Goal: Task Accomplishment & Management: Manage account settings

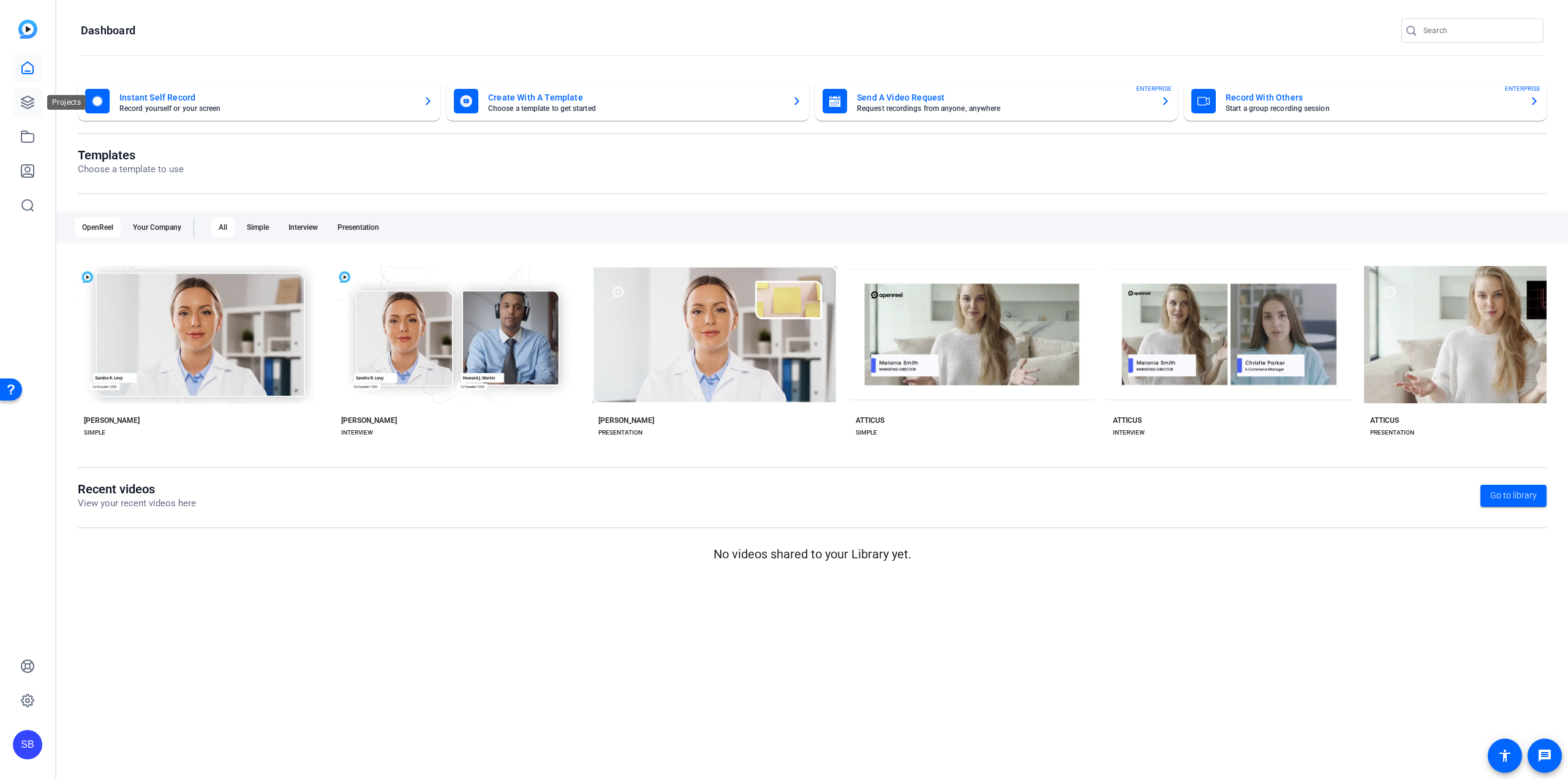
click at [39, 100] on link at bounding box center [27, 102] width 30 height 30
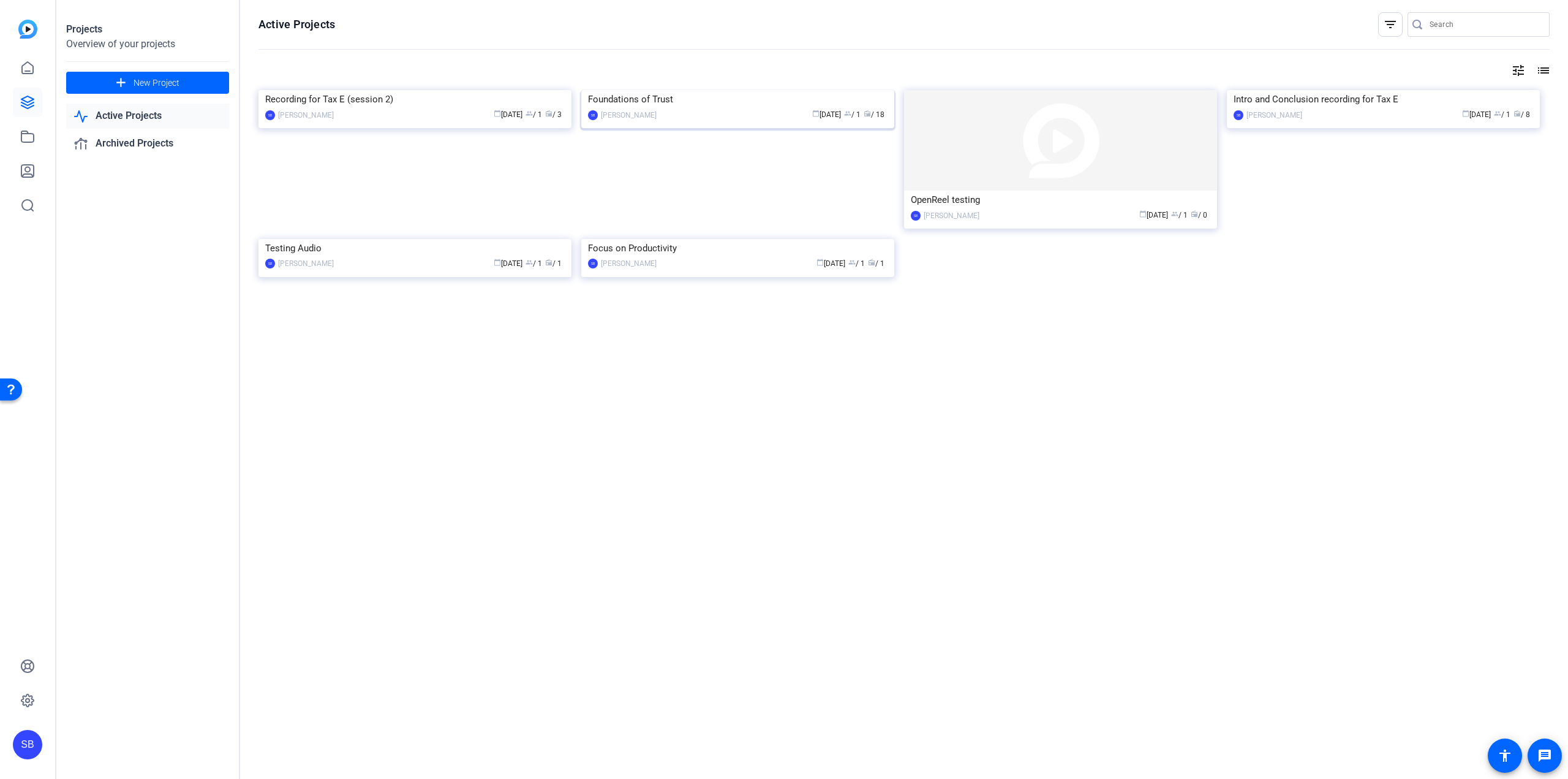
click at [770, 90] on img at bounding box center [738, 90] width 313 height 0
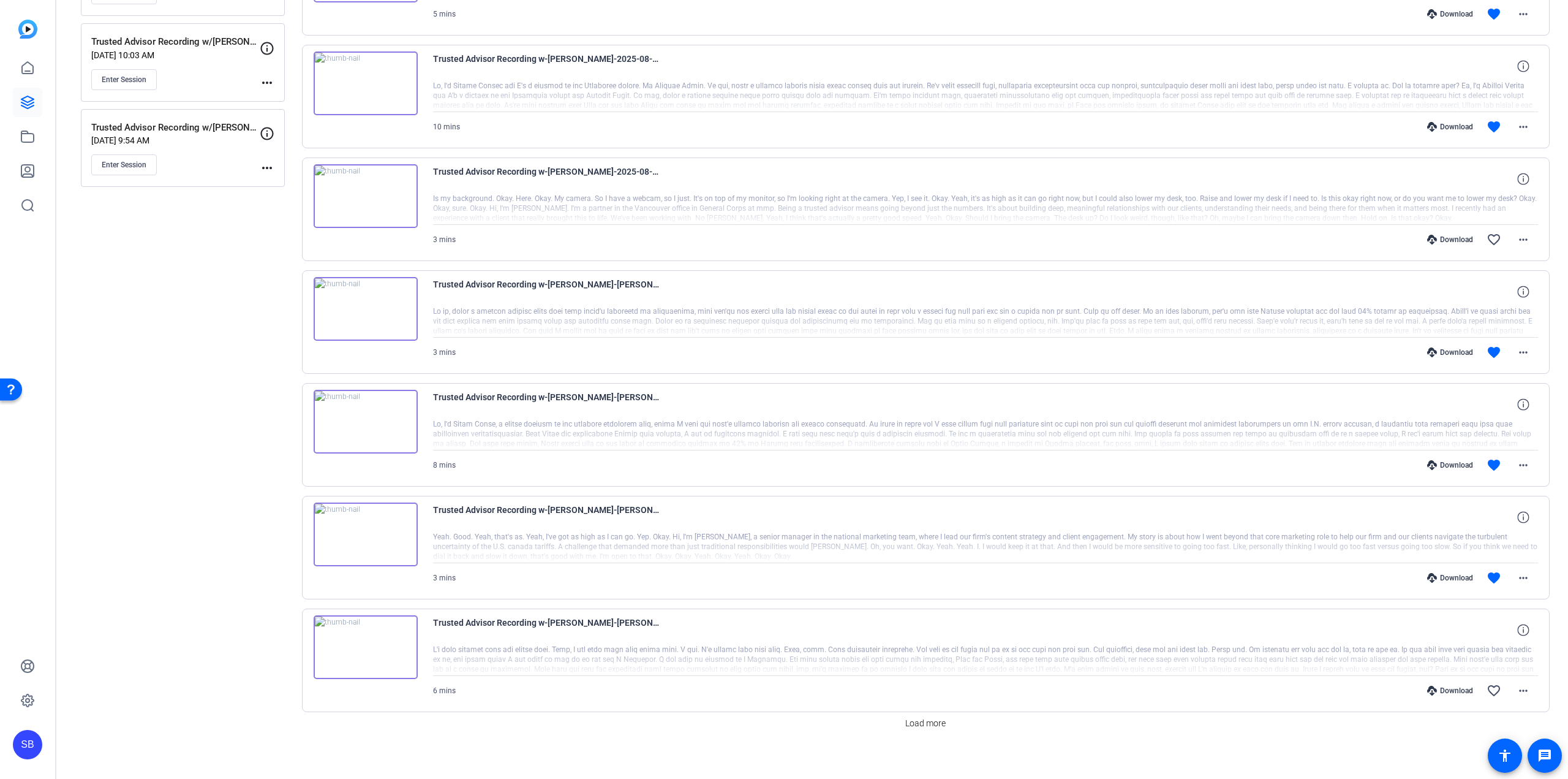
scroll to position [685, 0]
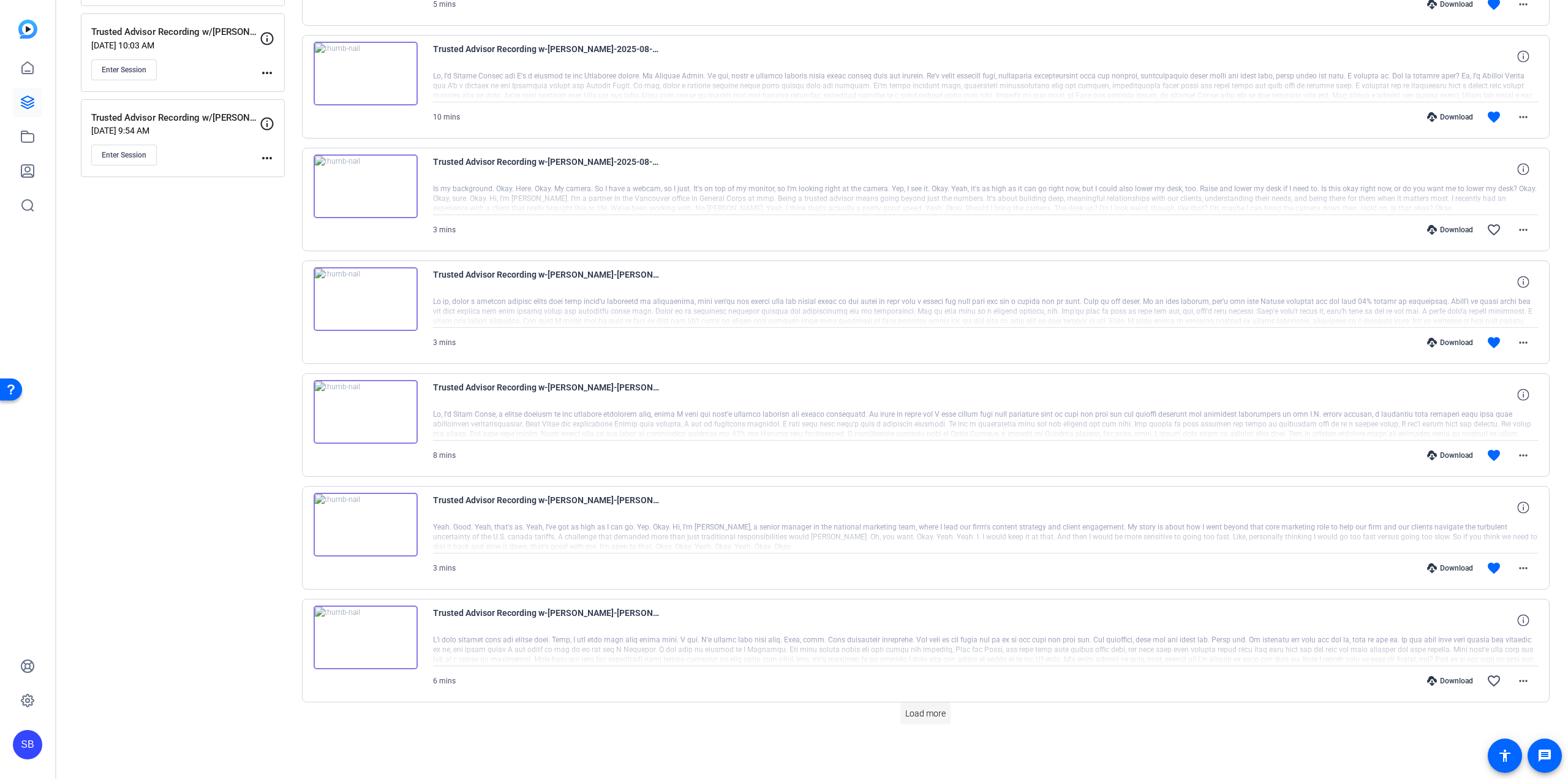
click at [941, 721] on span at bounding box center [925, 713] width 50 height 30
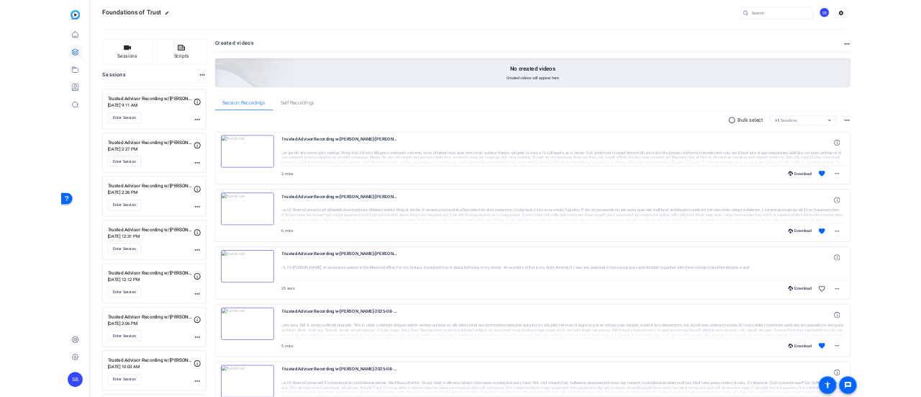
scroll to position [0, 0]
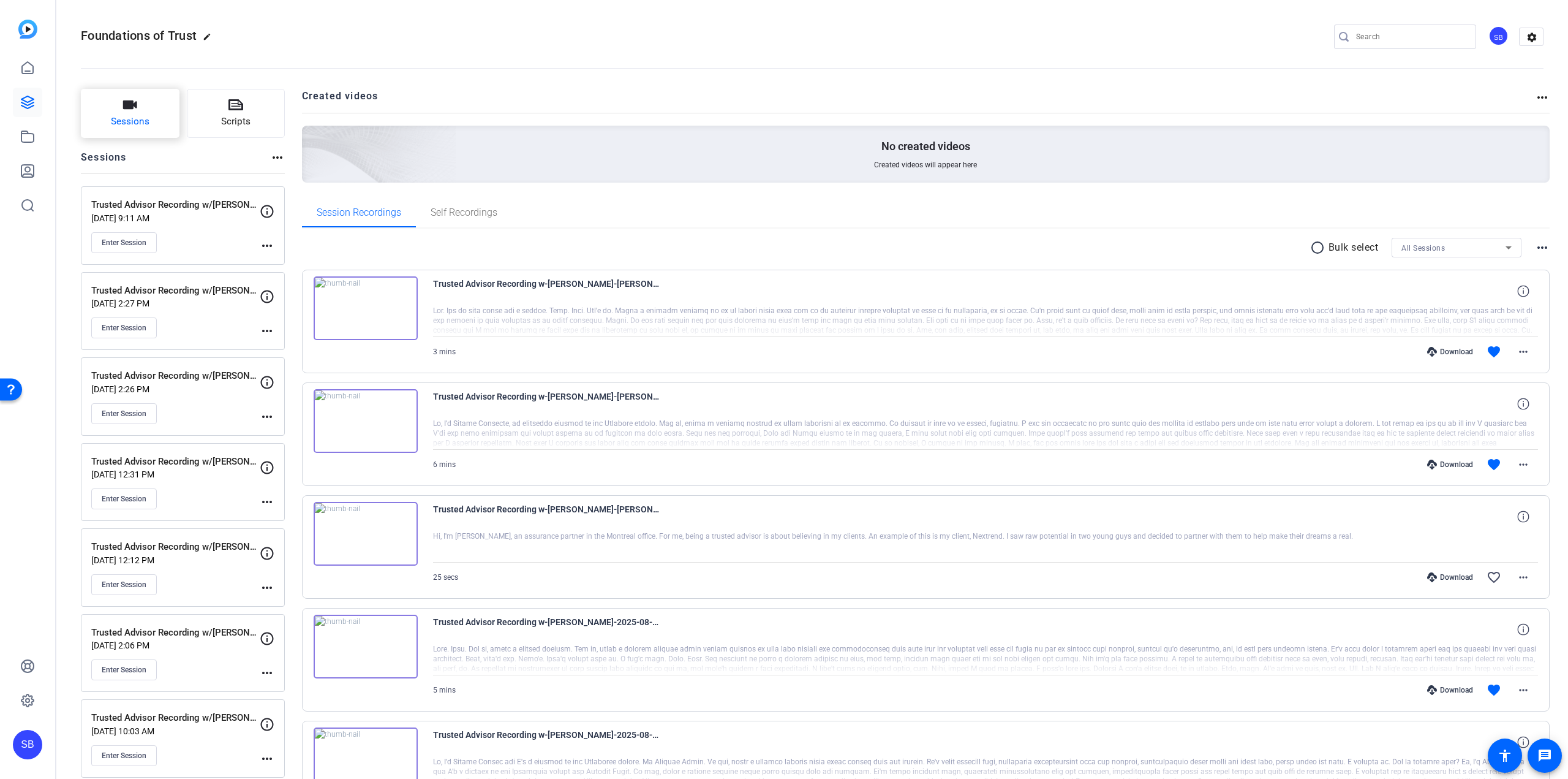
click at [155, 105] on button "Sessions" at bounding box center [130, 113] width 99 height 49
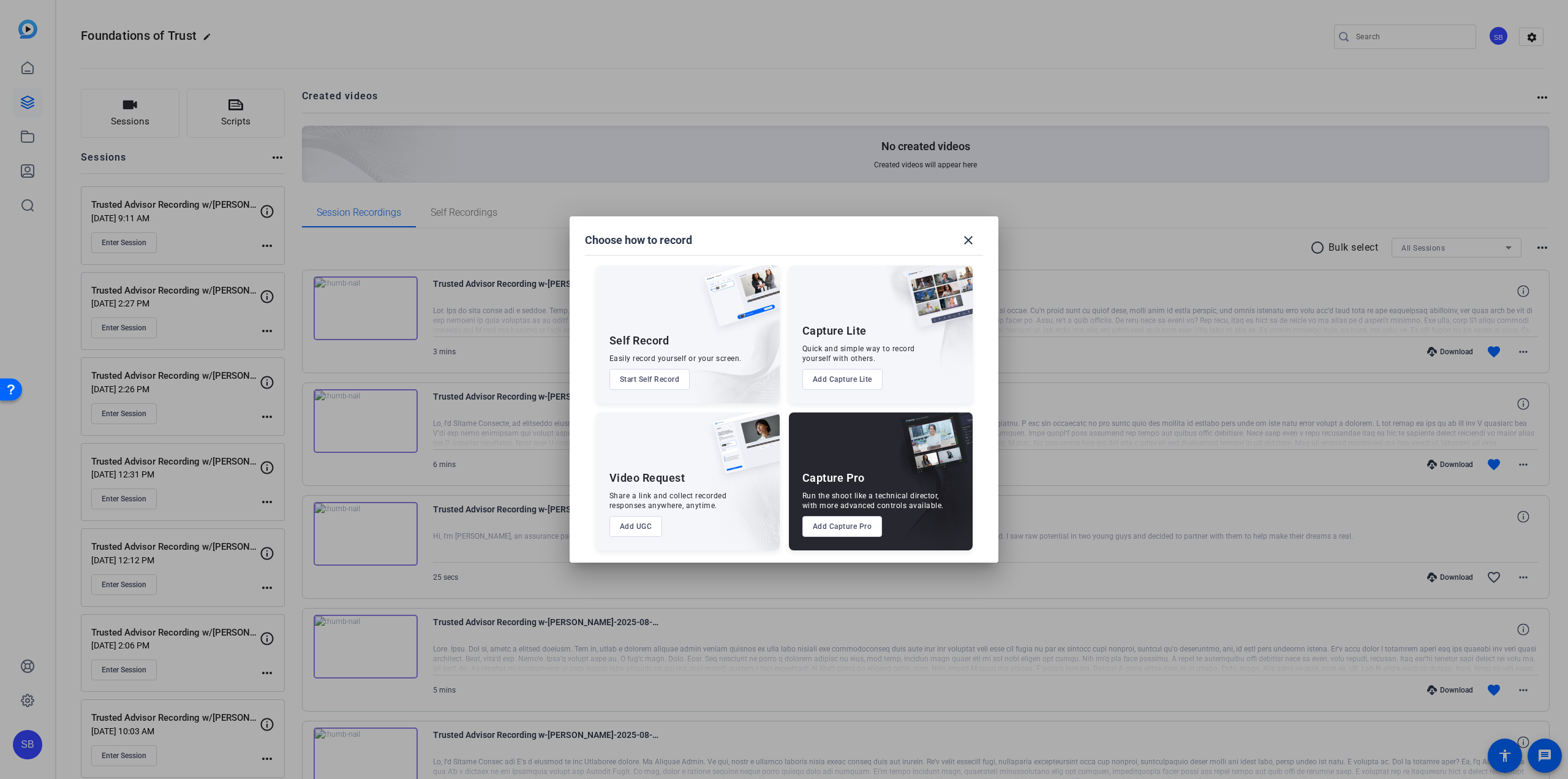
click at [858, 536] on button "Add Capture Pro" at bounding box center [843, 526] width 80 height 20
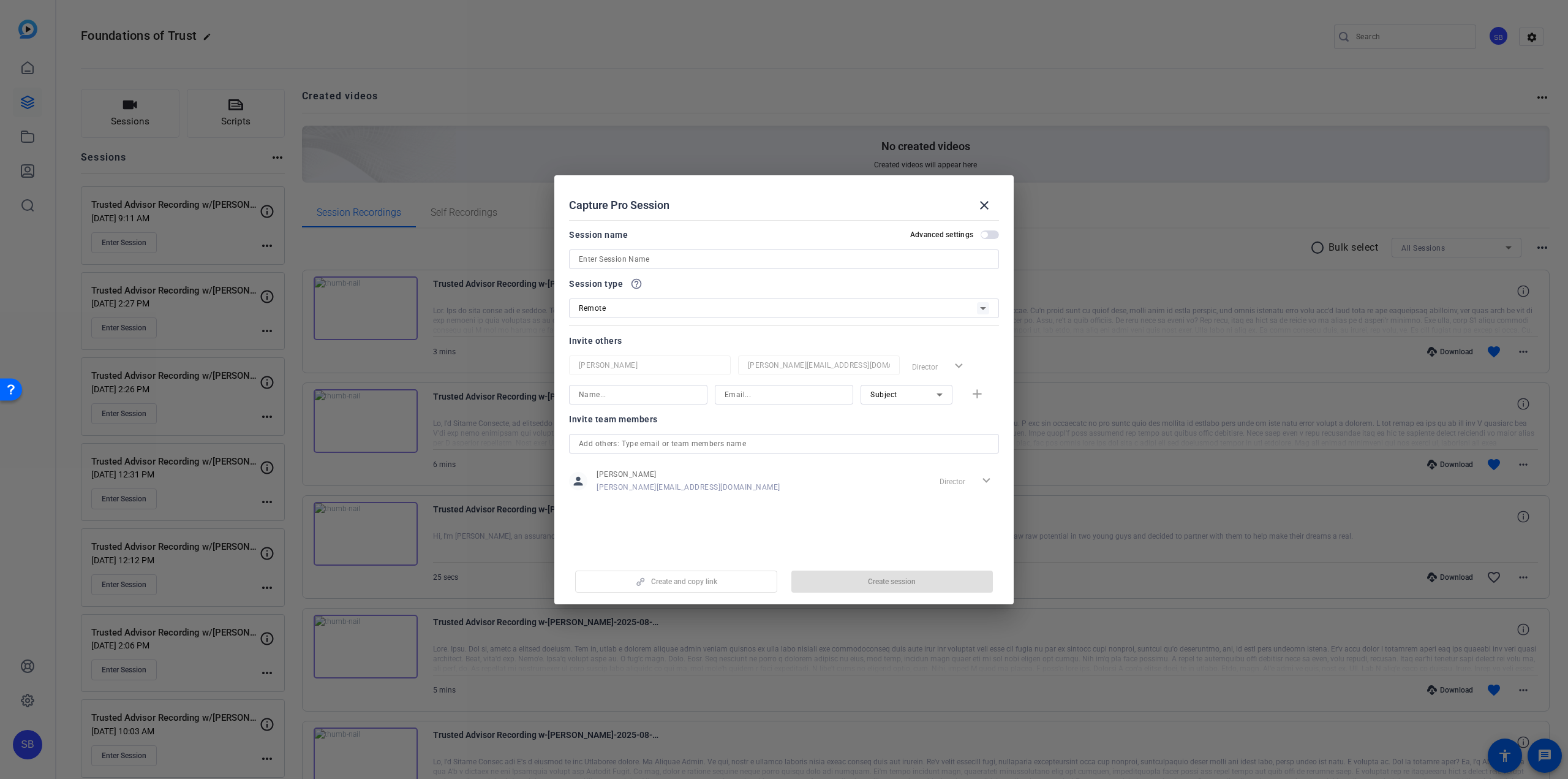
click at [705, 257] on input at bounding box center [784, 259] width 410 height 14
type input "Trusted Advisor Recording w/"
click at [759, 394] on input at bounding box center [784, 394] width 119 height 14
paste input "[PERSON_NAME][EMAIL_ADDRESS][PERSON_NAME][DOMAIN_NAME]"
type input "[PERSON_NAME][EMAIL_ADDRESS][PERSON_NAME][DOMAIN_NAME]"
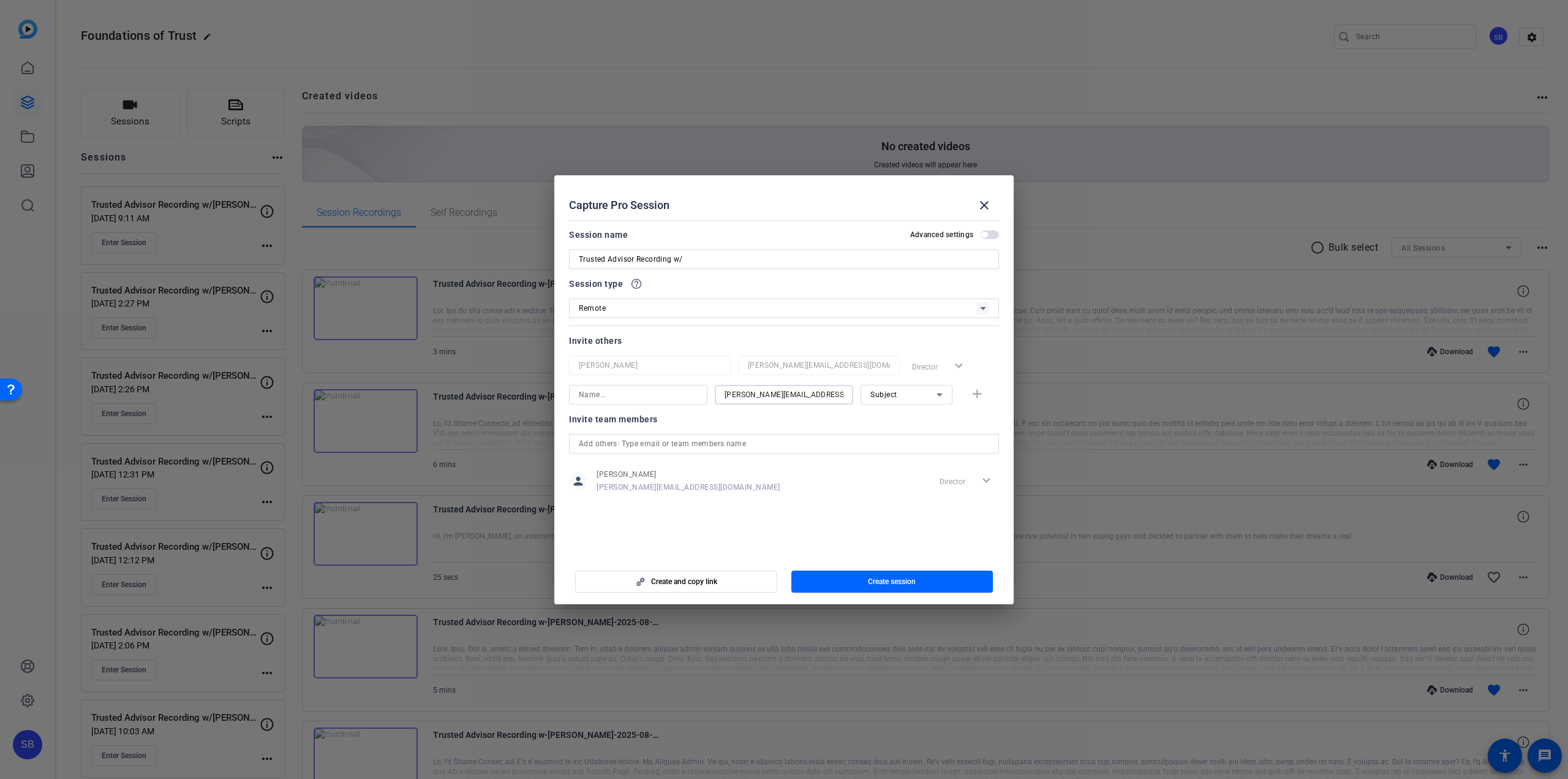
click at [642, 389] on input at bounding box center [638, 394] width 119 height 14
paste input "[PERSON_NAME][EMAIL_ADDRESS][PERSON_NAME][DOMAIN_NAME]"
drag, startPoint x: 668, startPoint y: 396, endPoint x: 624, endPoint y: 397, distance: 44.0
click at [624, 397] on input "[PERSON_NAME][EMAIL_ADDRESS][PERSON_NAME][DOMAIN_NAME]" at bounding box center [638, 394] width 119 height 14
click at [604, 392] on input "[PERSON_NAME].[PERSON_NAME]" at bounding box center [638, 394] width 119 height 14
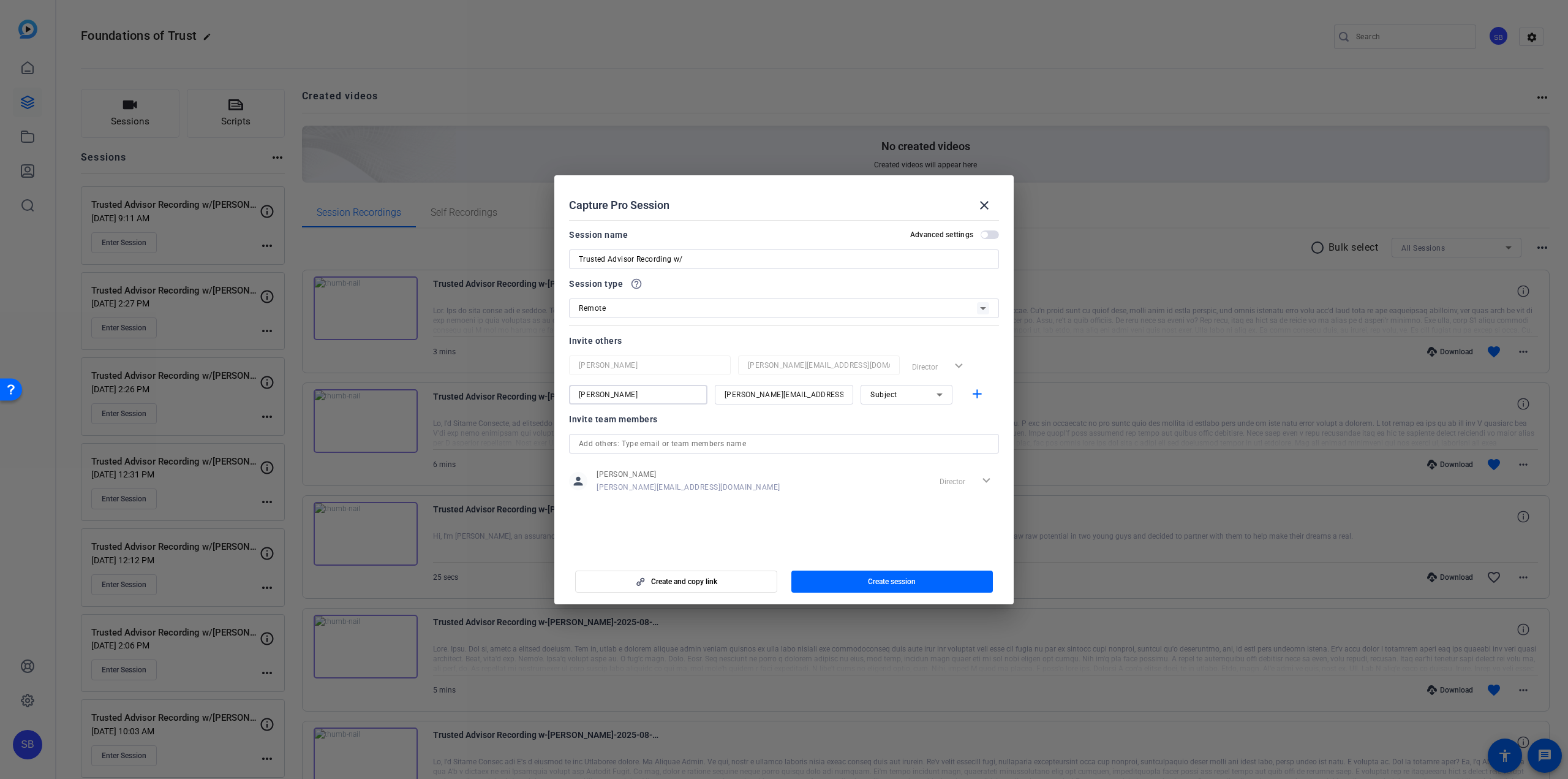
drag, startPoint x: 639, startPoint y: 395, endPoint x: 574, endPoint y: 397, distance: 65.0
click at [574, 397] on div "[PERSON_NAME]" at bounding box center [638, 394] width 139 height 20
type input "[PERSON_NAME]"
click at [688, 260] on input "Trusted Advisor Recording w/" at bounding box center [784, 259] width 410 height 14
paste input "[PERSON_NAME]"
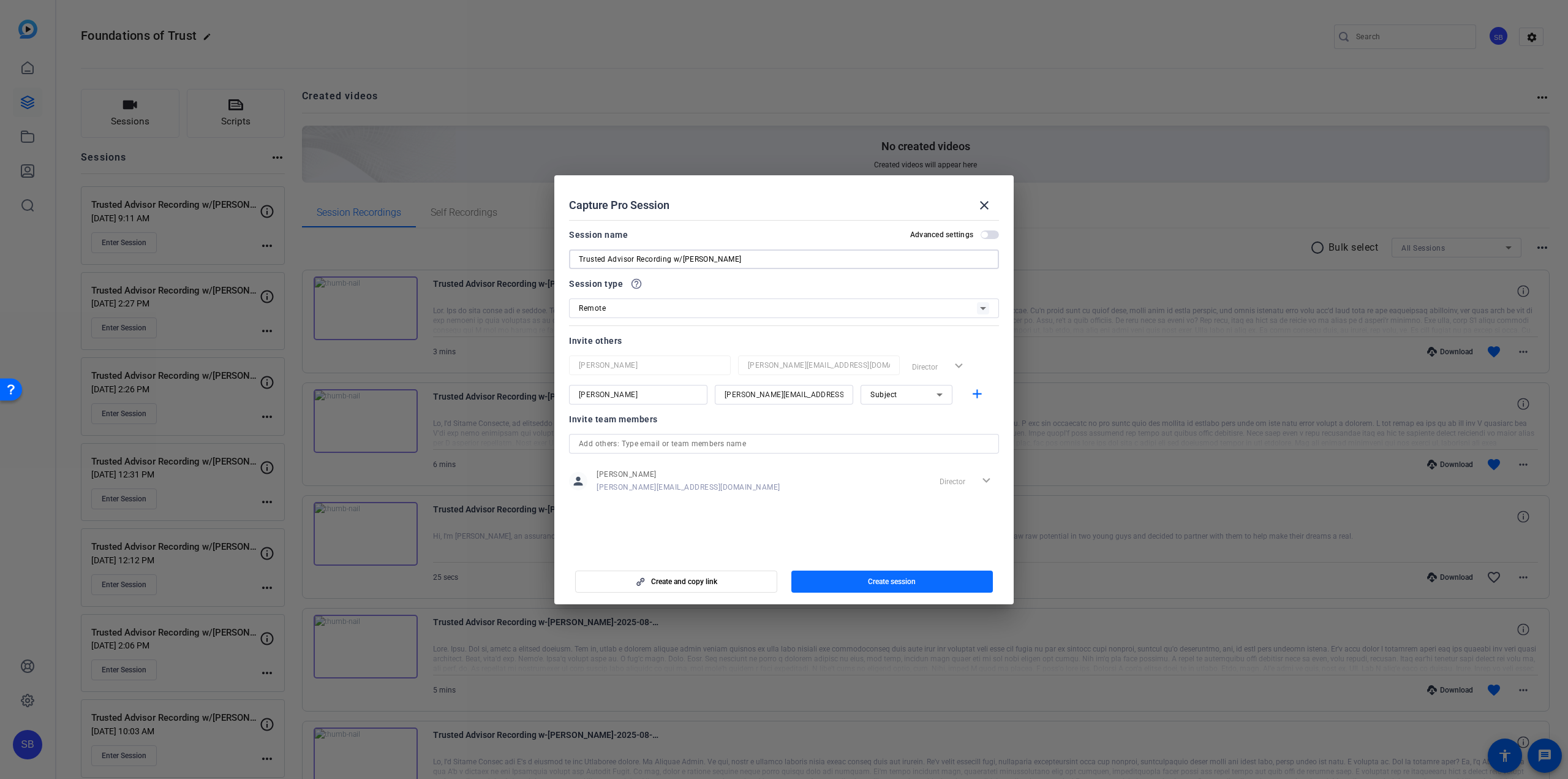
type input "Trusted Advisor Recording w/[PERSON_NAME]"
click at [856, 576] on span "button" at bounding box center [892, 581] width 202 height 30
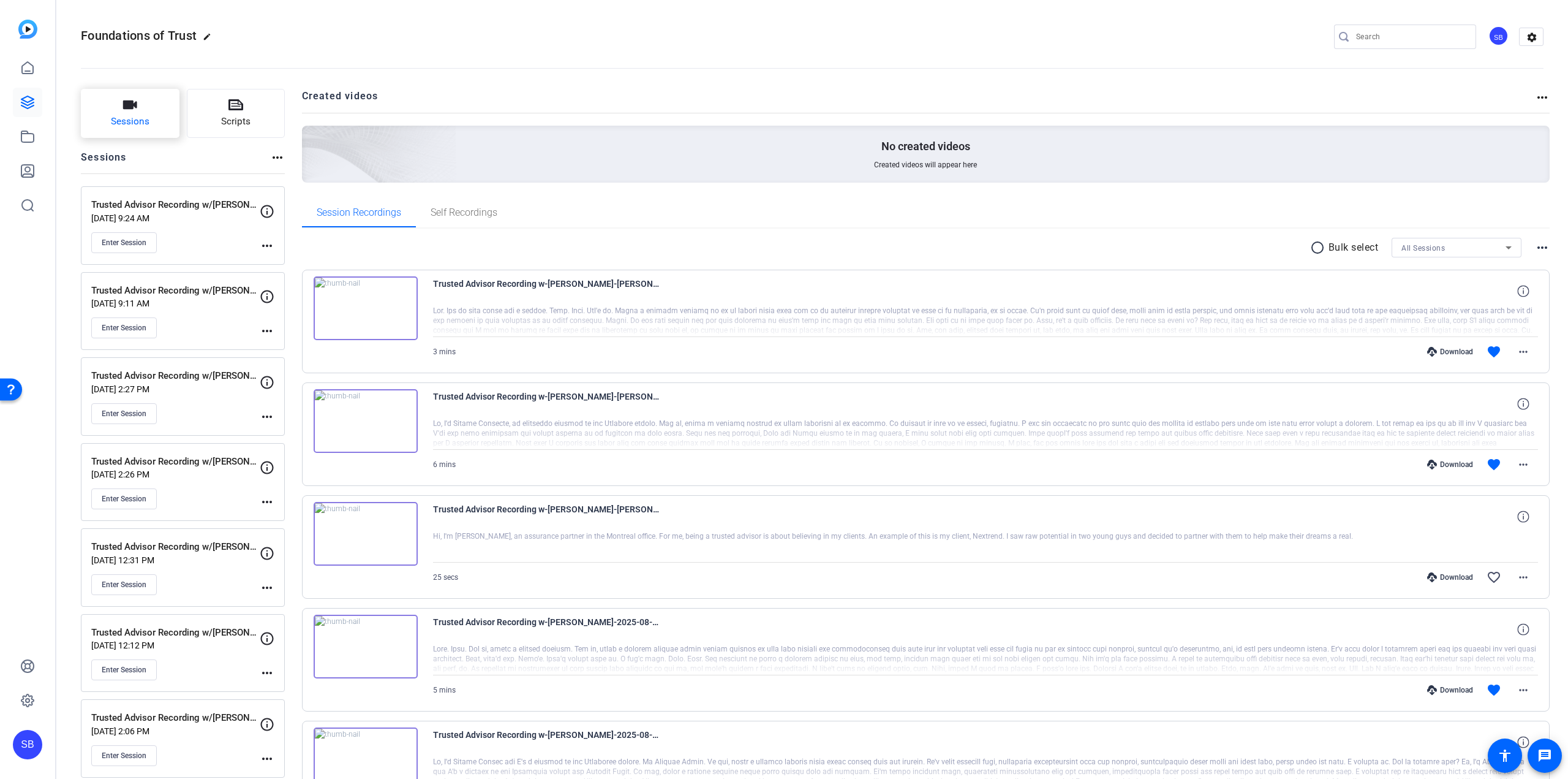
click at [119, 124] on span "Sessions" at bounding box center [129, 122] width 38 height 14
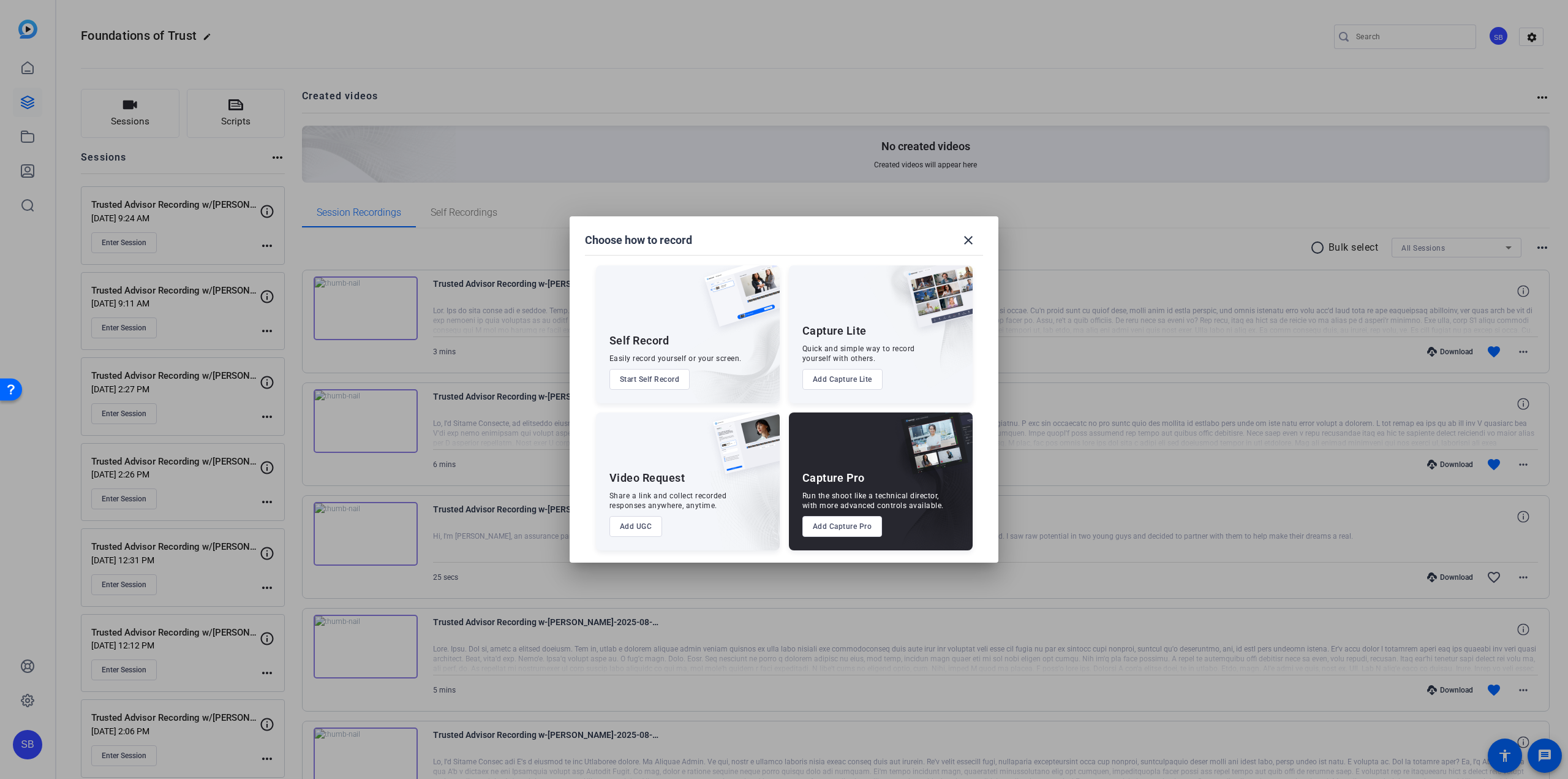
click at [856, 533] on button "Add Capture Pro" at bounding box center [843, 526] width 80 height 20
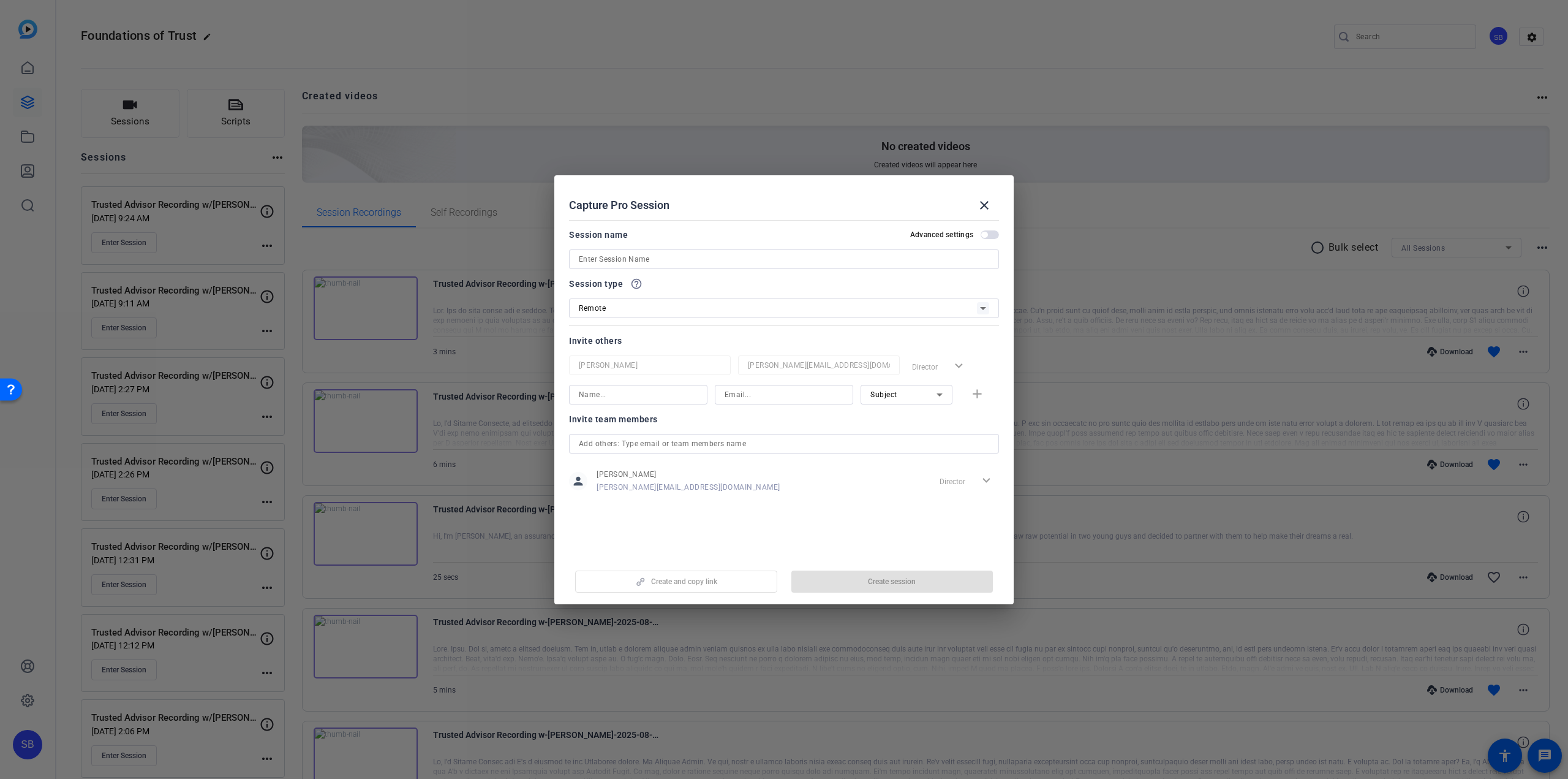
click at [740, 394] on input at bounding box center [784, 394] width 119 height 14
paste input "[PERSON_NAME][EMAIL_ADDRESS][PERSON_NAME][DOMAIN_NAME]"
type input "[PERSON_NAME][EMAIL_ADDRESS][PERSON_NAME][DOMAIN_NAME]"
click at [667, 398] on input at bounding box center [638, 394] width 119 height 14
paste input "[PERSON_NAME][EMAIL_ADDRESS][PERSON_NAME][DOMAIN_NAME]"
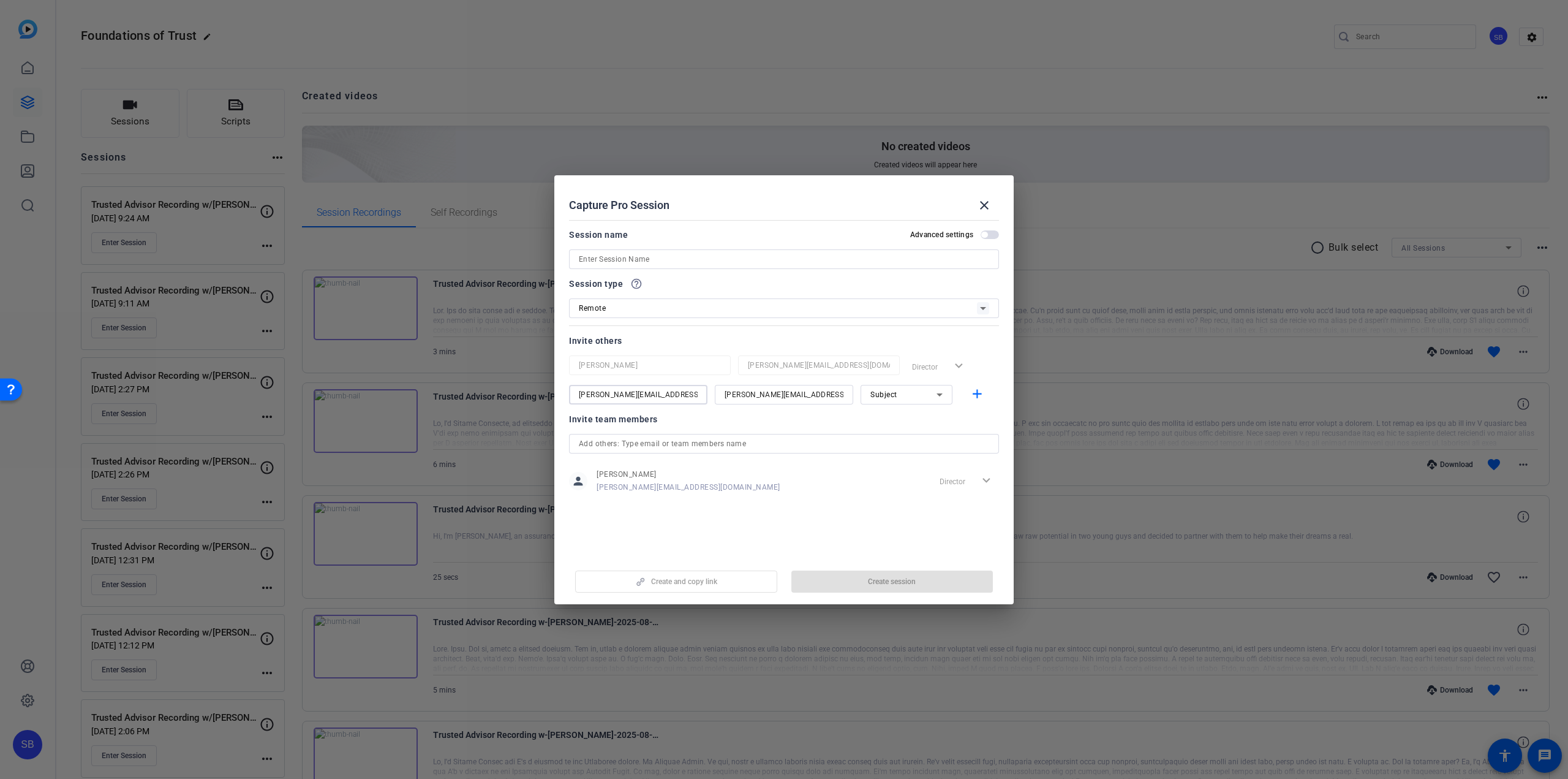
drag, startPoint x: 687, startPoint y: 398, endPoint x: 636, endPoint y: 400, distance: 51.0
click at [636, 400] on input "[PERSON_NAME][EMAIL_ADDRESS][PERSON_NAME][DOMAIN_NAME]" at bounding box center [638, 394] width 119 height 14
click at [610, 395] on input "[PERSON_NAME].[PERSON_NAME]" at bounding box center [638, 394] width 119 height 14
drag, startPoint x: 641, startPoint y: 391, endPoint x: 563, endPoint y: 390, distance: 78.0
click at [563, 390] on mat-dialog-content "Session name Advanced settings Session type help_outline Remote Invite others […" at bounding box center [784, 385] width 460 height 340
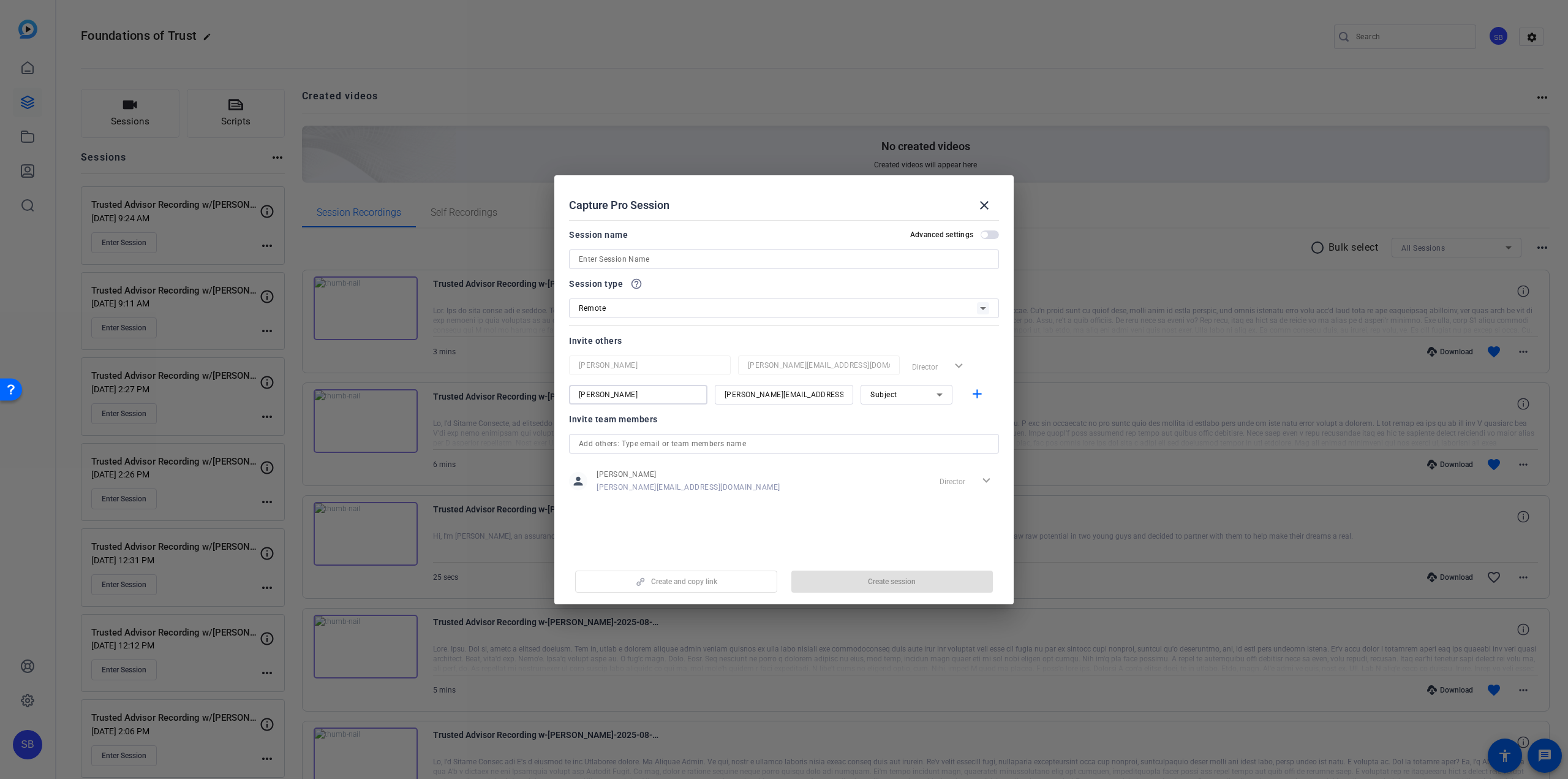
type input "[PERSON_NAME]"
click at [638, 259] on input at bounding box center [784, 259] width 410 height 14
paste input "[PERSON_NAME]"
type input "Trusted Advisor Recording w/[PERSON_NAME]"
click at [879, 576] on span "Create session" at bounding box center [892, 581] width 48 height 10
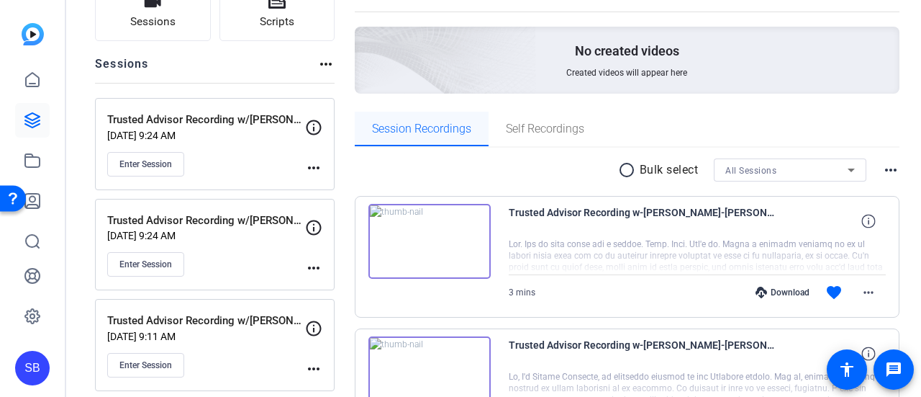
scroll to position [144, 0]
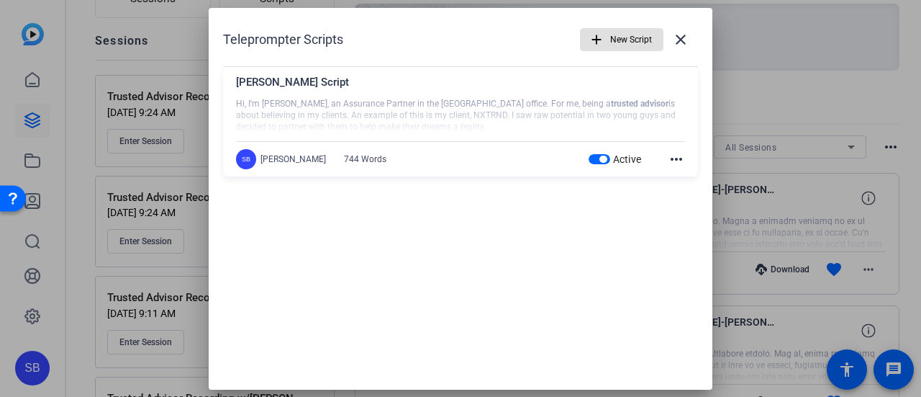
click at [671, 163] on mat-icon "more_horiz" at bounding box center [676, 158] width 17 height 17
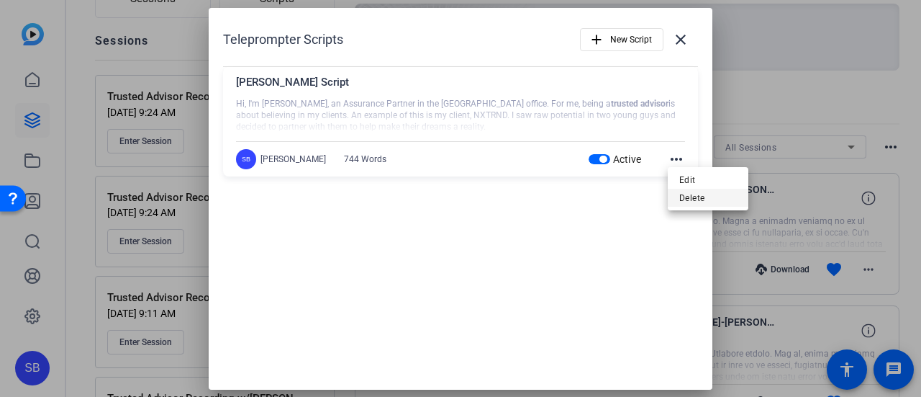
click at [692, 200] on span "Delete" at bounding box center [708, 197] width 58 height 17
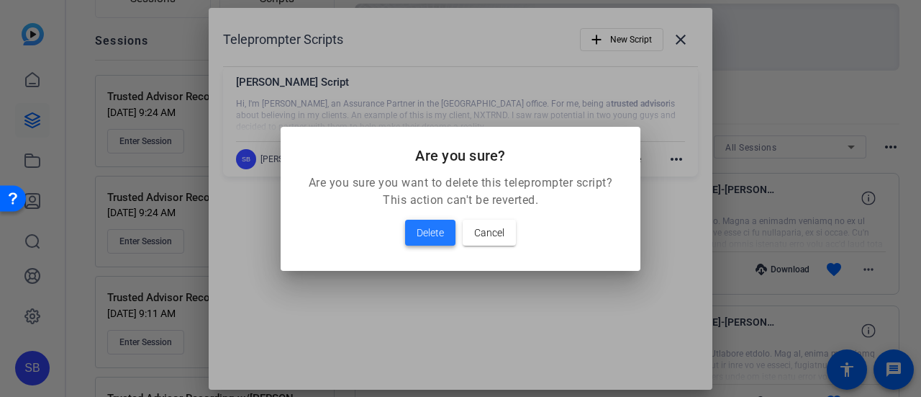
click at [425, 225] on span "Delete" at bounding box center [430, 232] width 27 height 17
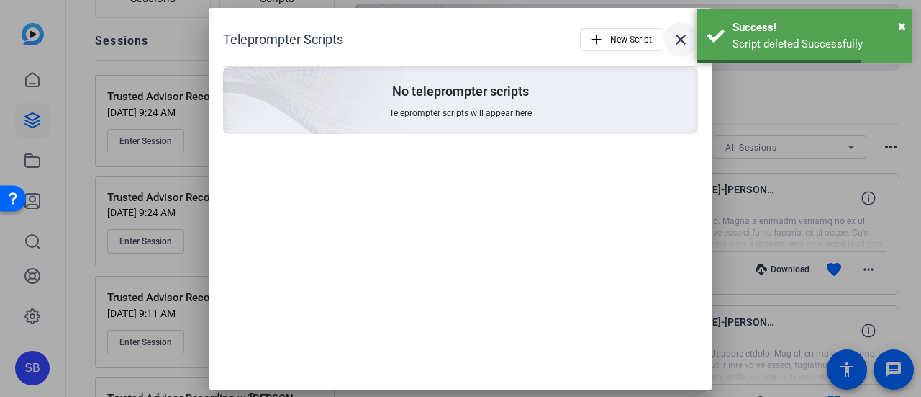
click at [688, 44] on mat-icon "close" at bounding box center [680, 39] width 17 height 17
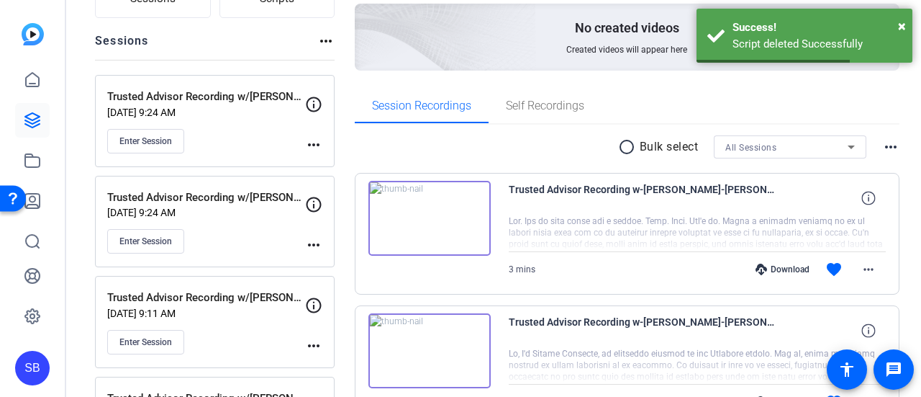
scroll to position [104, 0]
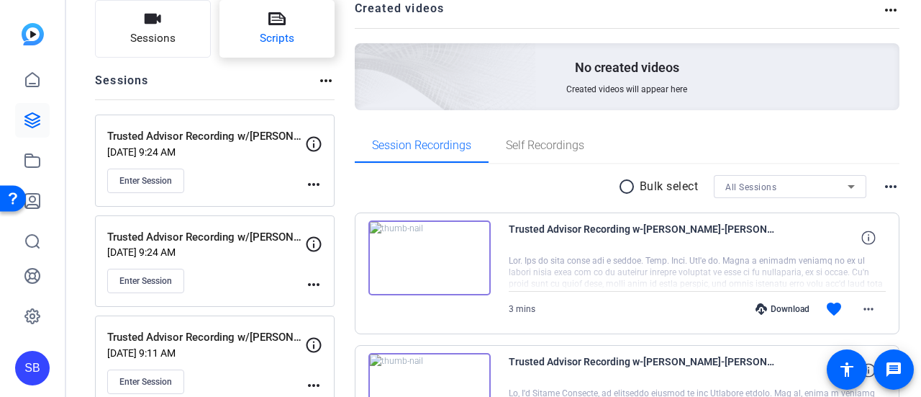
click at [286, 32] on span "Scripts" at bounding box center [277, 38] width 35 height 17
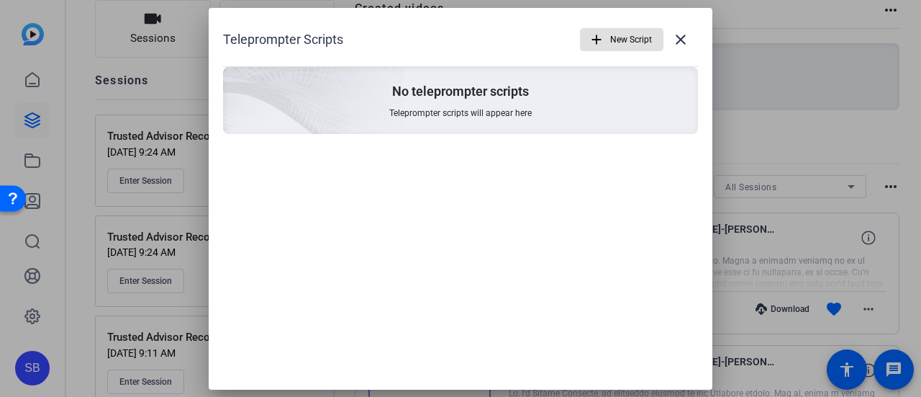
click at [613, 41] on span "New Script" at bounding box center [631, 39] width 42 height 27
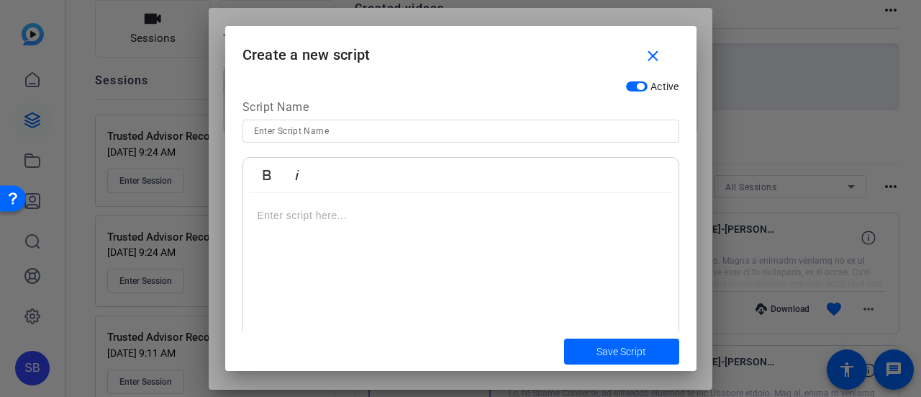
click at [350, 137] on input at bounding box center [461, 130] width 414 height 17
click at [360, 130] on input at bounding box center [461, 130] width 414 height 17
paste input "[PERSON_NAME] Script"
type input "[PERSON_NAME] Script"
click at [313, 217] on p at bounding box center [461, 215] width 407 height 16
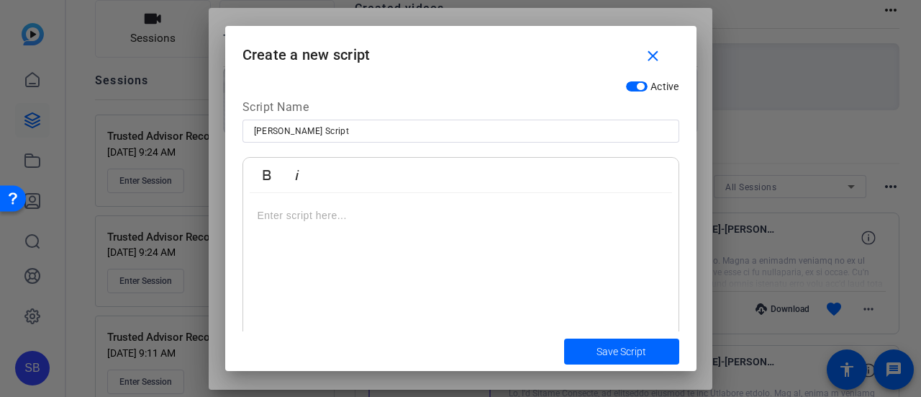
click at [278, 191] on div "Bold Italic" at bounding box center [282, 175] width 60 height 35
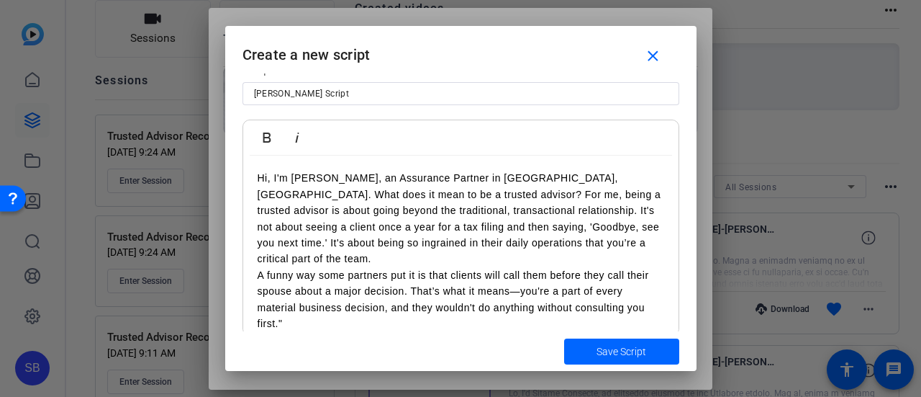
scroll to position [55, 0]
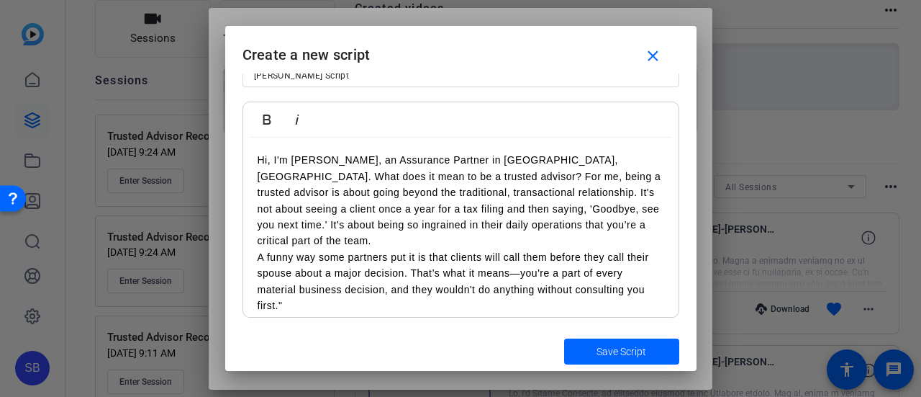
click at [288, 302] on div "Hi, I'm [PERSON_NAME], an Assurance Partner in [GEOGRAPHIC_DATA], [GEOGRAPHIC_D…" at bounding box center [460, 232] width 435 height 190
click at [312, 317] on div "Active Script Name [PERSON_NAME] Script Bold Italic Hi, I'm [PERSON_NAME], an A…" at bounding box center [460, 202] width 471 height 258
click at [289, 313] on p at bounding box center [461, 321] width 407 height 16
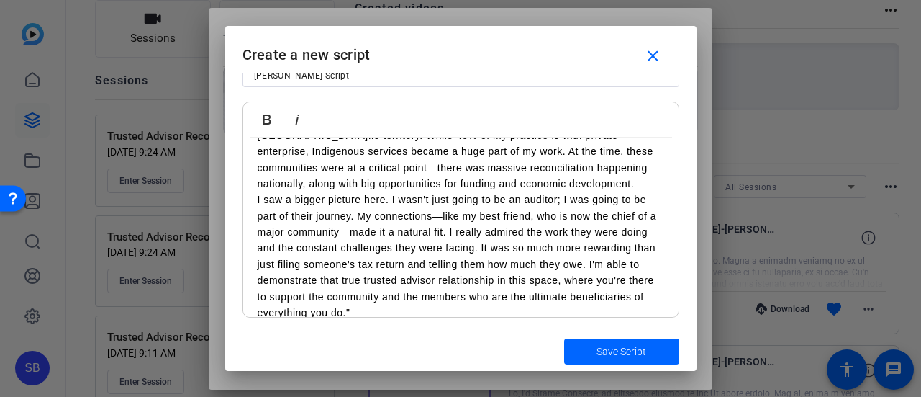
scroll to position [203, 0]
click at [482, 296] on p "I saw a bigger picture here. I wasn't just going to be an auditor; I was going …" at bounding box center [461, 255] width 407 height 129
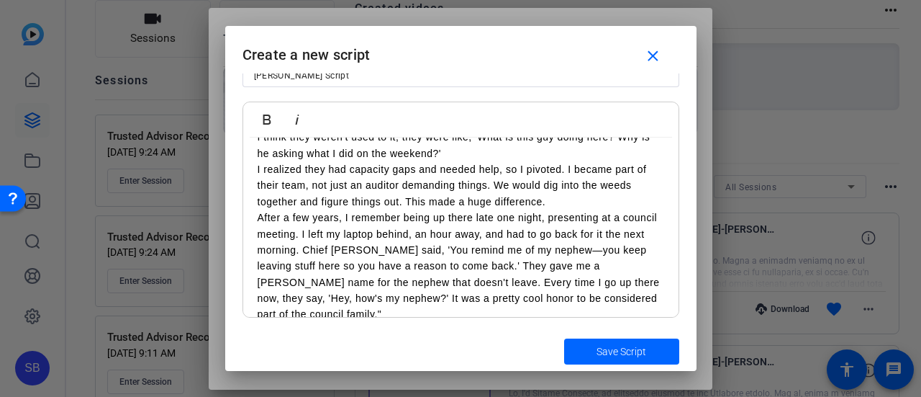
scroll to position [429, 0]
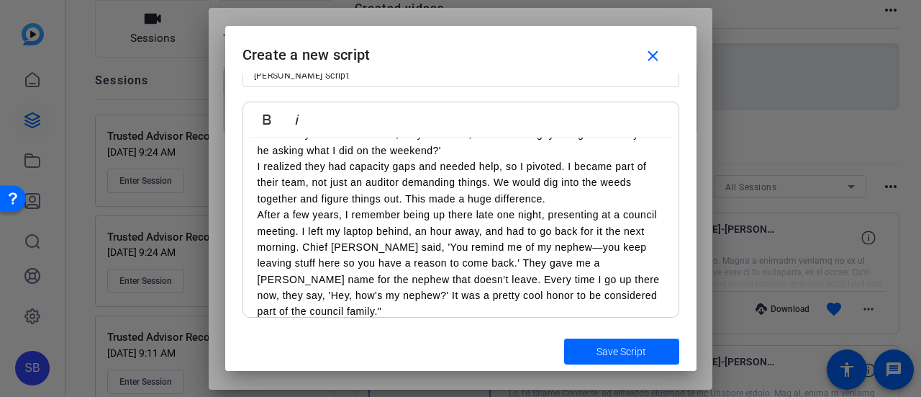
click at [410, 297] on p "After a few years, I remember being up there late one night, presenting at a co…" at bounding box center [461, 263] width 407 height 113
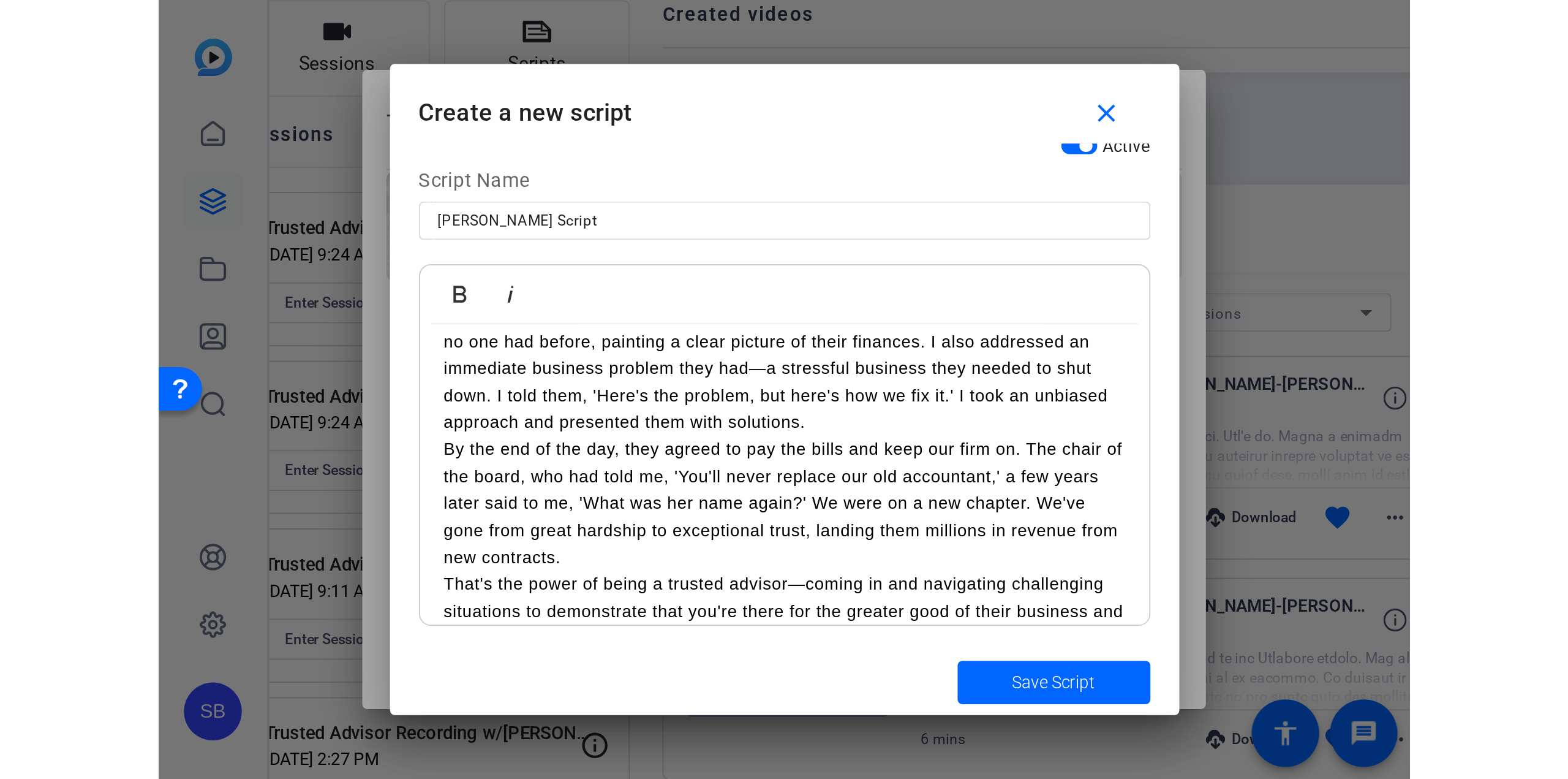
scroll to position [600, 0]
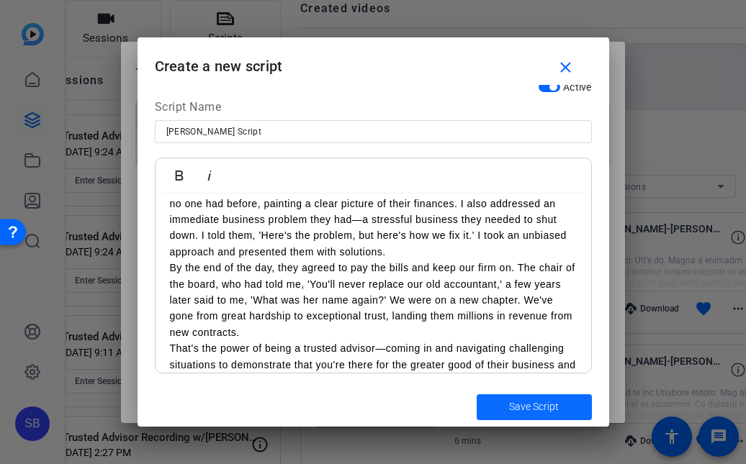
click at [533, 397] on span "submit" at bounding box center [533, 407] width 115 height 35
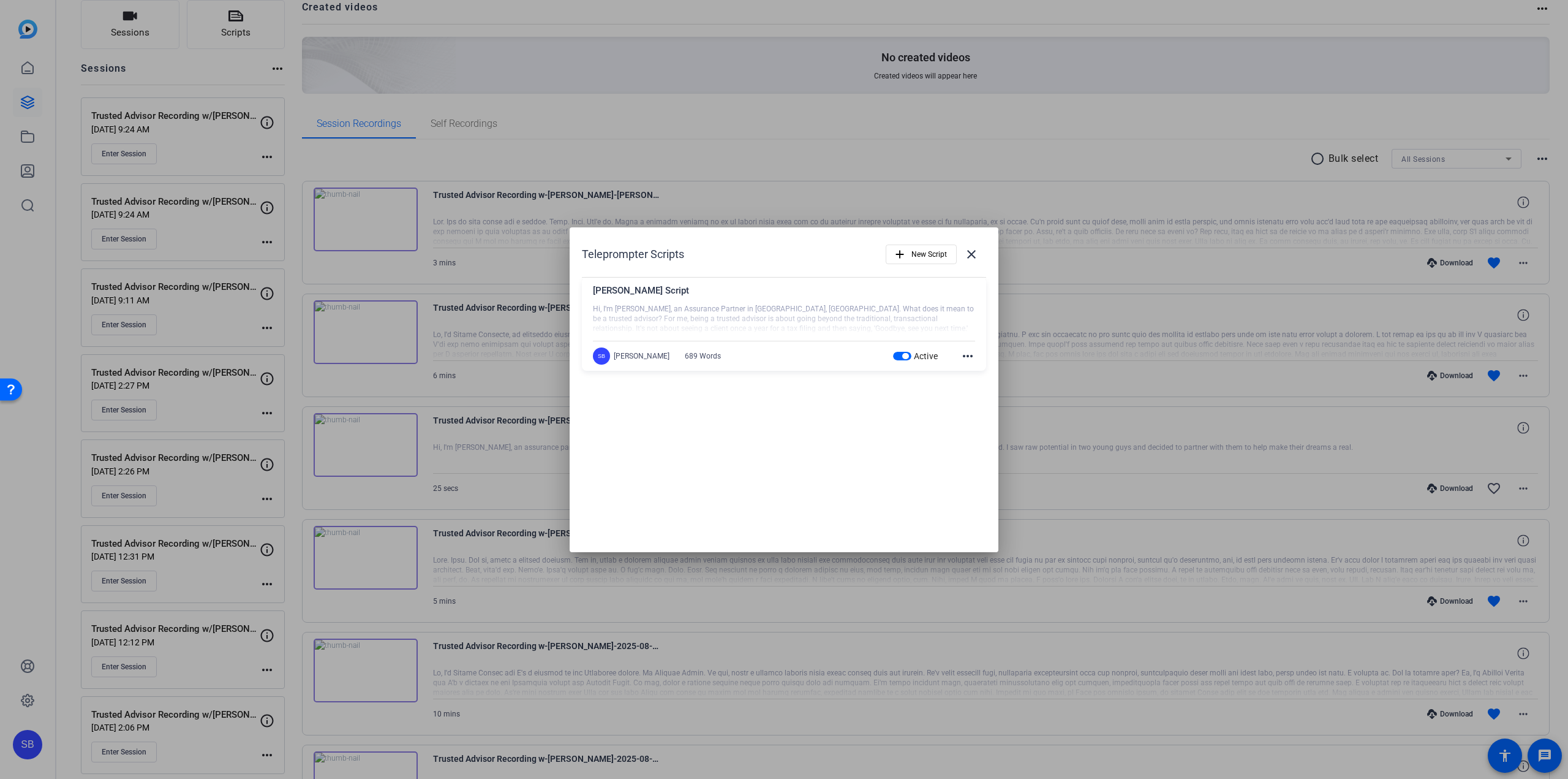
click at [973, 352] on mat-icon "more_horiz" at bounding box center [967, 355] width 14 height 14
click at [972, 371] on span "Edit" at bounding box center [995, 373] width 49 height 14
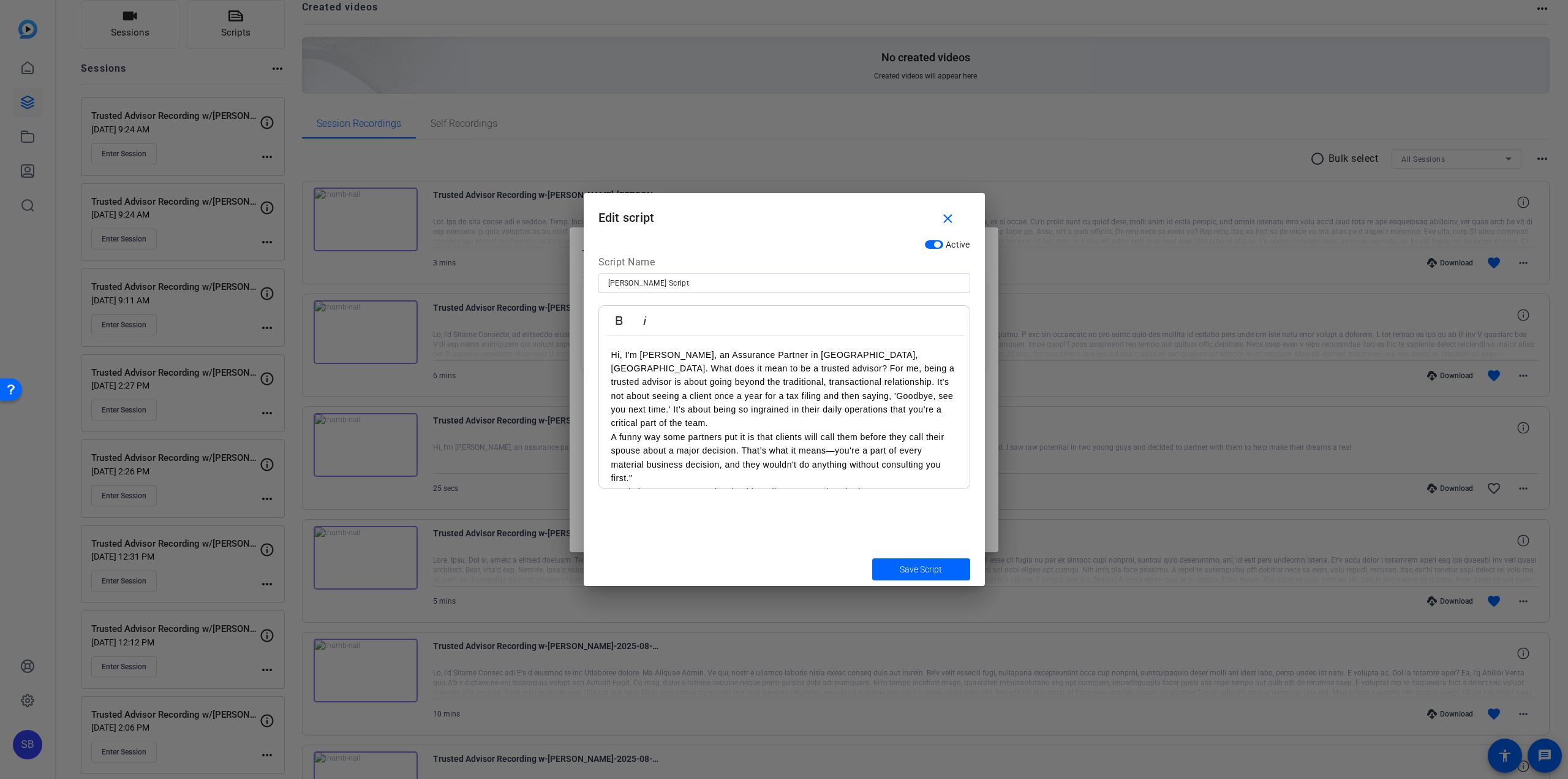
click at [649, 463] on p "A funny way some partners put it is that clients will call them before they cal…" at bounding box center [784, 457] width 346 height 55
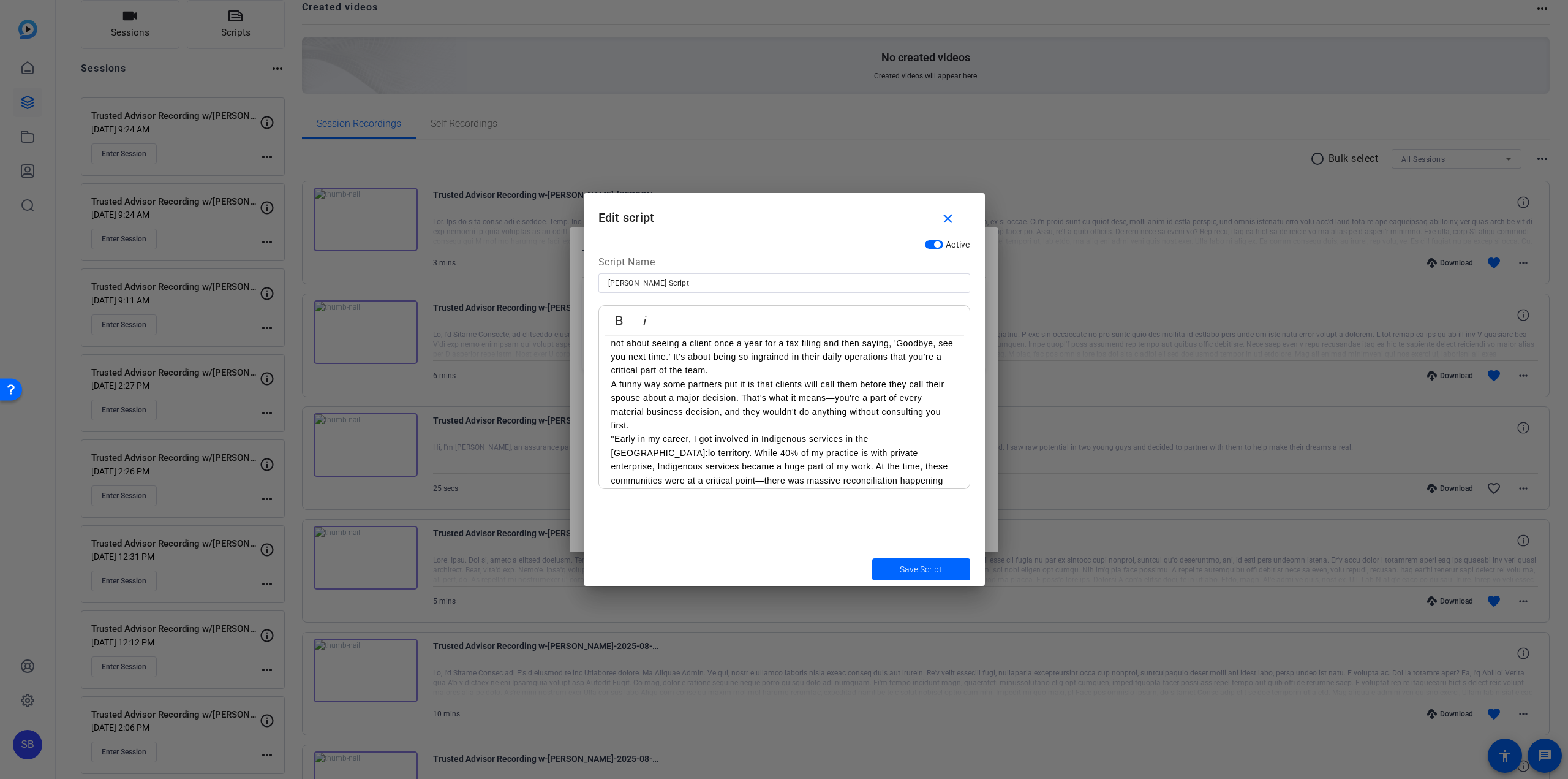
scroll to position [123, 0]
click at [614, 362] on p ""Early in my career, I got involved in Indigenous services in the [GEOGRAPHIC_D…" at bounding box center [784, 396] width 346 height 69
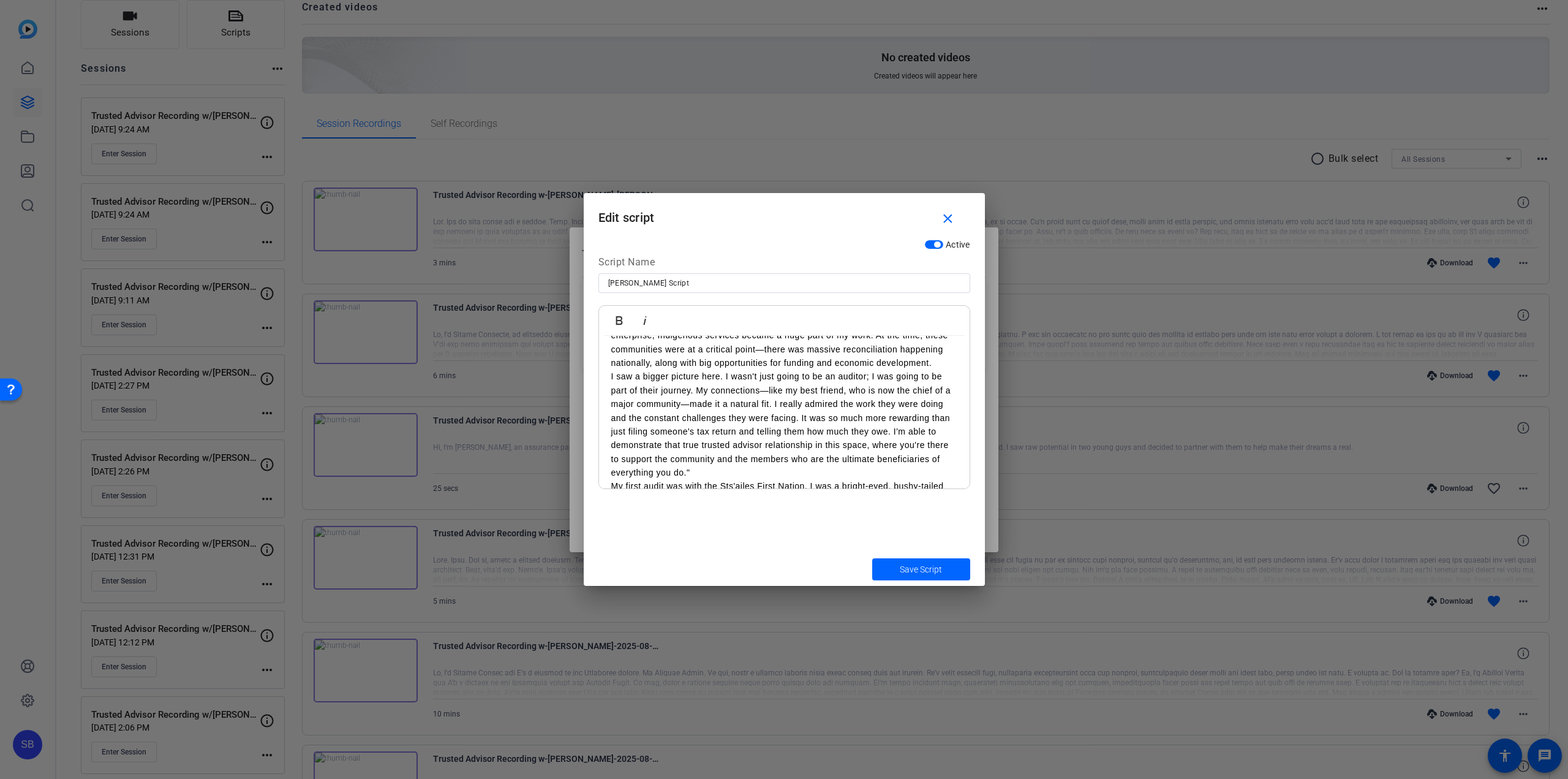
click at [698, 454] on p "I saw a bigger picture here. I wasn't just going to be an auditor; I was going …" at bounding box center [784, 424] width 346 height 110
click at [803, 388] on p "My first audit was with the Sts'ailes First Nation. I was a bright-eyed, bushy-…" at bounding box center [784, 384] width 346 height 55
click at [678, 401] on p "After a few years, I remember being up there late one night, presenting at a co…" at bounding box center [784, 378] width 346 height 96
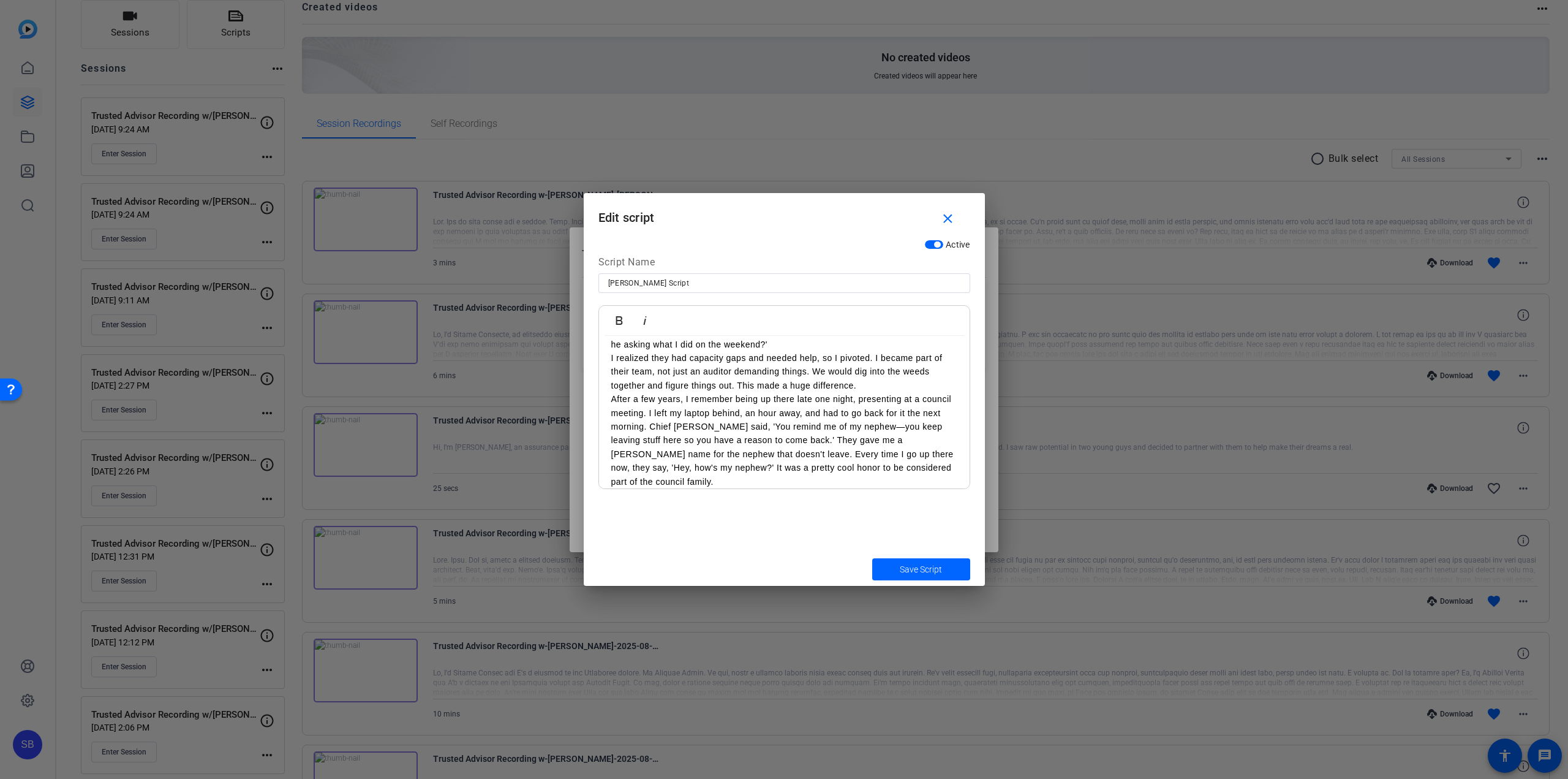
scroll to position [244, 0]
click at [897, 566] on span "submit" at bounding box center [921, 569] width 98 height 30
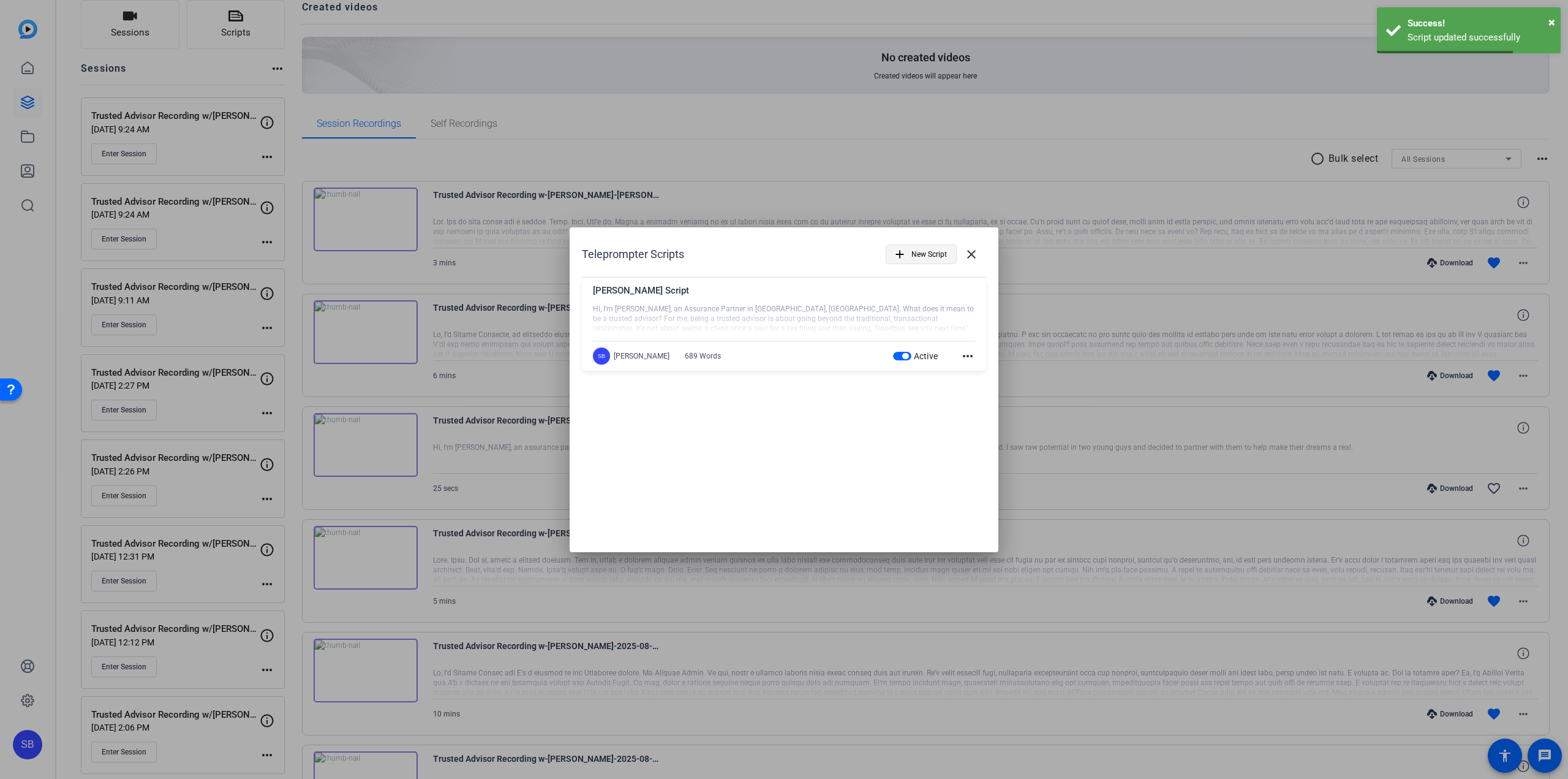
click at [897, 255] on mat-icon "add" at bounding box center [900, 255] width 14 height 14
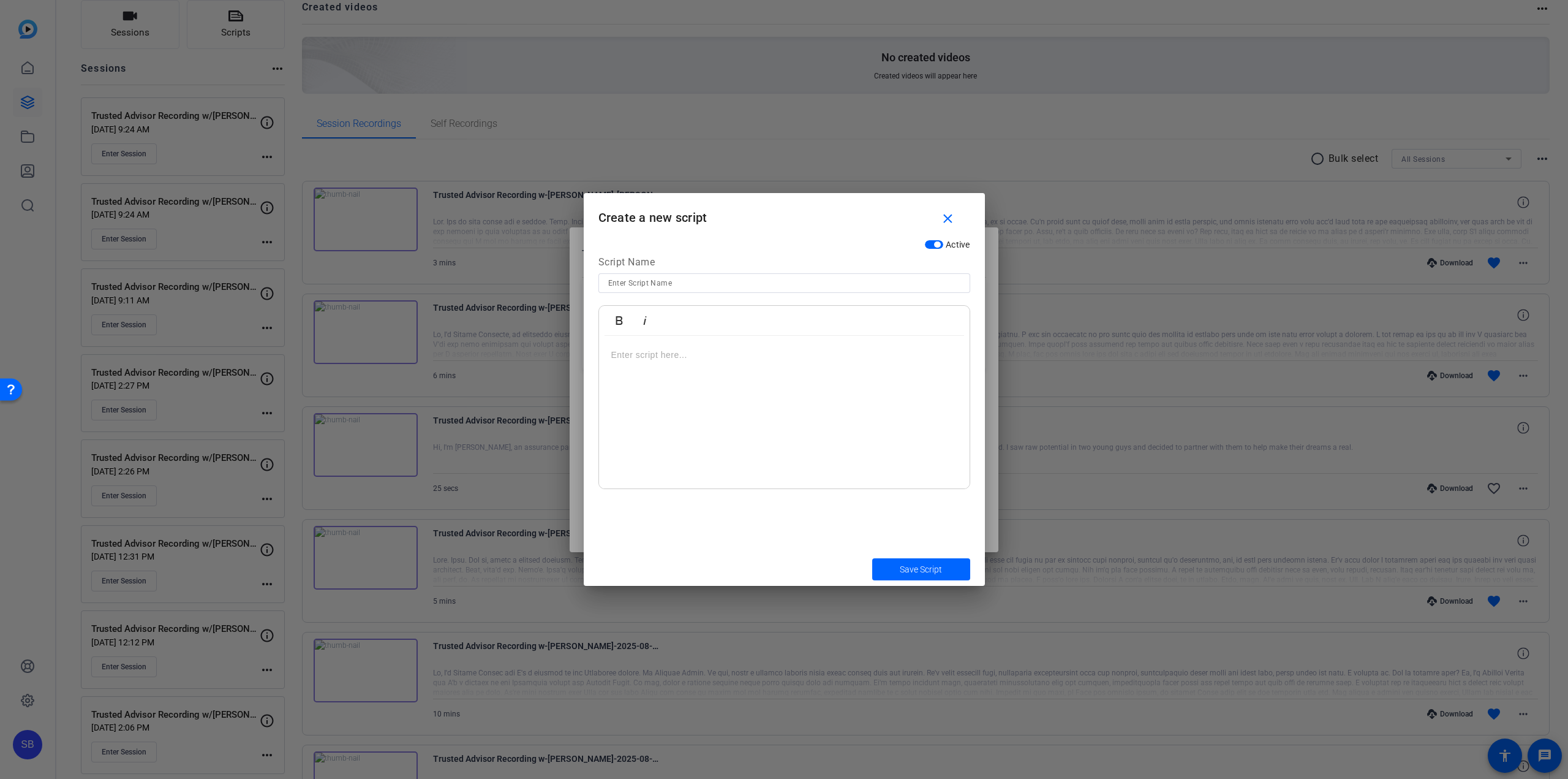
click at [639, 354] on p at bounding box center [784, 355] width 346 height 14
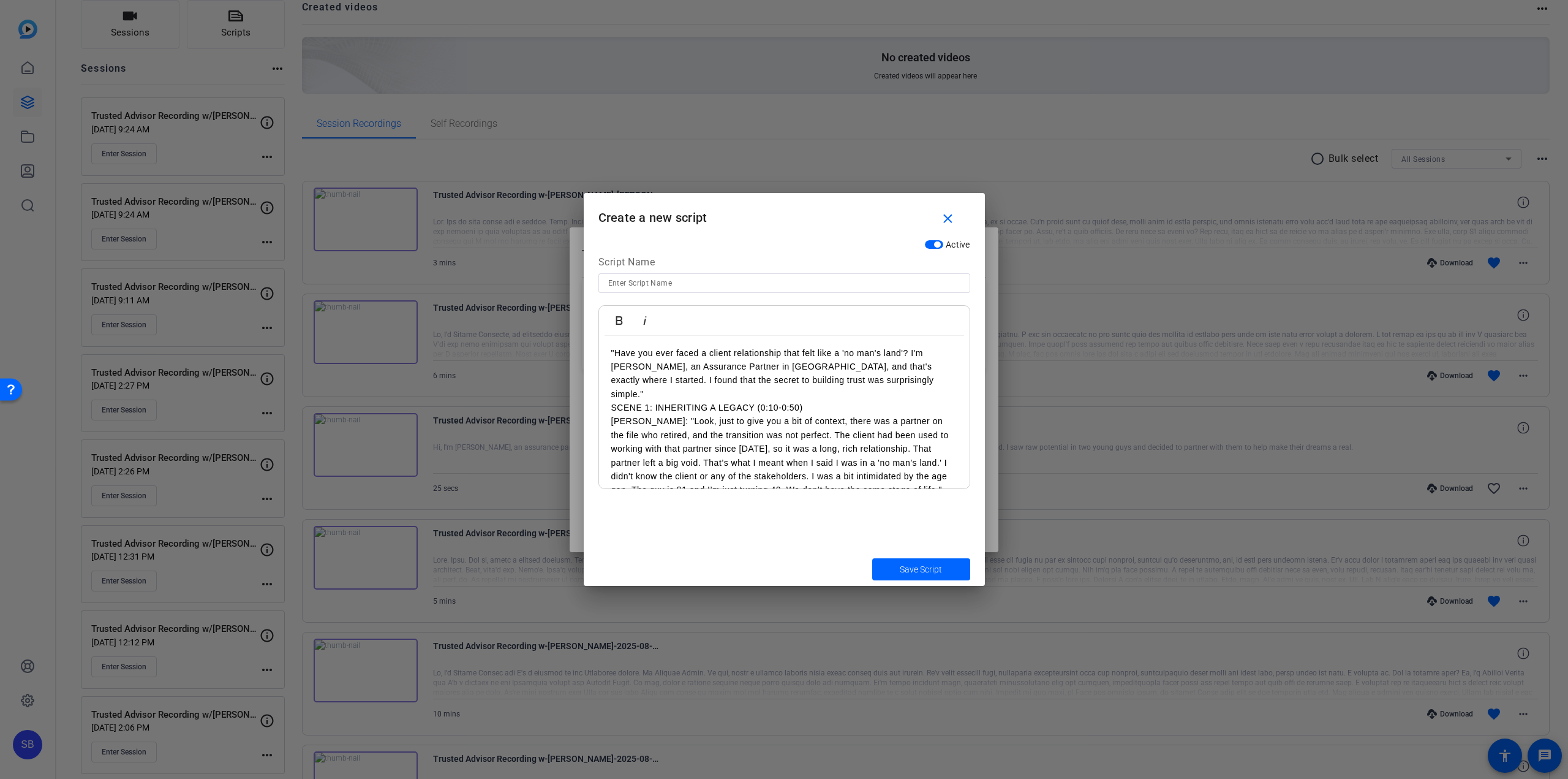
scroll to position [0, 0]
click at [613, 352] on p ""Have you ever faced a client relationship that felt like a 'no man's land'? I'…" at bounding box center [784, 375] width 346 height 55
drag, startPoint x: 818, startPoint y: 392, endPoint x: 609, endPoint y: 397, distance: 209.1
click at [609, 397] on div "Have you ever faced a client relationship that felt like a 'no man's land'? I'm…" at bounding box center [784, 643] width 370 height 615
click at [648, 403] on p "[PERSON_NAME]: "Look, just to give you a bit of context, there was a partner on…" at bounding box center [784, 444] width 346 height 82
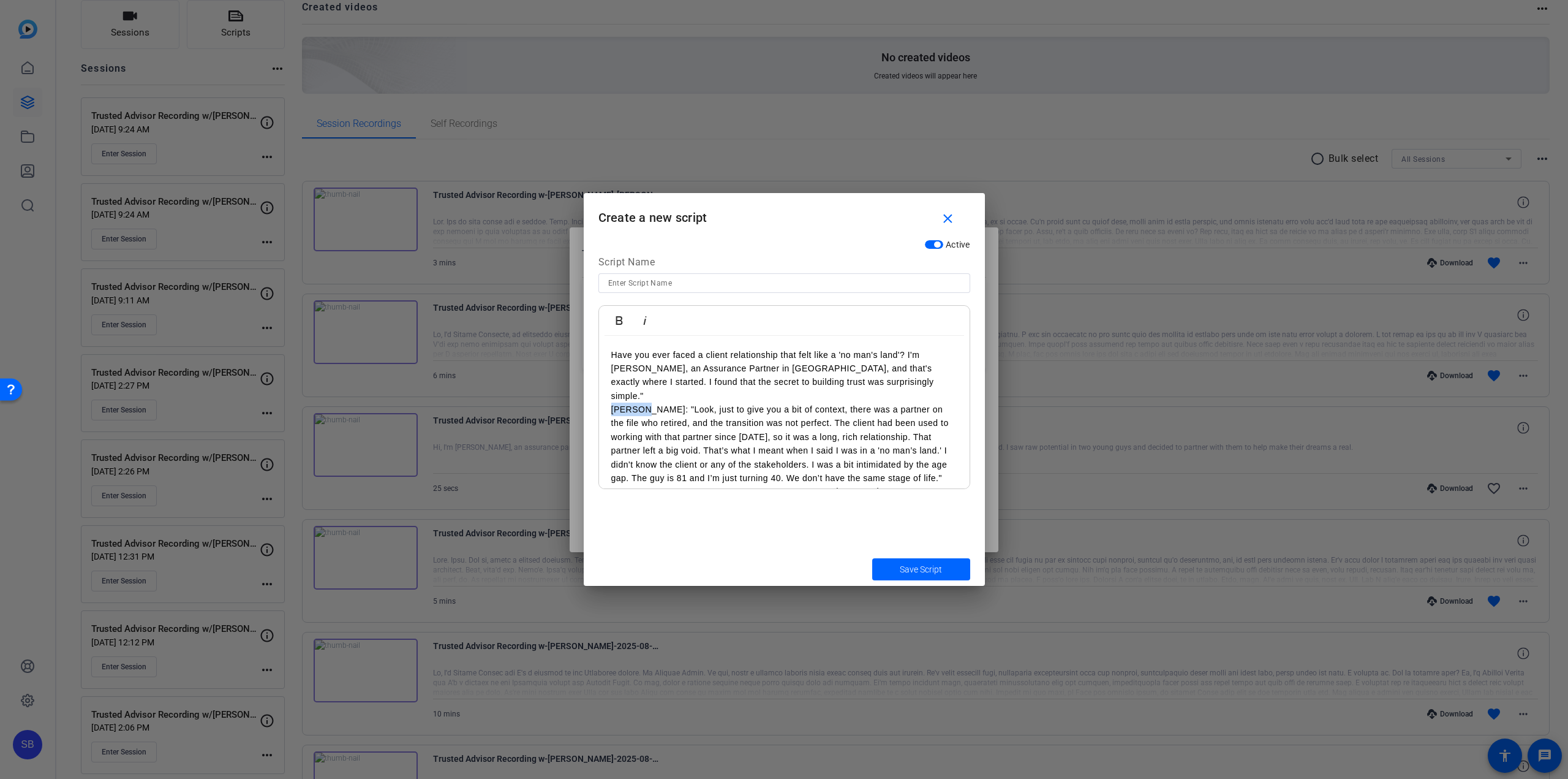
drag, startPoint x: 648, startPoint y: 396, endPoint x: 614, endPoint y: 396, distance: 34.0
click at [614, 403] on p "[PERSON_NAME]: "Look, just to give you a bit of context, there was a partner on…" at bounding box center [784, 444] width 346 height 82
click at [615, 403] on p ""Look, just to give you a bit of context, there was a partner on the file who r…" at bounding box center [784, 444] width 346 height 82
click at [827, 381] on p "Have you ever faced a client relationship that felt like a 'no man's land'? I'm…" at bounding box center [784, 375] width 346 height 55
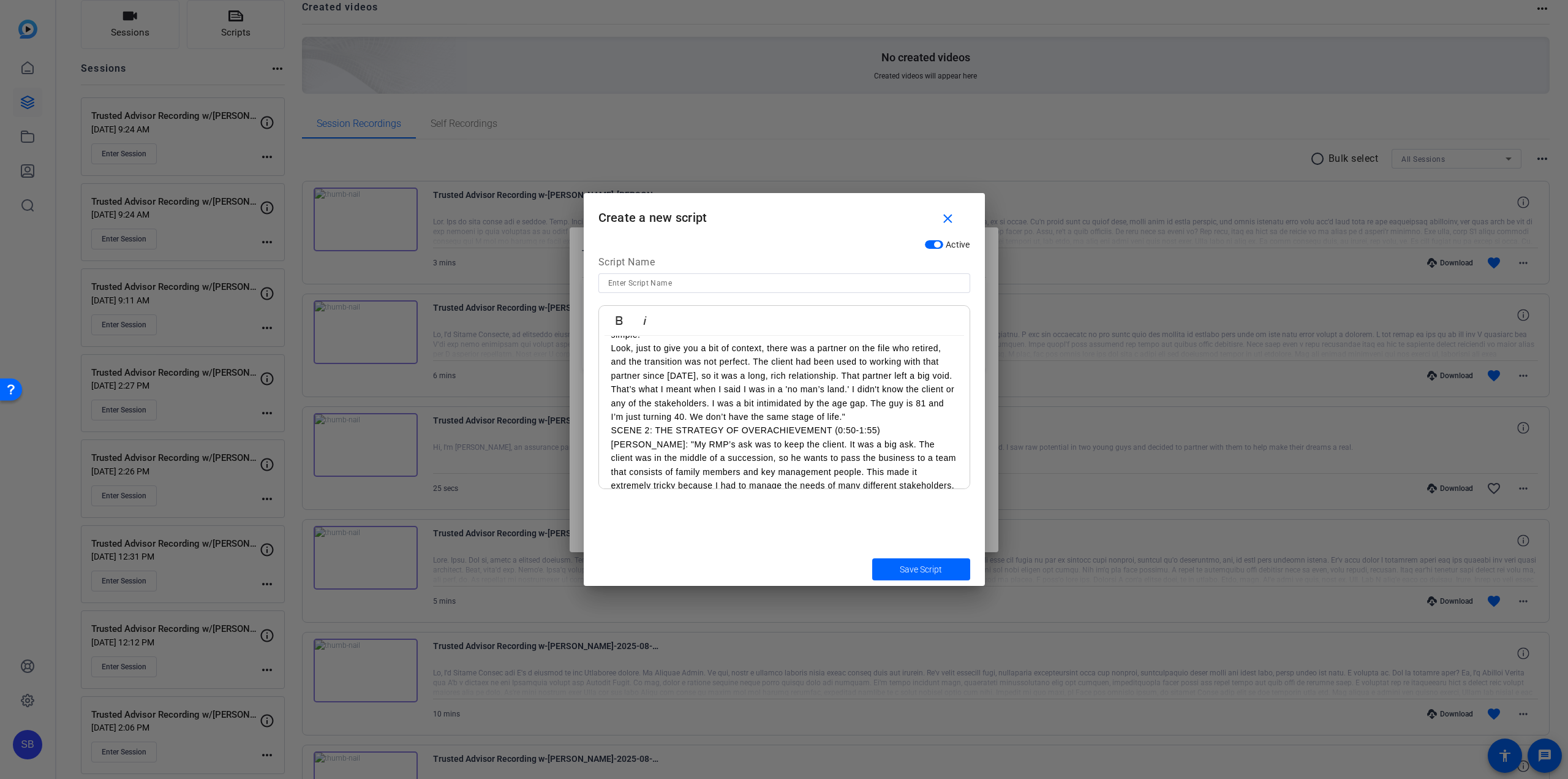
click at [873, 403] on p "Look, just to give you a bit of context, there was a partner on the file who re…" at bounding box center [784, 382] width 346 height 82
drag, startPoint x: 890, startPoint y: 419, endPoint x: 610, endPoint y: 419, distance: 280.0
click at [610, 419] on div "Have you ever faced a client relationship that felt like a 'no man's land'? I'm…" at bounding box center [784, 574] width 370 height 600
drag, startPoint x: 650, startPoint y: 411, endPoint x: 615, endPoint y: 412, distance: 35.0
click at [615, 423] on p "[PERSON_NAME]: "My RMP’s ask was to keep the client. It was a big ask. The clie…" at bounding box center [784, 498] width 346 height 151
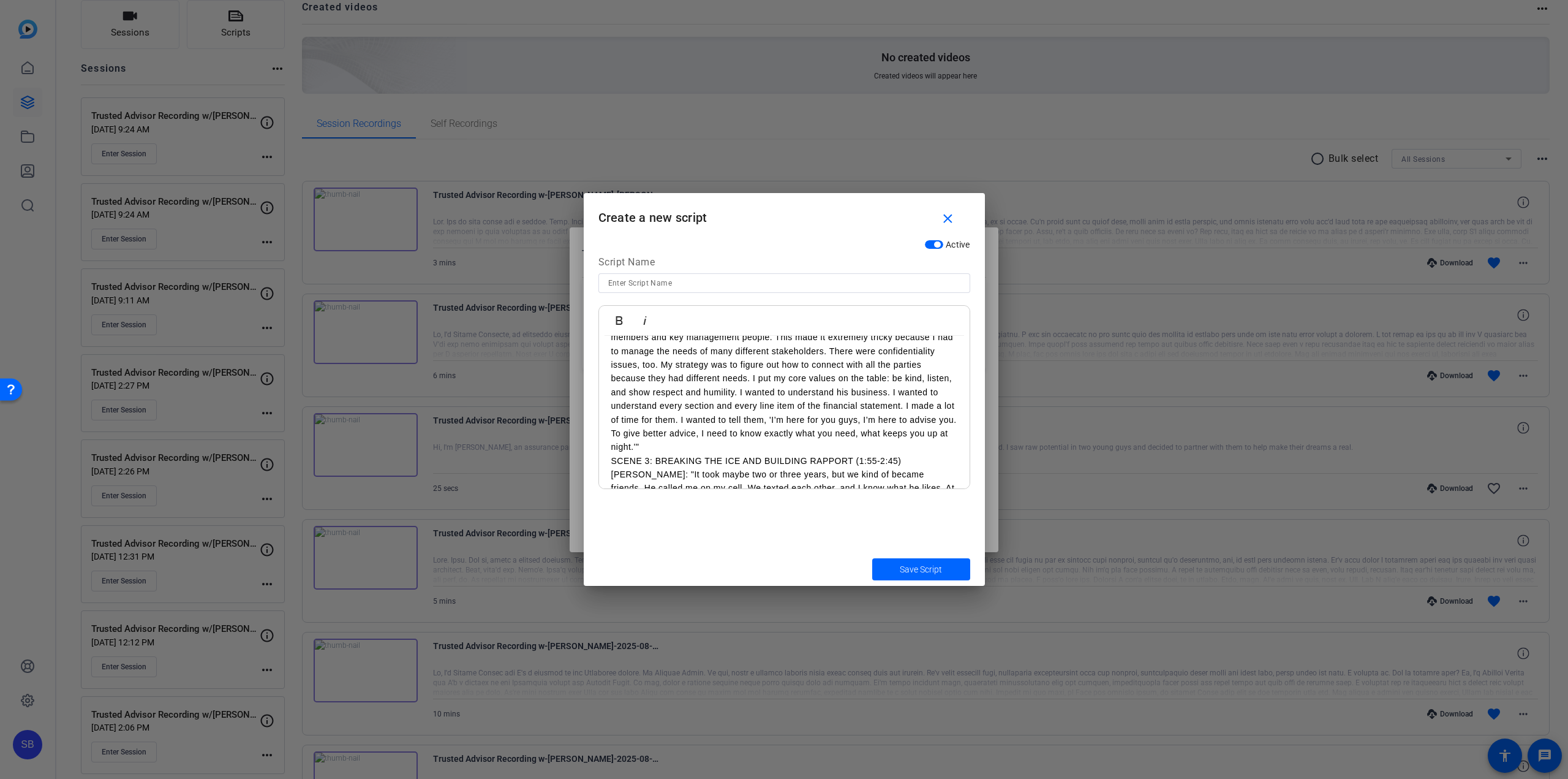
scroll to position [184, 0]
drag, startPoint x: 923, startPoint y: 447, endPoint x: 598, endPoint y: 447, distance: 325.0
click at [598, 447] on div "Bold Italic Have you ever faced a client relationship that felt like a 'no man'…" at bounding box center [784, 397] width 372 height 184
click at [709, 431] on p "My RMP’s ask was to keep the client. It was a big ask. The client was in the mi…" at bounding box center [784, 375] width 346 height 151
drag, startPoint x: 648, startPoint y: 455, endPoint x: 614, endPoint y: 454, distance: 34.0
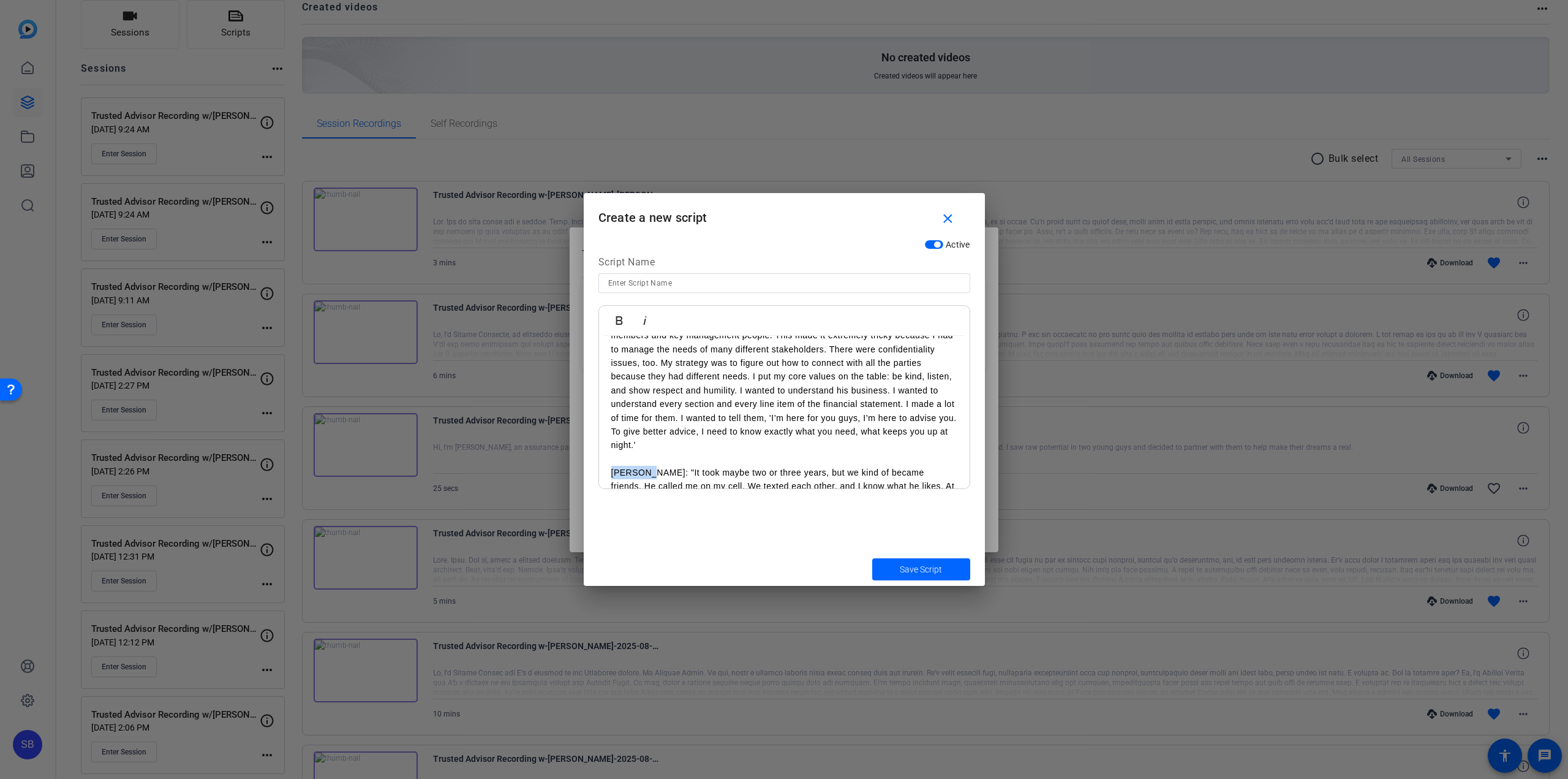
click at [614, 466] on p "[PERSON_NAME]: "It took maybe two or three years, but we kind of became friends…" at bounding box center [784, 520] width 346 height 110
click at [733, 421] on p "It took maybe two or three years, but we kind of became friends. He called me o…" at bounding box center [784, 377] width 346 height 96
drag, startPoint x: 855, startPoint y: 432, endPoint x: 609, endPoint y: 435, distance: 246.0
click at [609, 435] on div "Have you ever faced a client relationship that felt like a 'no man's land'? I'm…" at bounding box center [784, 309] width 370 height 559
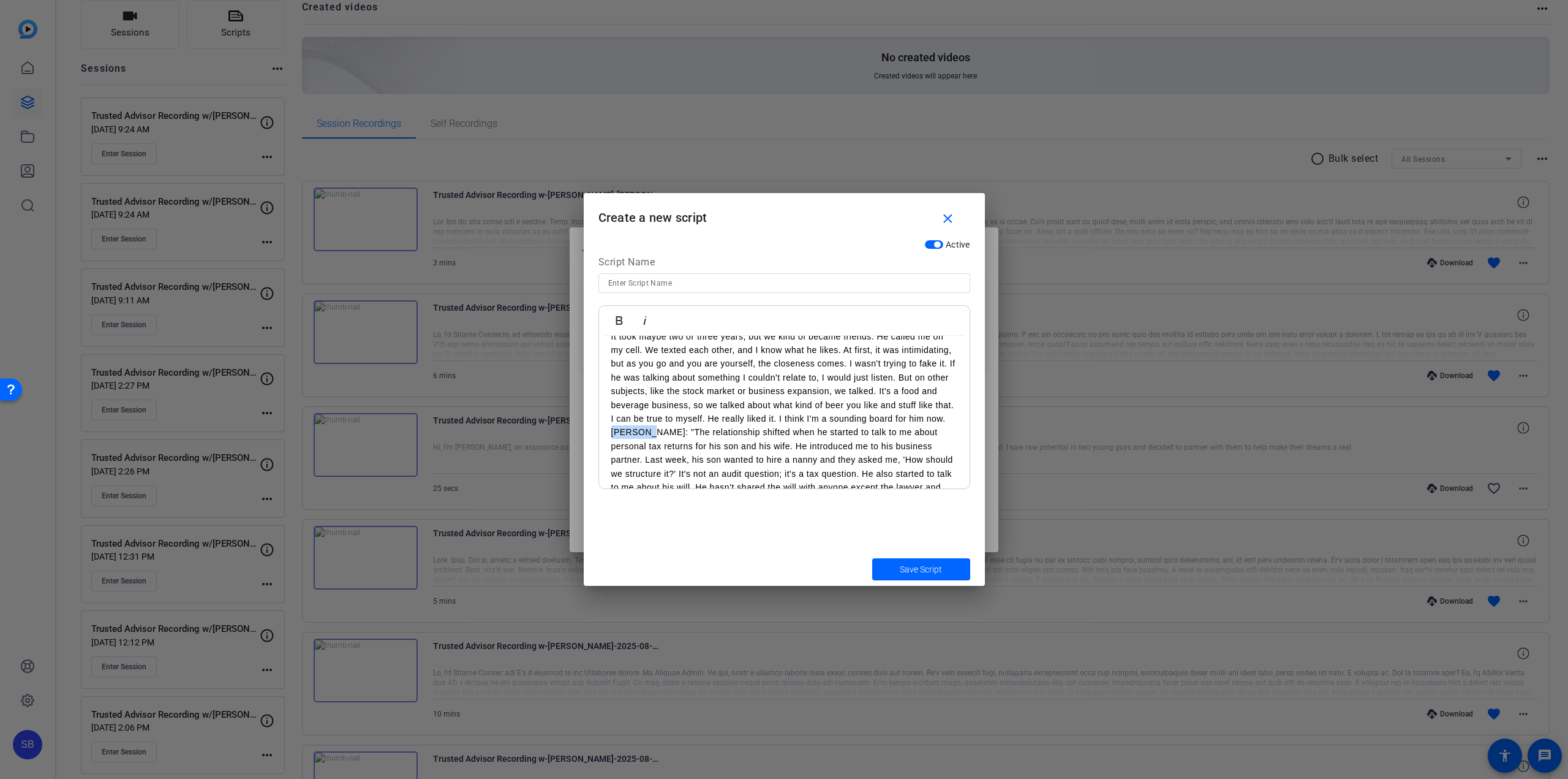
drag, startPoint x: 650, startPoint y: 430, endPoint x: 613, endPoint y: 432, distance: 37.1
click at [613, 432] on p "[PERSON_NAME]: "The relationship shifted when he started to talk to me about pe…" at bounding box center [784, 493] width 346 height 137
click at [886, 467] on p "The relationship shifted when he started to talk to me about personal tax retur…" at bounding box center [784, 408] width 346 height 137
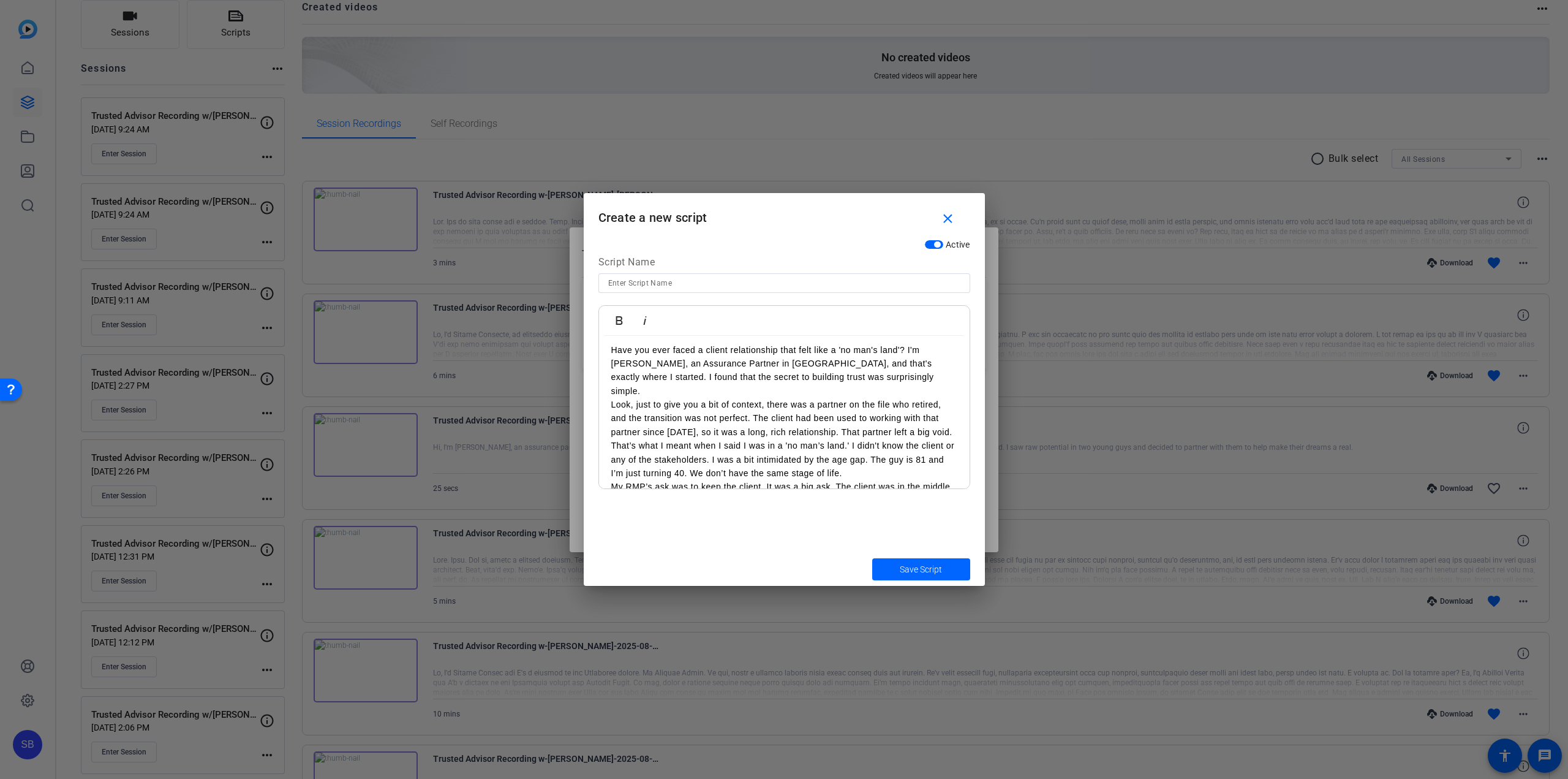
scroll to position [0, 0]
click at [764, 283] on input at bounding box center [785, 283] width 352 height 14
paste input "[PERSON_NAME] Script"
type input "[PERSON_NAME] Script"
click at [930, 569] on span "Save Script" at bounding box center [921, 569] width 43 height 13
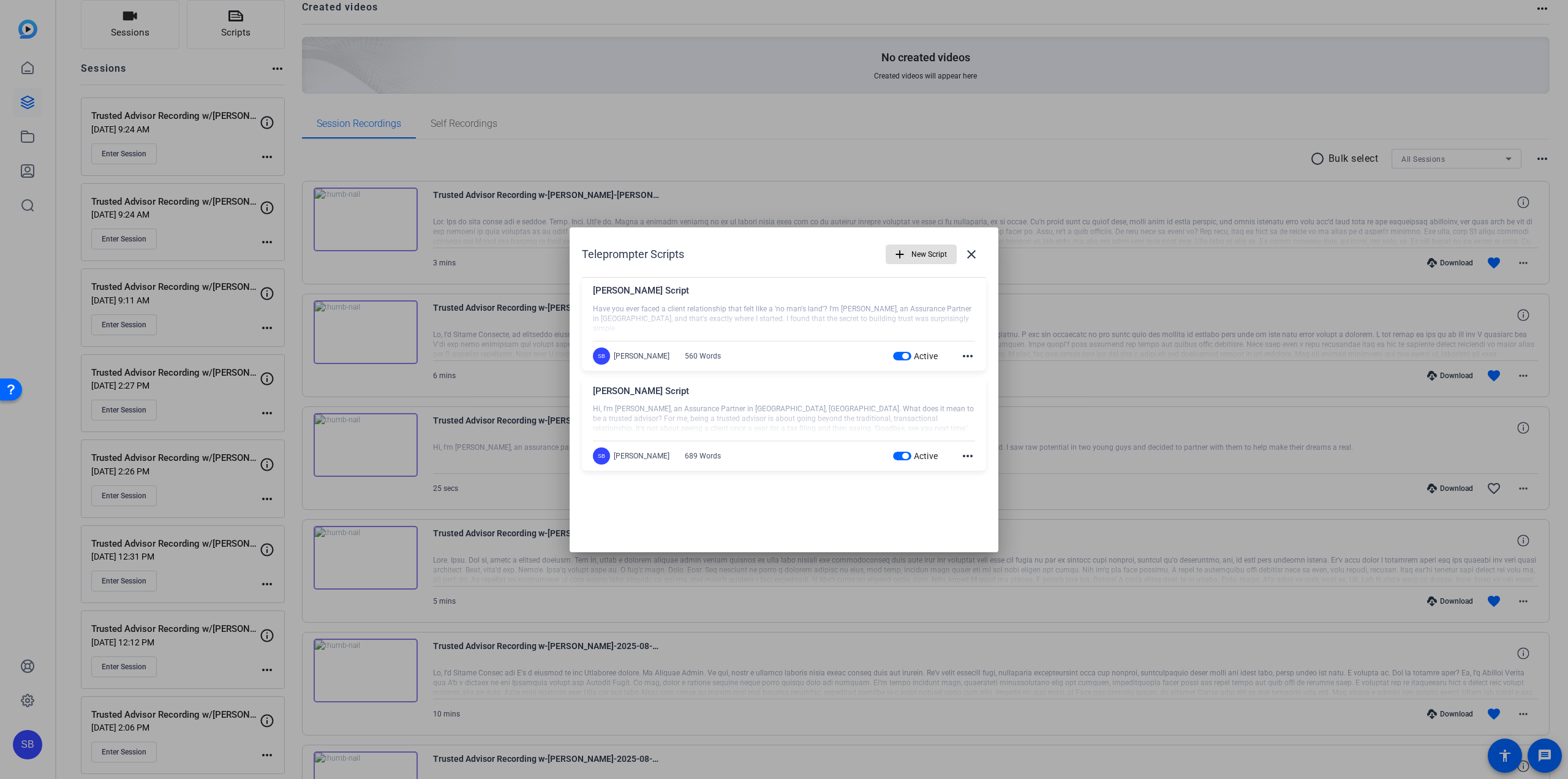
click at [972, 352] on mat-icon "more_horiz" at bounding box center [967, 355] width 14 height 14
click at [975, 370] on span "Edit" at bounding box center [995, 373] width 49 height 14
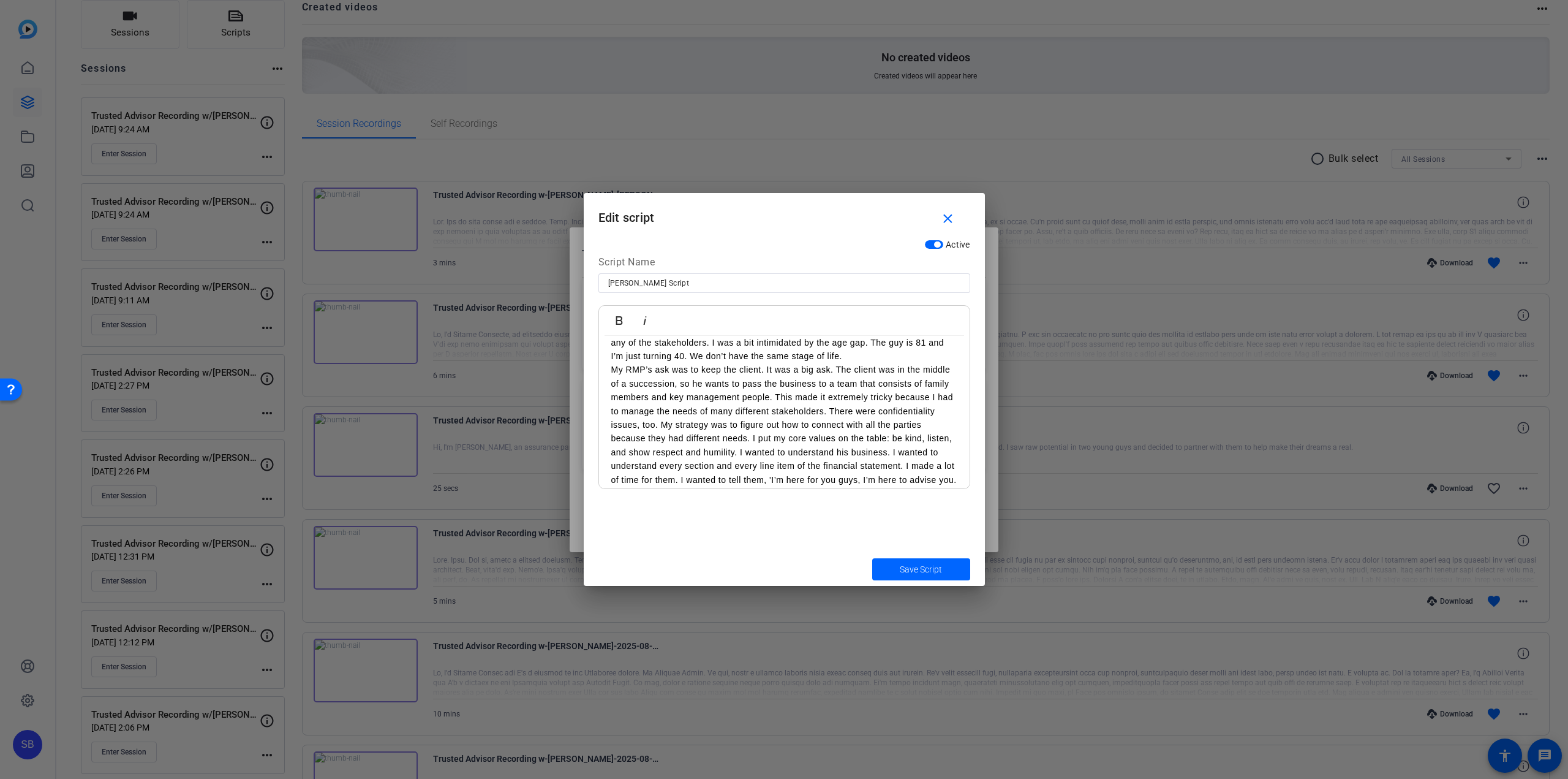
scroll to position [123, 0]
click at [848, 394] on p "My RMP’s ask was to keep the client. It was a big ask. The client was in the mi…" at bounding box center [784, 437] width 346 height 151
click at [781, 388] on p "The relationship shifted when he started to talk to me about personal tax retur…" at bounding box center [784, 408] width 346 height 137
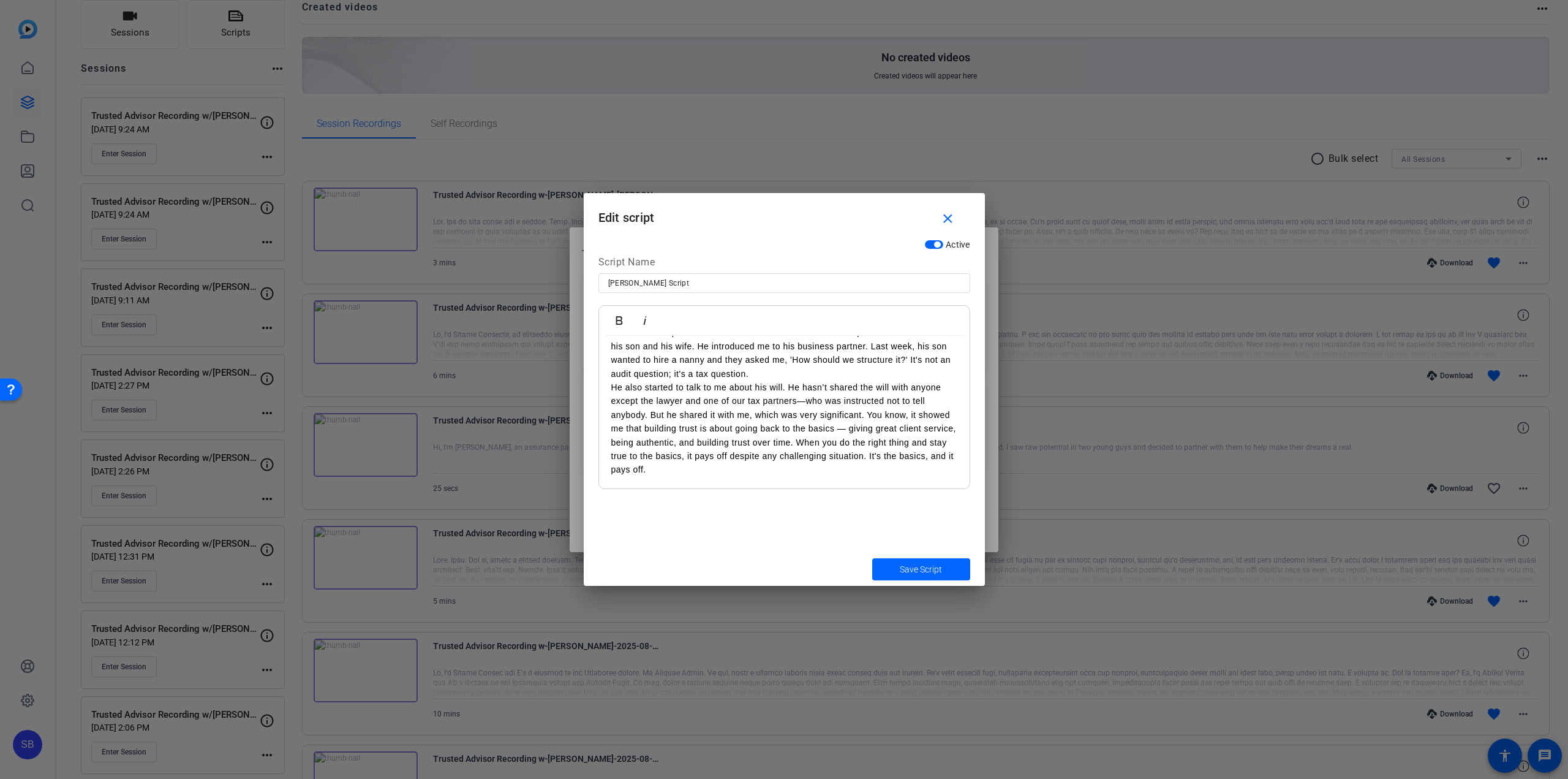
click at [833, 443] on p "He also started to talk to me about his will. He hasn’t shared the will with an…" at bounding box center [784, 428] width 346 height 96
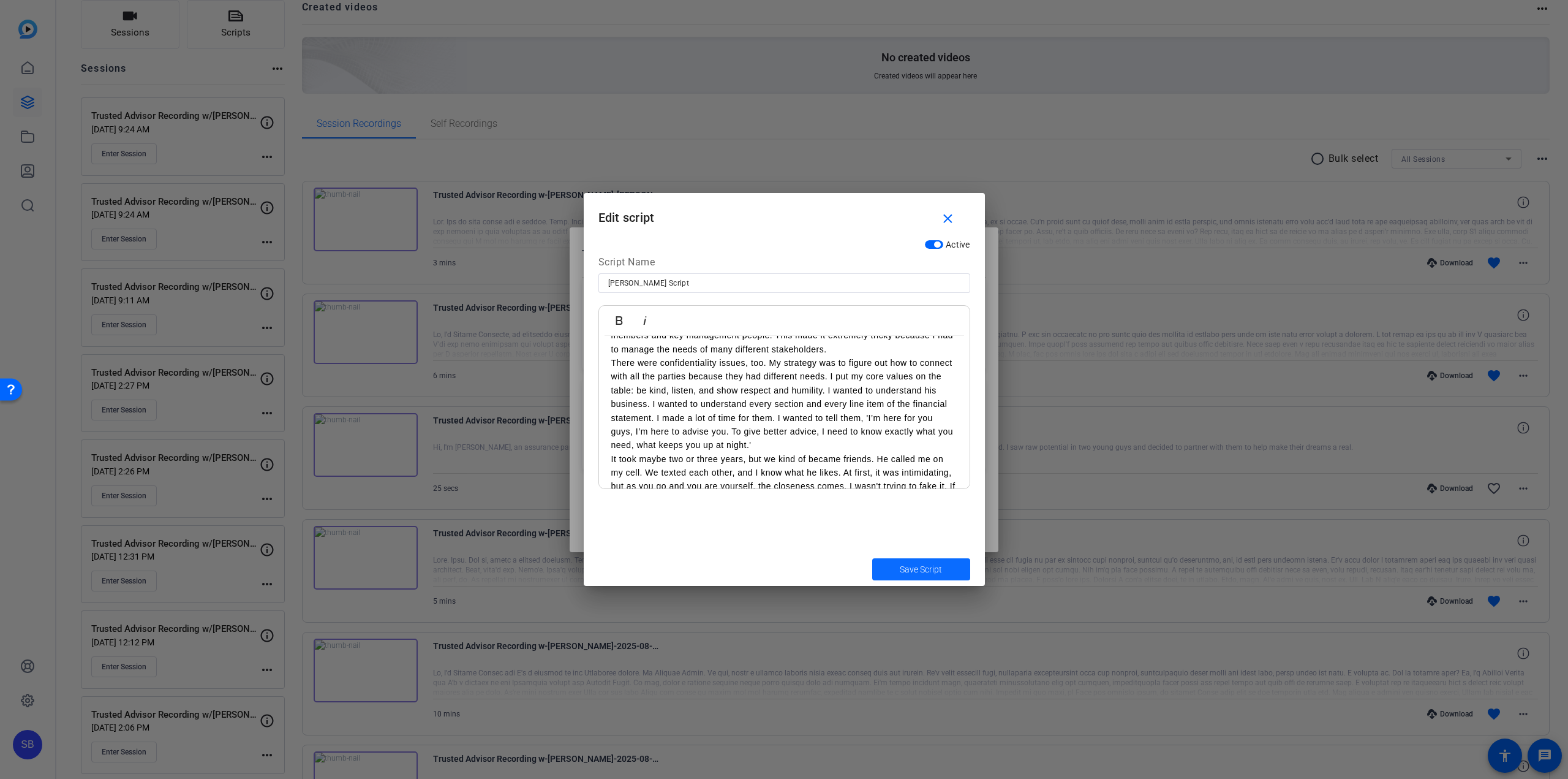
click at [941, 561] on span "submit" at bounding box center [921, 569] width 98 height 30
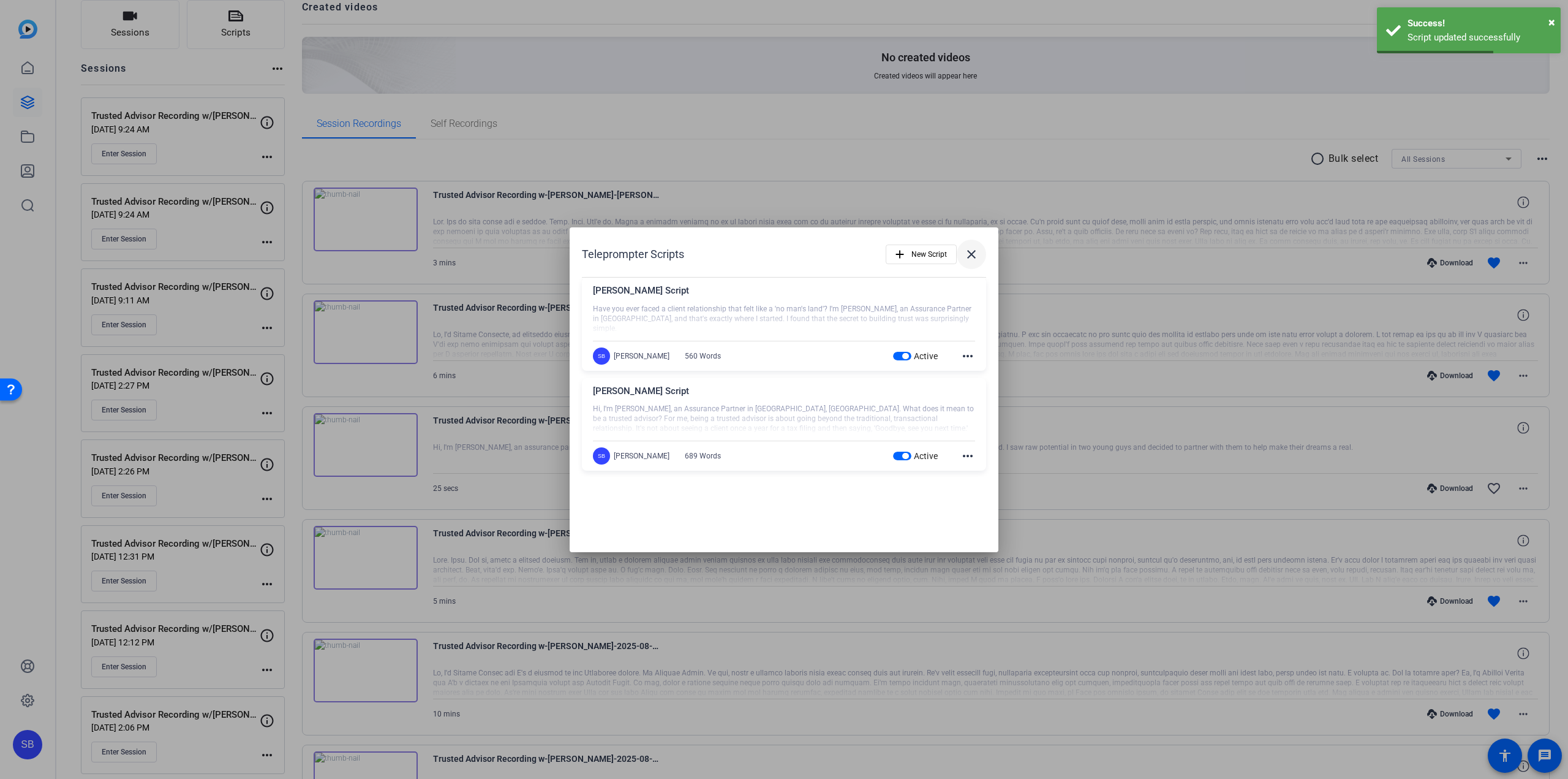
click at [984, 249] on span at bounding box center [971, 254] width 30 height 30
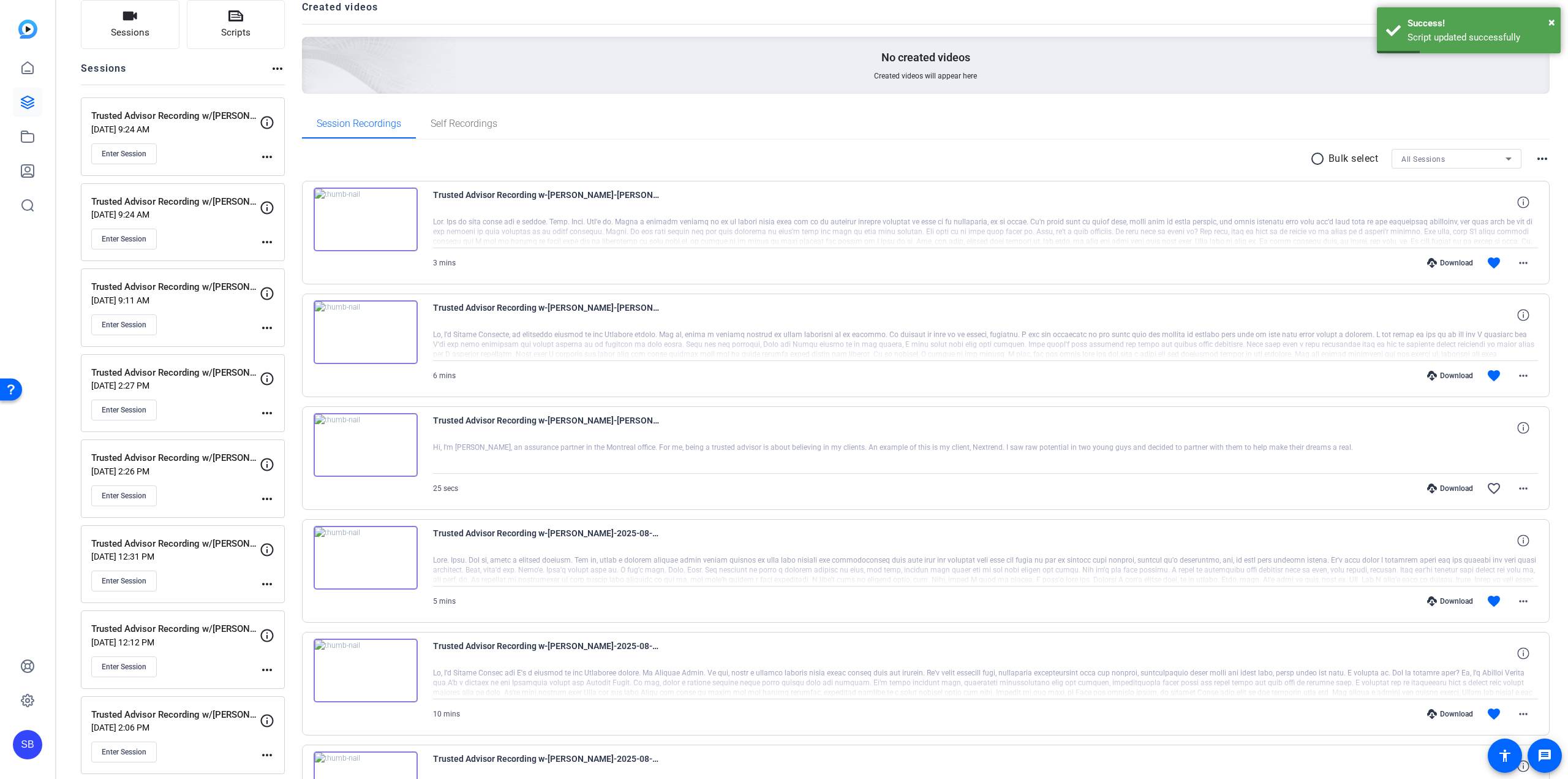
click at [261, 158] on mat-icon "more_horiz" at bounding box center [266, 157] width 14 height 14
click at [289, 169] on span "Edit Session" at bounding box center [297, 174] width 55 height 14
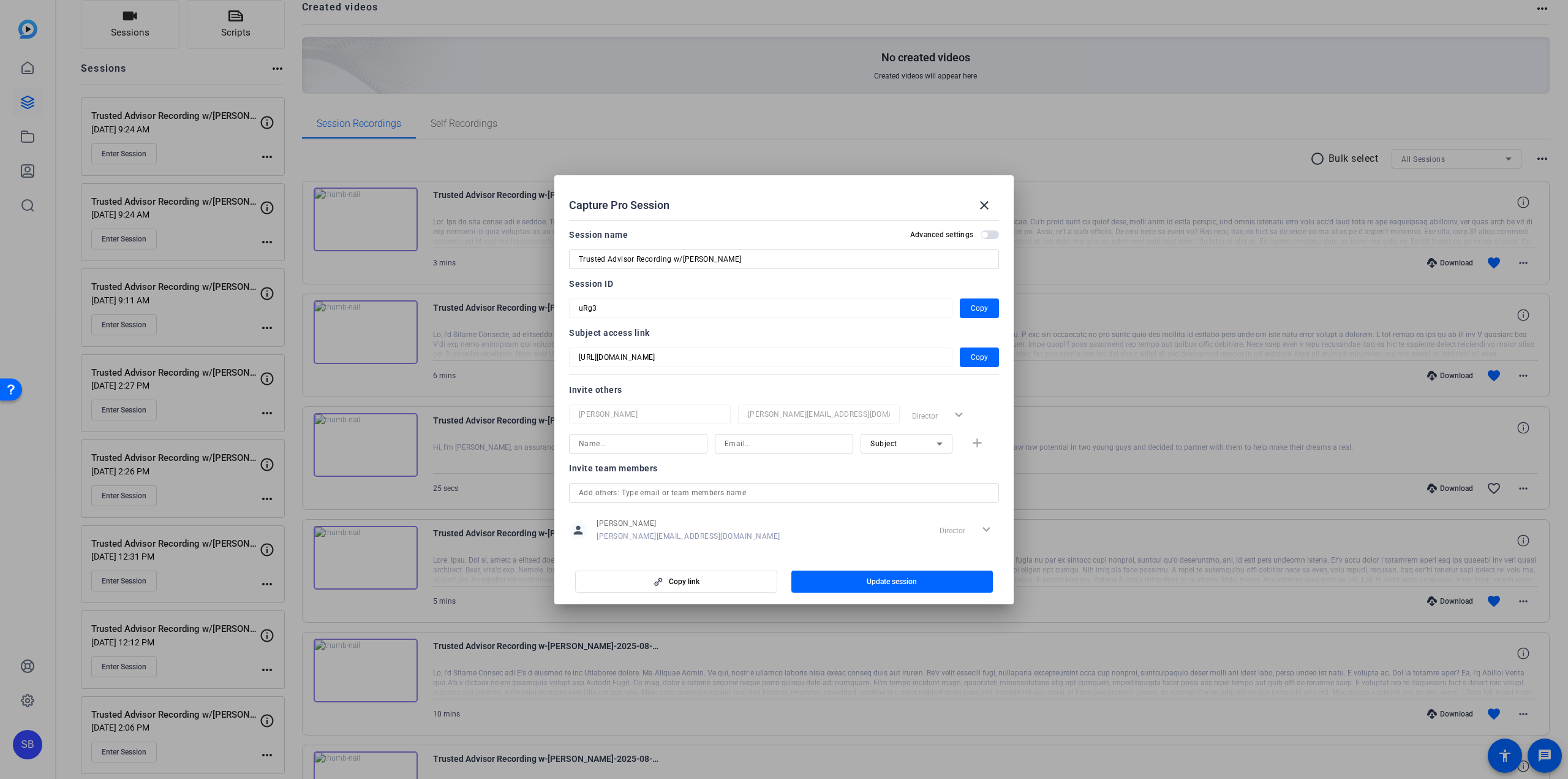
click at [587, 145] on div at bounding box center [784, 389] width 1568 height 779
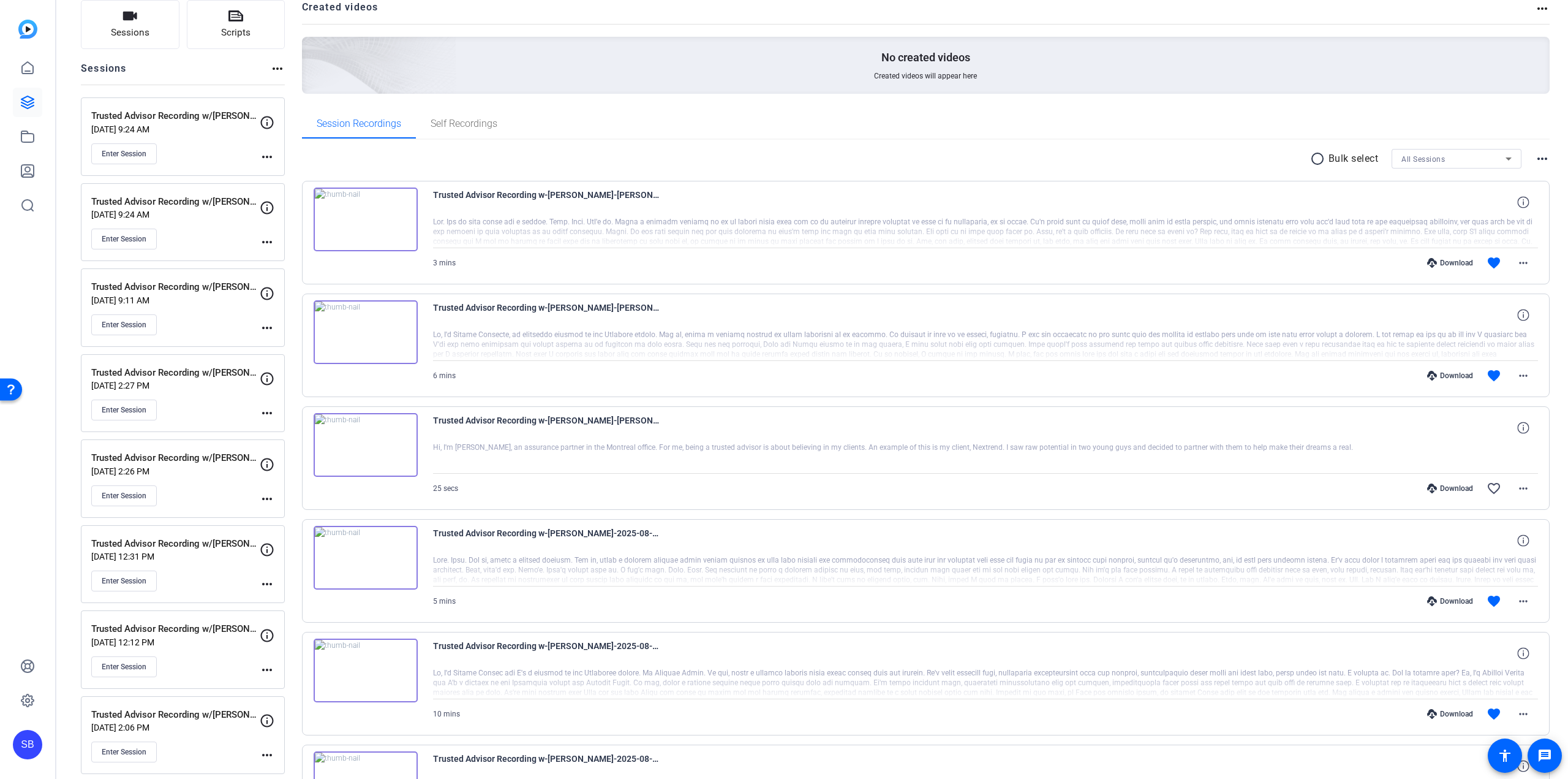
click at [266, 235] on mat-icon "more_horiz" at bounding box center [266, 242] width 14 height 14
click at [277, 259] on span "Edit Session" at bounding box center [297, 260] width 55 height 14
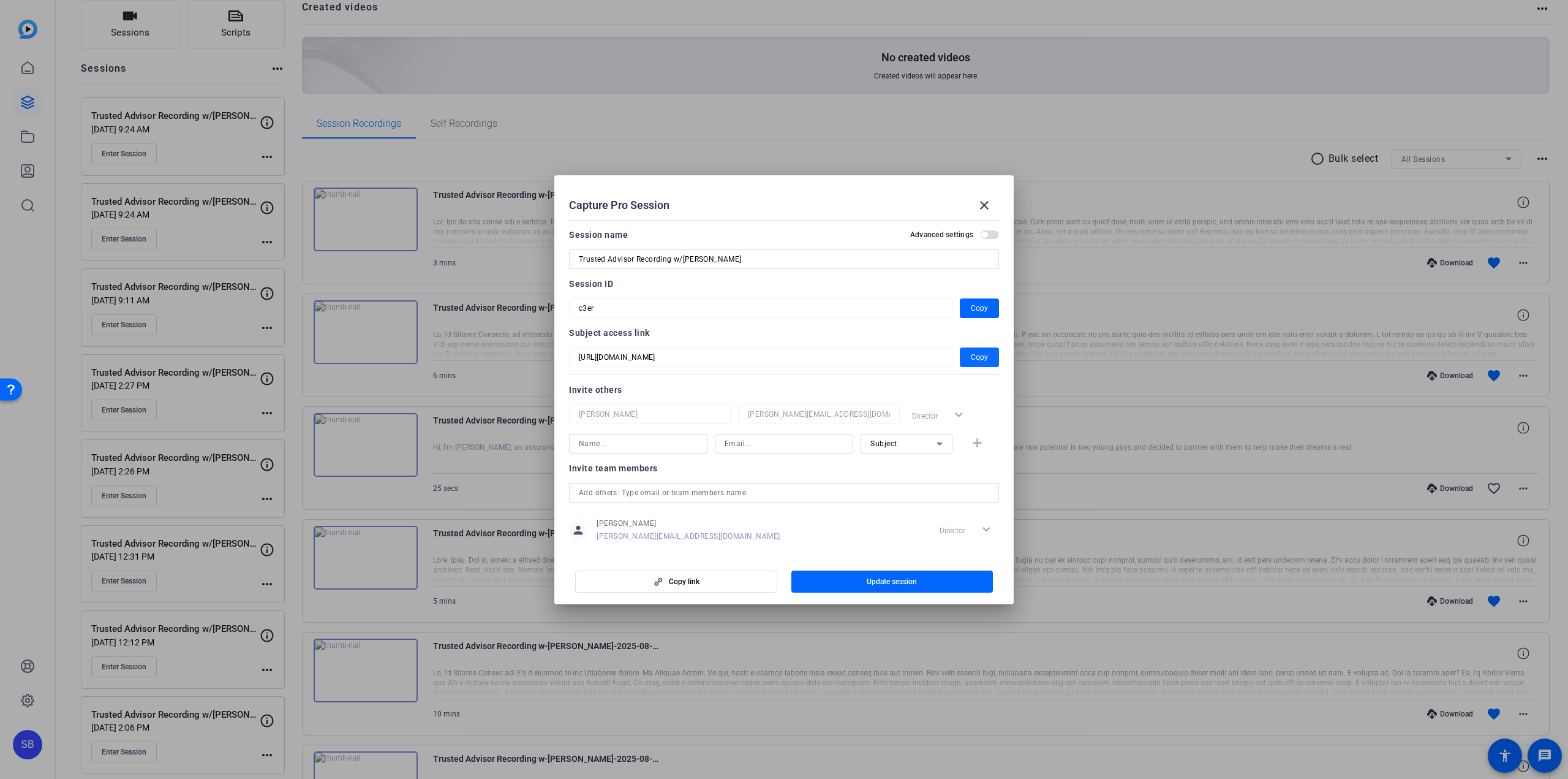
click at [974, 356] on span "Copy" at bounding box center [980, 357] width 17 height 14
click at [990, 210] on mat-icon "close" at bounding box center [984, 204] width 14 height 14
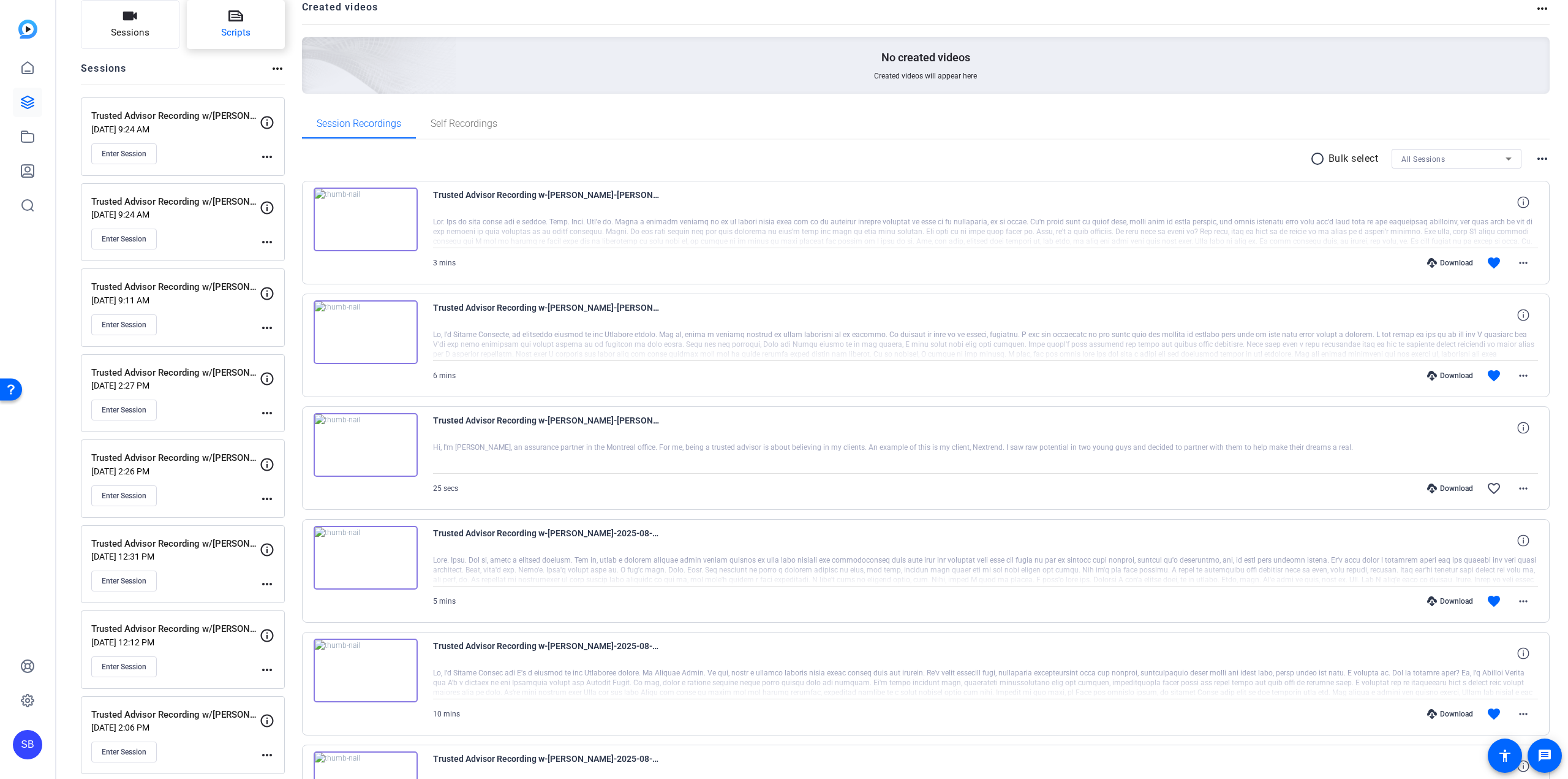
click at [242, 36] on span "Scripts" at bounding box center [236, 32] width 30 height 14
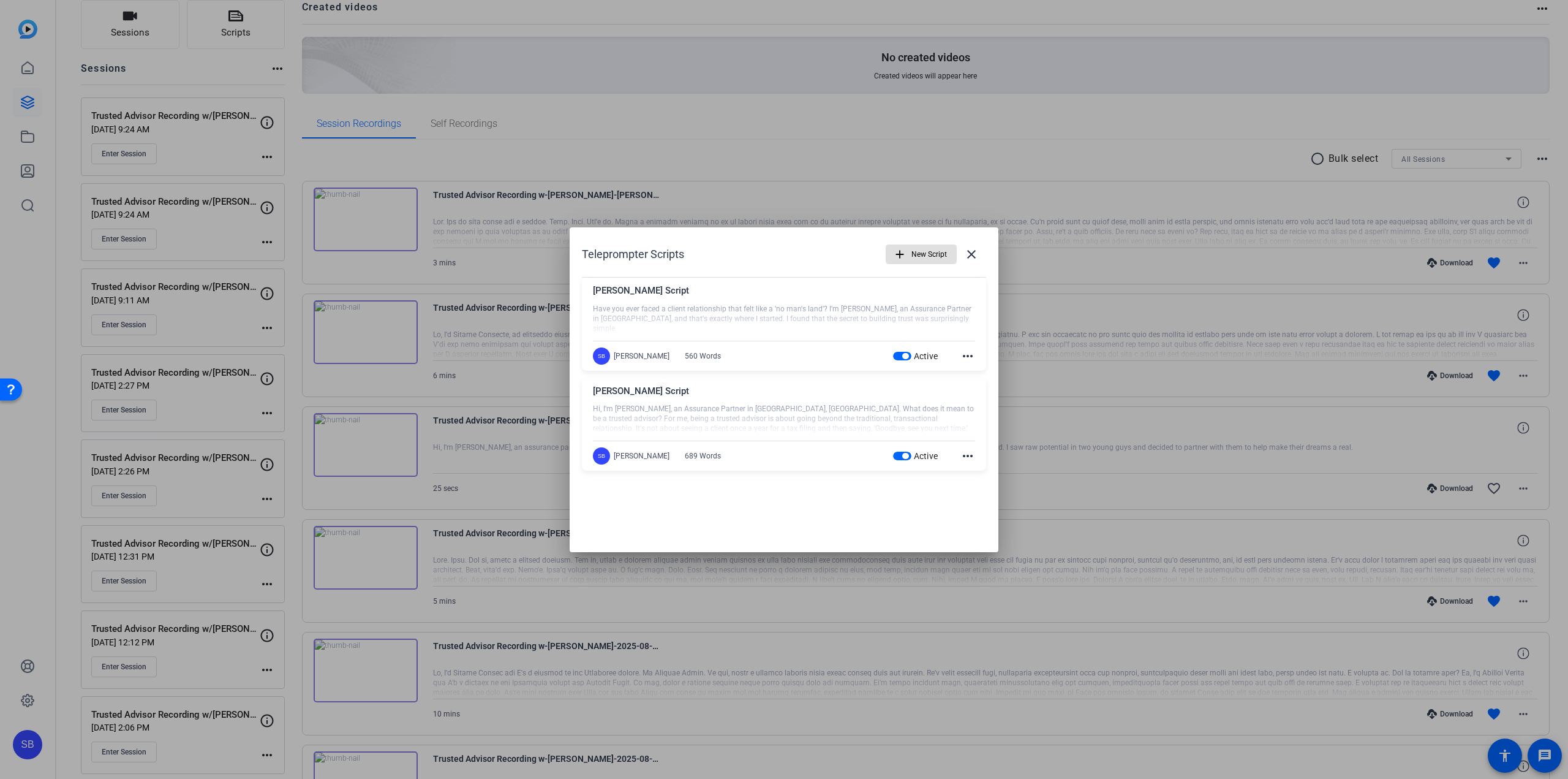
click at [913, 258] on span "New Script" at bounding box center [930, 254] width 36 height 23
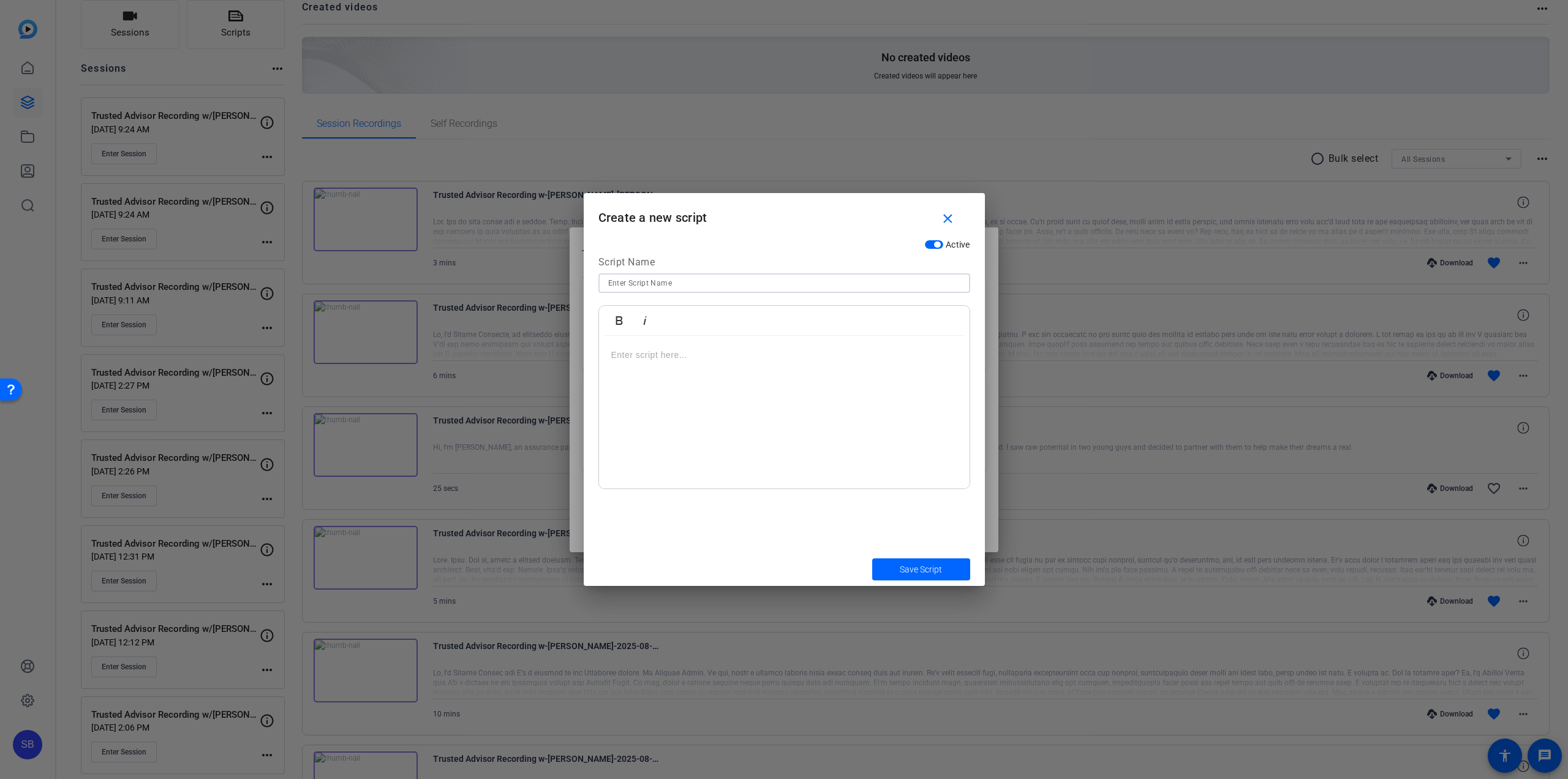
click at [698, 285] on input at bounding box center [785, 283] width 352 height 14
paste input "[PERSON_NAME] Script"
type input "[PERSON_NAME] Script"
click at [650, 357] on p at bounding box center [784, 355] width 346 height 14
click at [639, 358] on p at bounding box center [784, 355] width 346 height 14
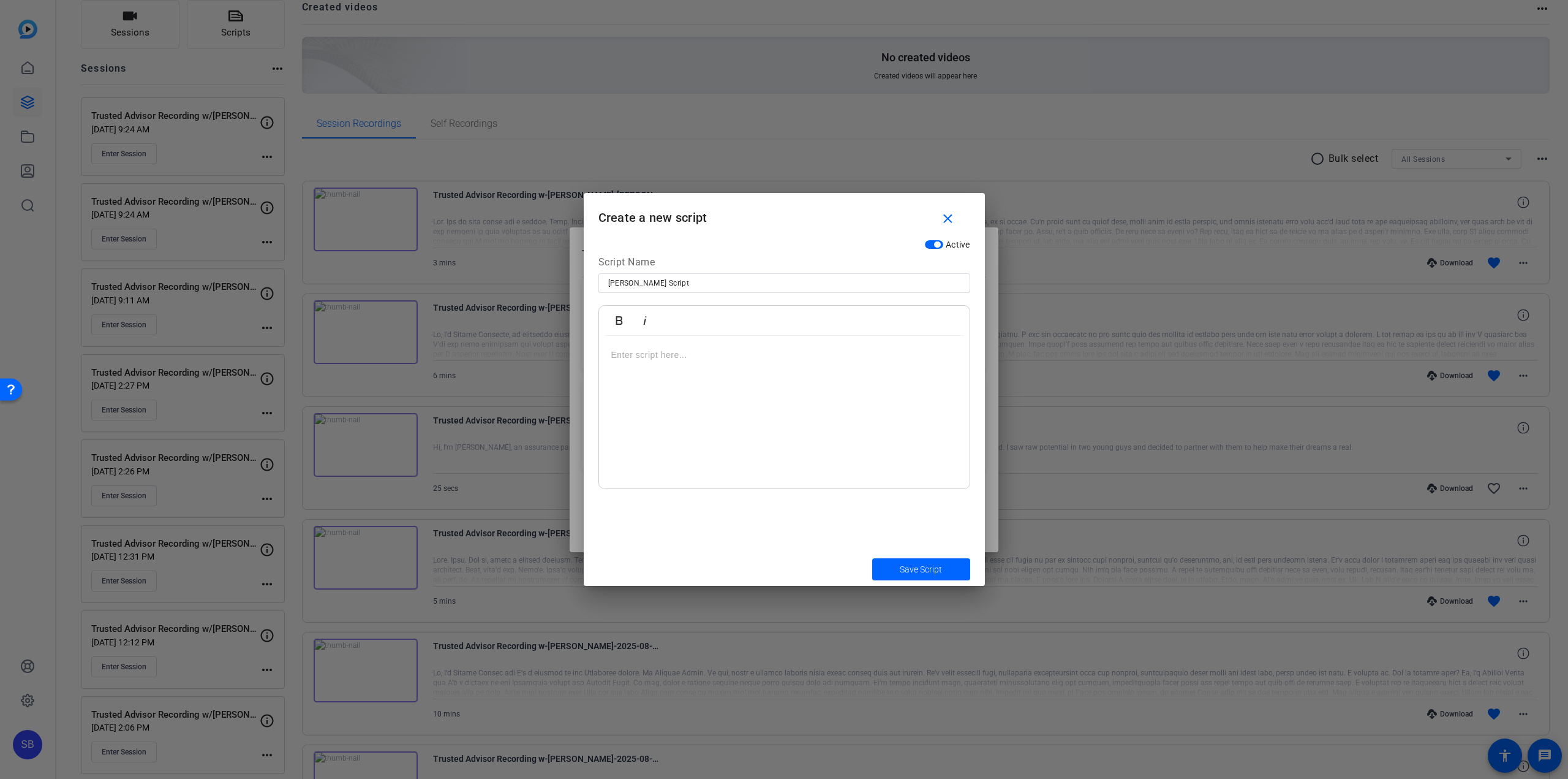
click at [648, 352] on p at bounding box center [784, 355] width 346 height 14
click at [646, 360] on p at bounding box center [784, 355] width 346 height 14
click at [739, 377] on div at bounding box center [784, 412] width 370 height 153
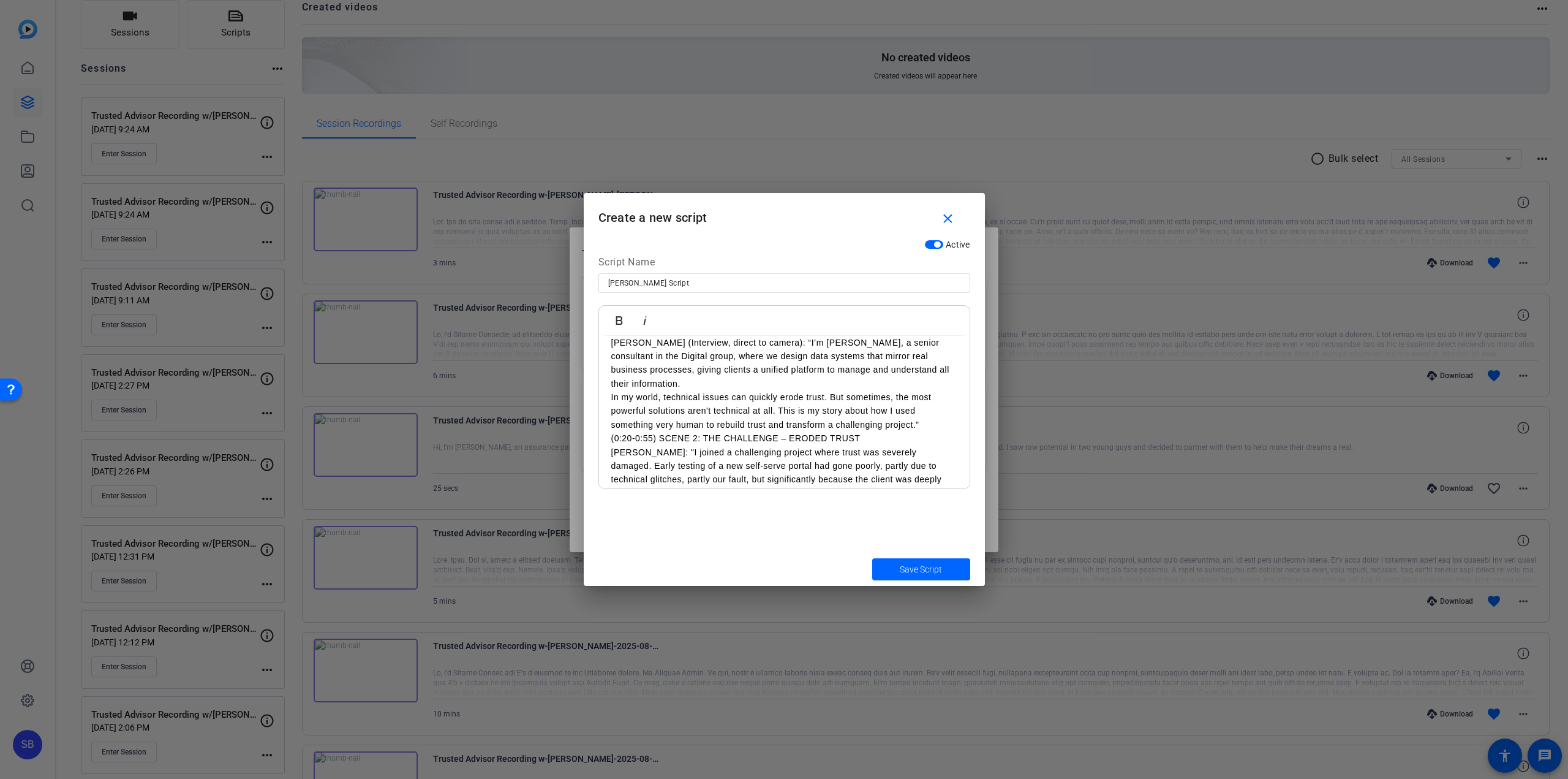
scroll to position [0, 0]
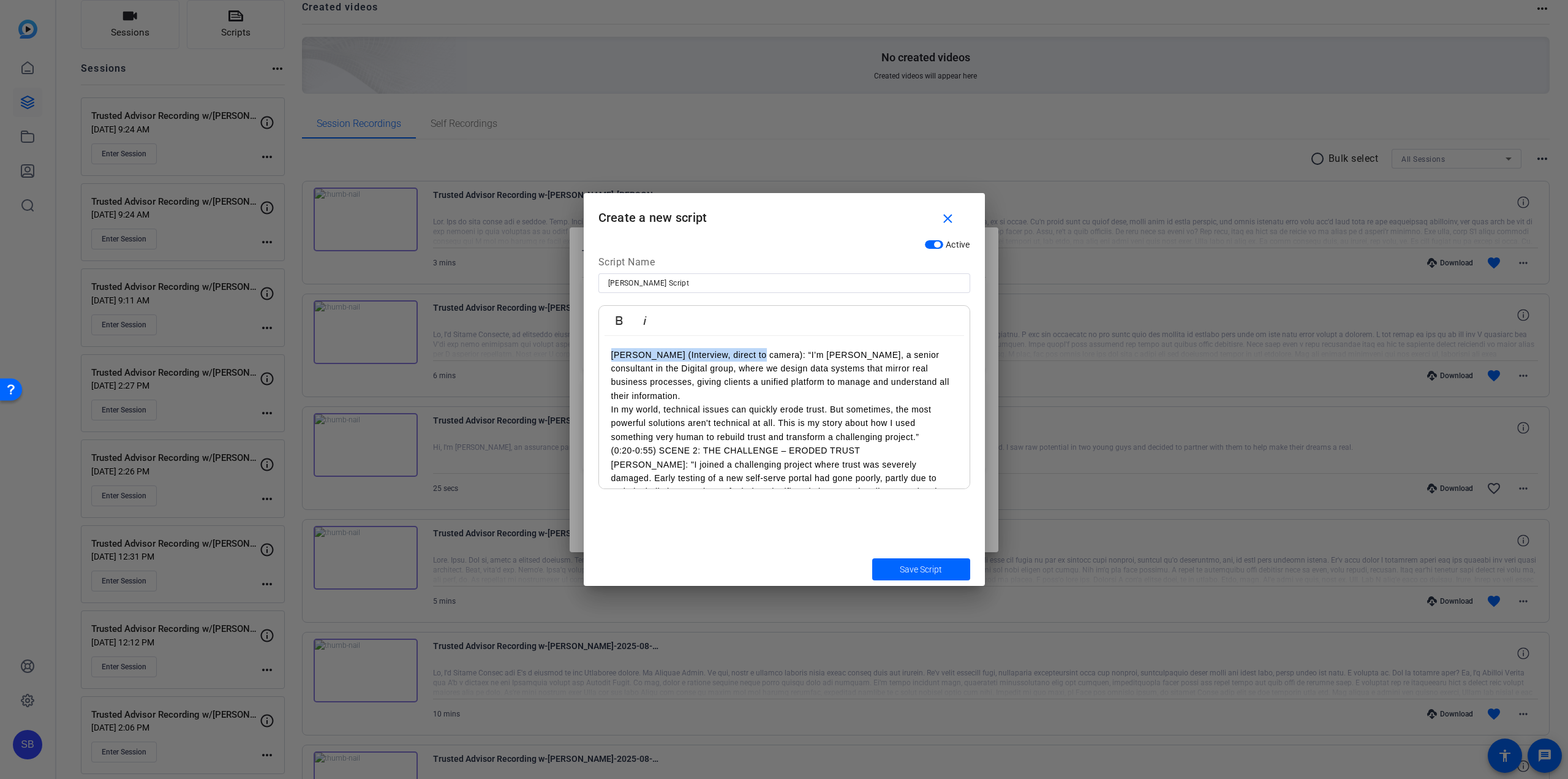
drag, startPoint x: 753, startPoint y: 352, endPoint x: 600, endPoint y: 352, distance: 153.0
click at [600, 352] on div "[PERSON_NAME] (Interview, direct to camera): “I’m [PERSON_NAME], a senior consu…" at bounding box center [784, 718] width 370 height 765
drag, startPoint x: 870, startPoint y: 438, endPoint x: 602, endPoint y: 434, distance: 268.0
click at [602, 434] on div "I’m [PERSON_NAME], a senior consultant in the Digital group, where we design da…" at bounding box center [784, 711] width 370 height 752
drag, startPoint x: 637, startPoint y: 434, endPoint x: 606, endPoint y: 436, distance: 31.1
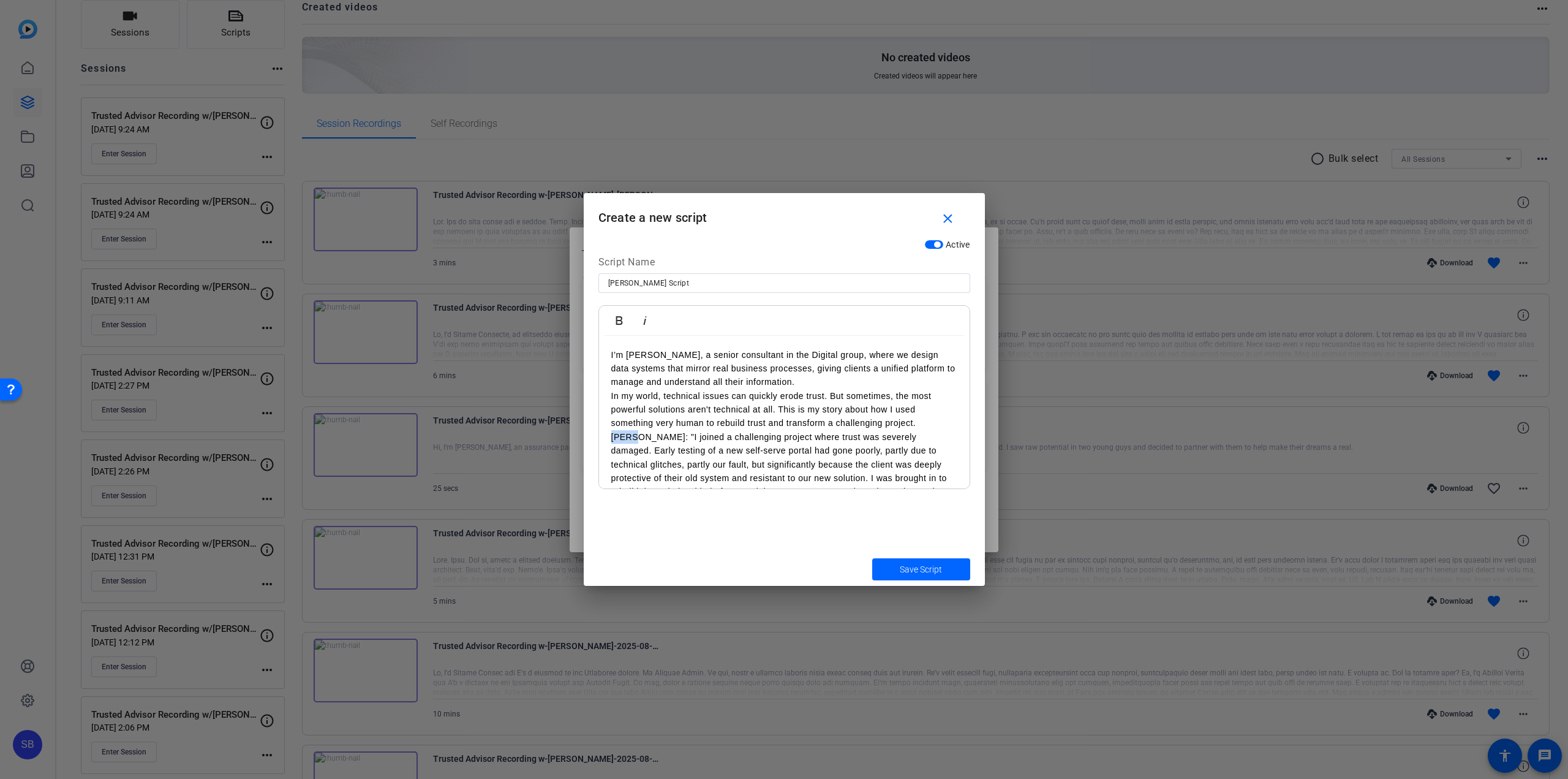
click at [606, 436] on div "I’m [PERSON_NAME], a senior consultant in the Digital group, where we design da…" at bounding box center [784, 704] width 370 height 737
click at [613, 438] on p ""I joined a challenging project where trust was severely damaged. Early testing…" at bounding box center [784, 478] width 346 height 96
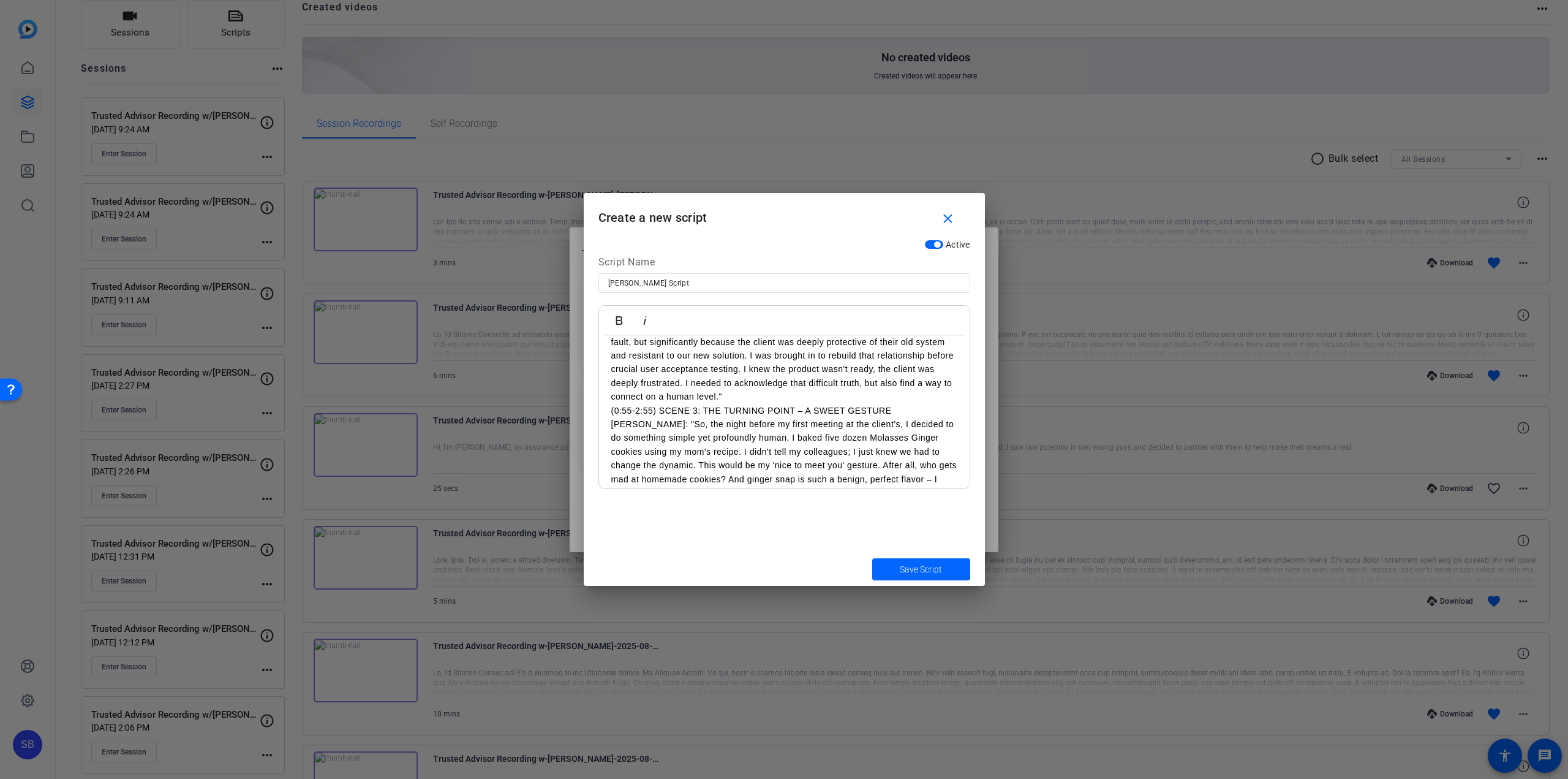
click at [751, 394] on p "I joined a challenging project where trust was severely damaged. Early testing …" at bounding box center [784, 355] width 346 height 96
drag, startPoint x: 907, startPoint y: 412, endPoint x: 598, endPoint y: 411, distance: 309.0
click at [599, 411] on div "I’m [PERSON_NAME], a senior consultant in the Digital group, where we design da…" at bounding box center [784, 581] width 370 height 737
click at [638, 408] on p "[PERSON_NAME]: "So, the night before my first meeting at the client’s, I decide…" at bounding box center [784, 444] width 346 height 82
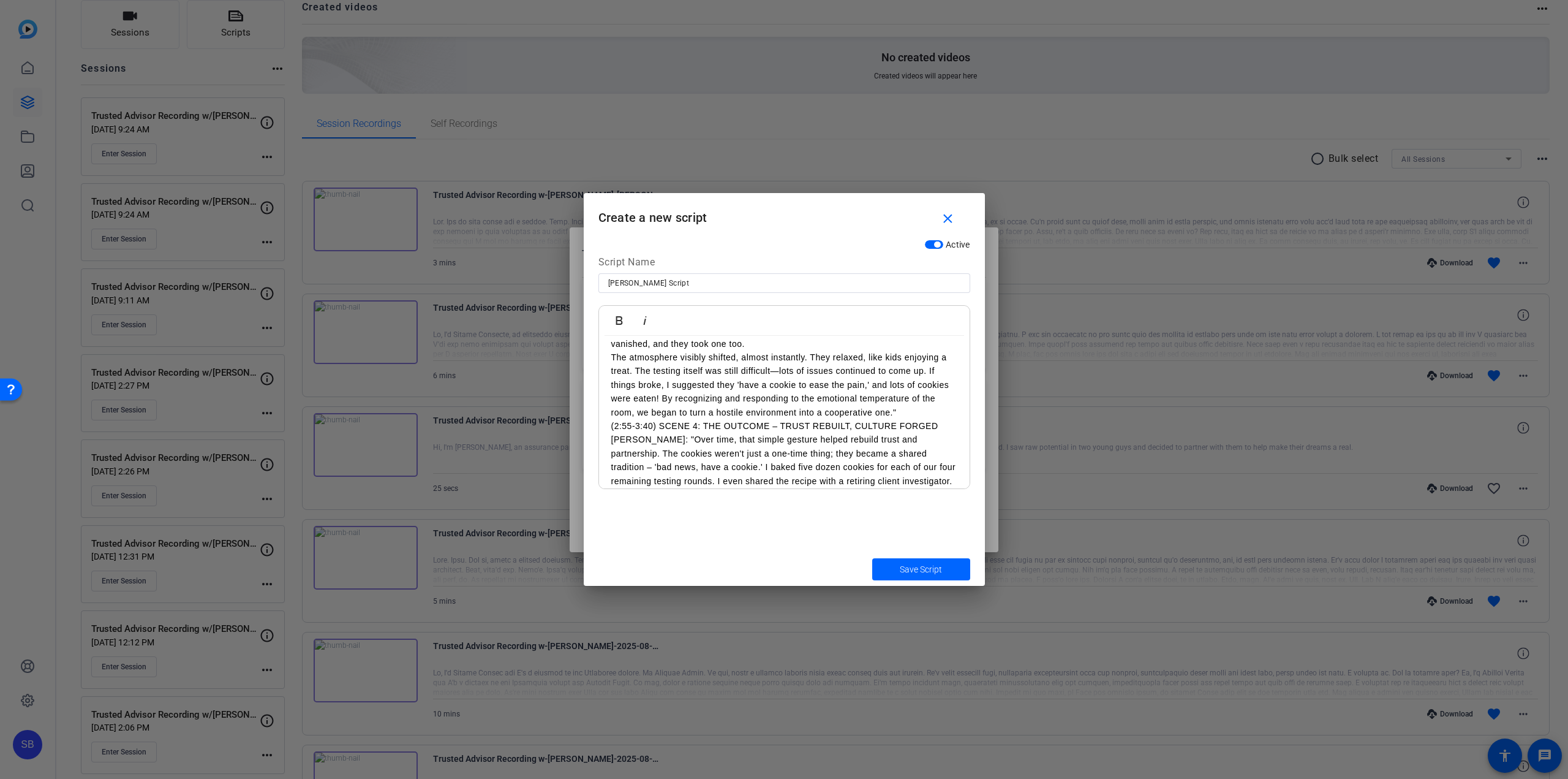
click at [906, 407] on p "The atmosphere visibly shifted, almost instantly. They relaxed, like kids enjoy…" at bounding box center [784, 385] width 346 height 69
drag, startPoint x: 942, startPoint y: 423, endPoint x: 611, endPoint y: 429, distance: 331.1
click at [611, 429] on p "(2:55-3:40) SCENE 4: THE OUTCOME – TRUST REBUILT, CULTURE FORGED" at bounding box center [784, 426] width 346 height 14
click at [638, 427] on p "[PERSON_NAME]: "Over time, that simple gesture helped rebuild trust and partner…" at bounding box center [784, 460] width 346 height 82
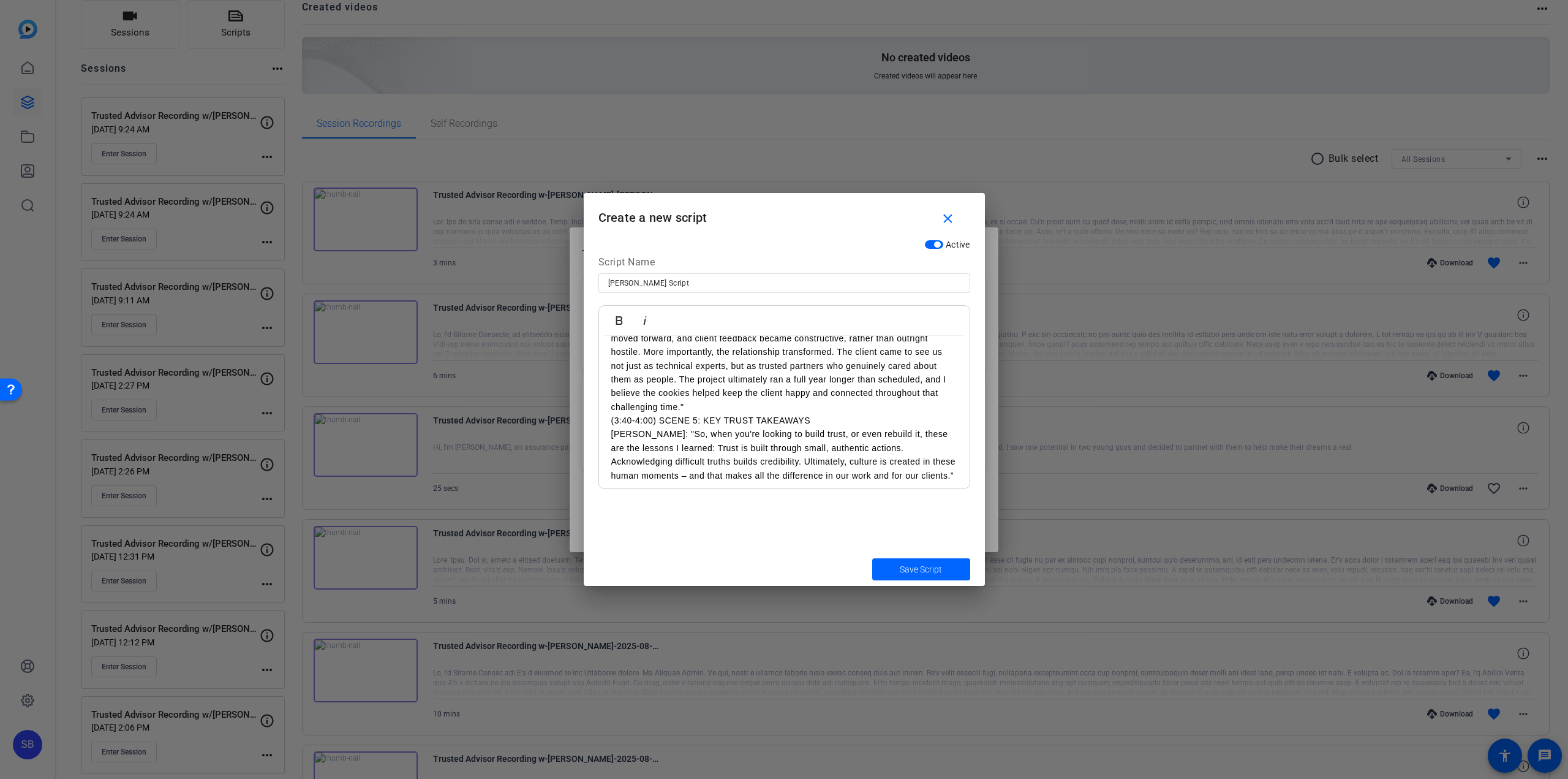
drag, startPoint x: 836, startPoint y: 420, endPoint x: 586, endPoint y: 414, distance: 250.1
click at [586, 414] on div "Active Script Name [PERSON_NAME] Script Bold Italic I’m [PERSON_NAME], a senior…" at bounding box center [784, 392] width 401 height 318
click at [692, 412] on p "This small ritual forged a stronger team culture and built resilience. The proj…" at bounding box center [784, 373] width 346 height 96
drag, startPoint x: 639, startPoint y: 427, endPoint x: 605, endPoint y: 428, distance: 34.0
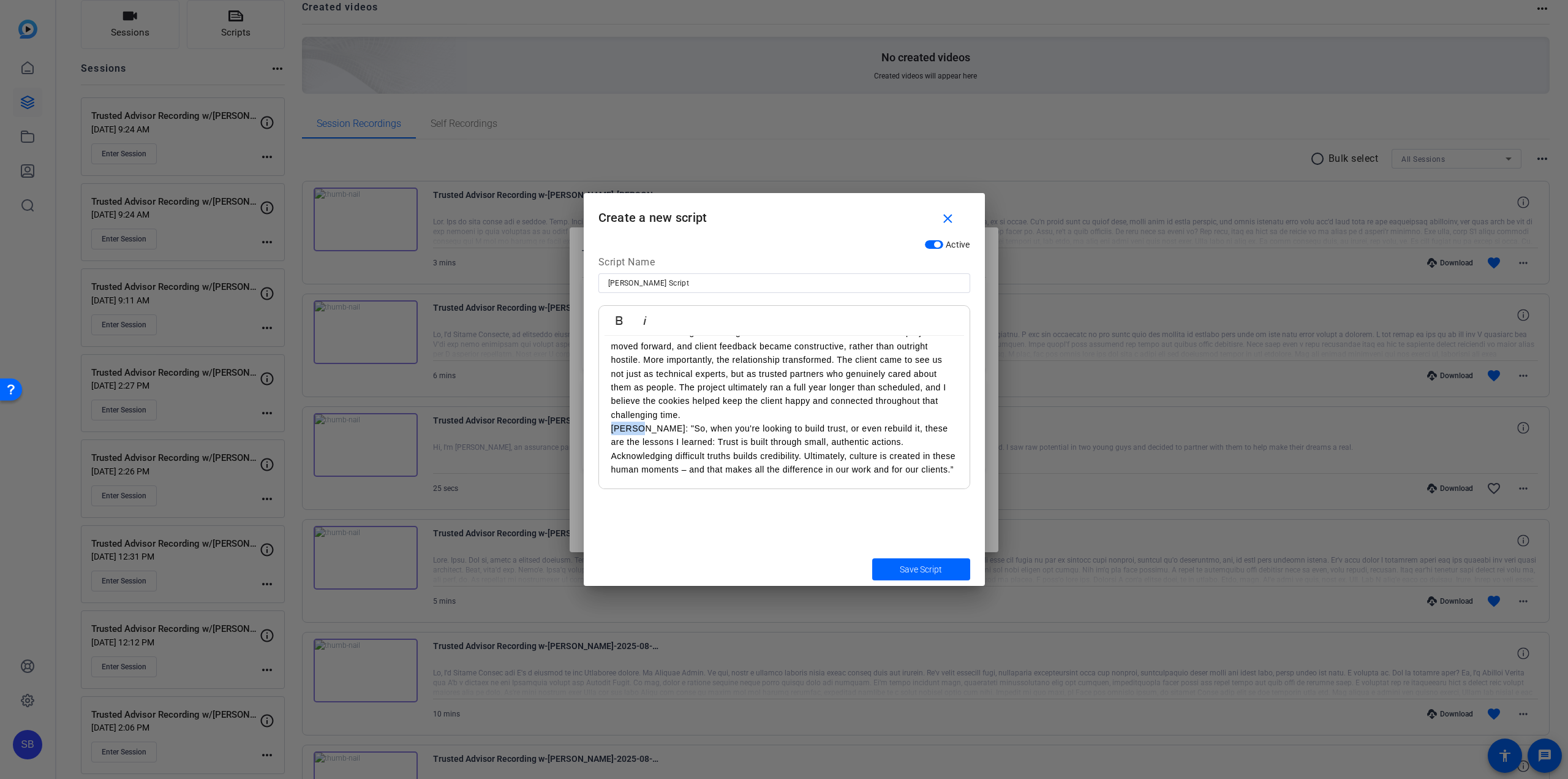
click at [605, 428] on div "I’m [PERSON_NAME], a senior consultant in the Digital group, where we design da…" at bounding box center [784, 140] width 370 height 696
click at [908, 567] on span "Save Script" at bounding box center [921, 569] width 43 height 13
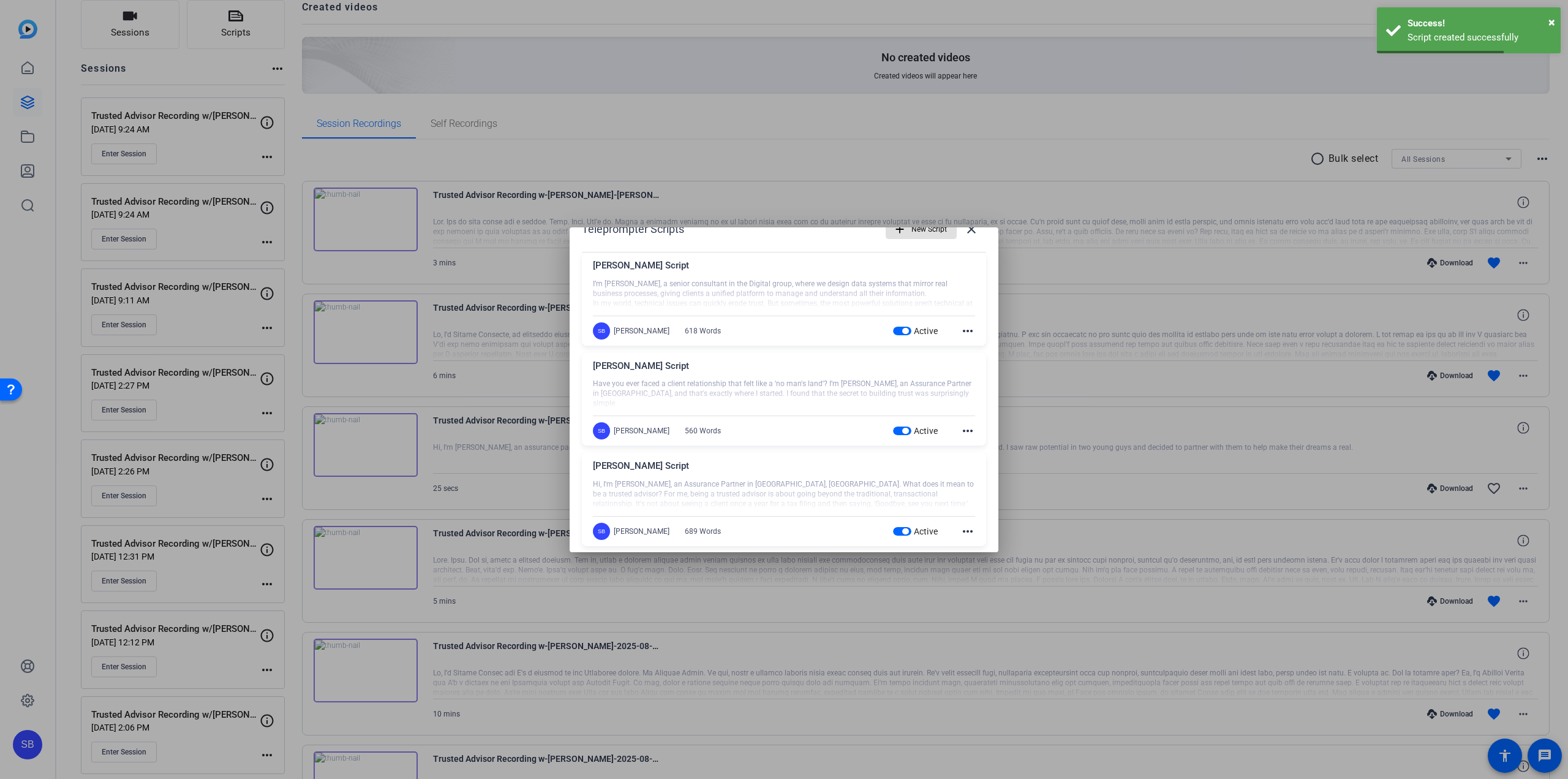
scroll to position [38, 0]
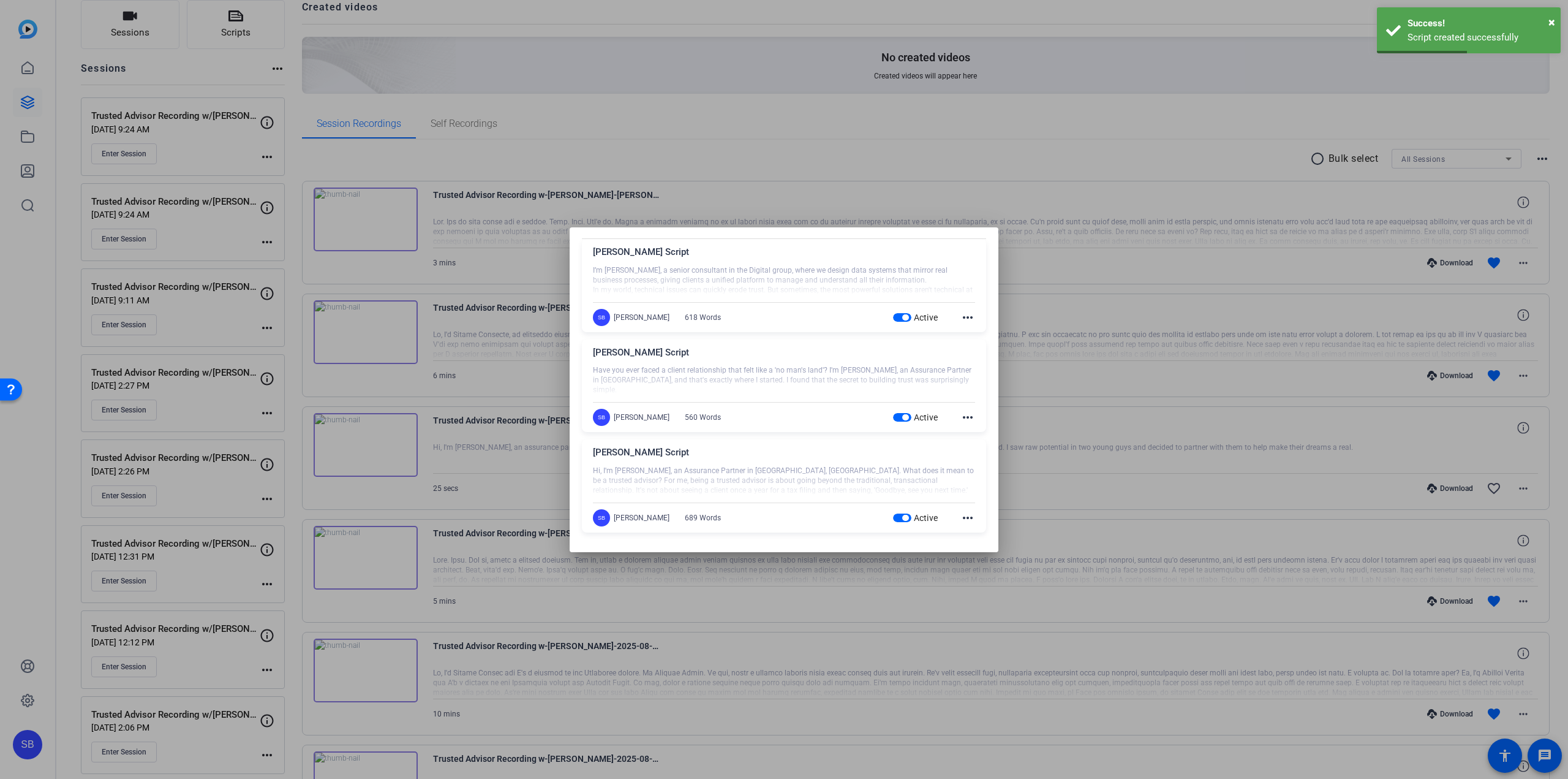
click at [1033, 122] on div at bounding box center [784, 389] width 1568 height 779
